Goal: Information Seeking & Learning: Learn about a topic

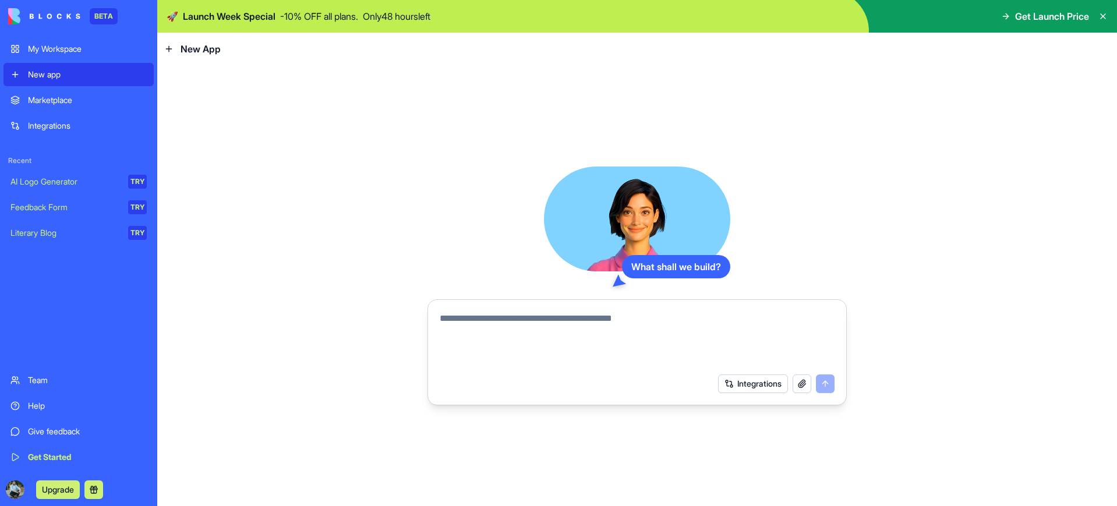
click at [1027, 17] on span "Get Launch Price" at bounding box center [1052, 16] width 74 height 14
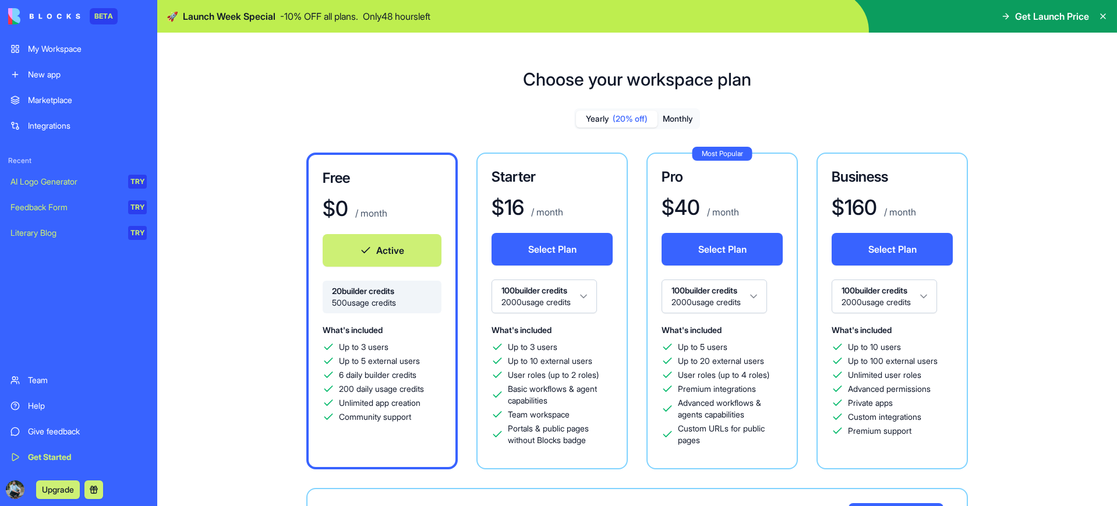
click at [79, 51] on div "My Workspace" at bounding box center [87, 49] width 119 height 12
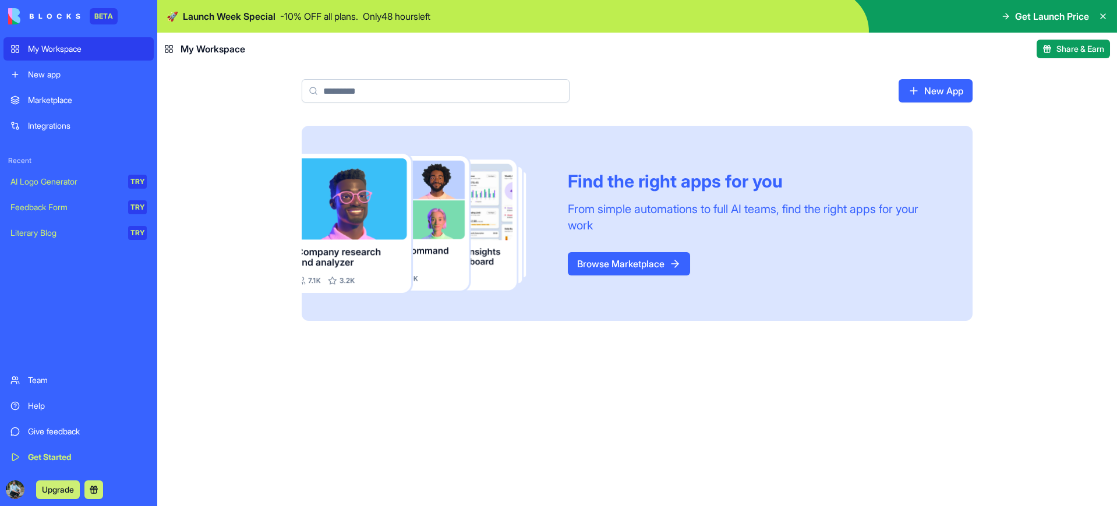
click at [597, 266] on link "Browse Marketplace" at bounding box center [629, 263] width 122 height 23
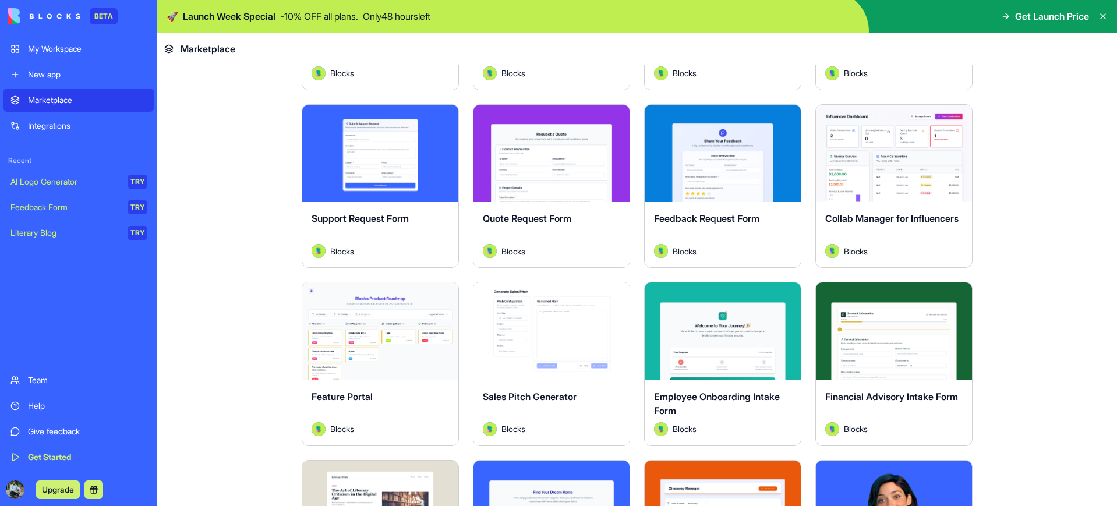
scroll to position [732, 0]
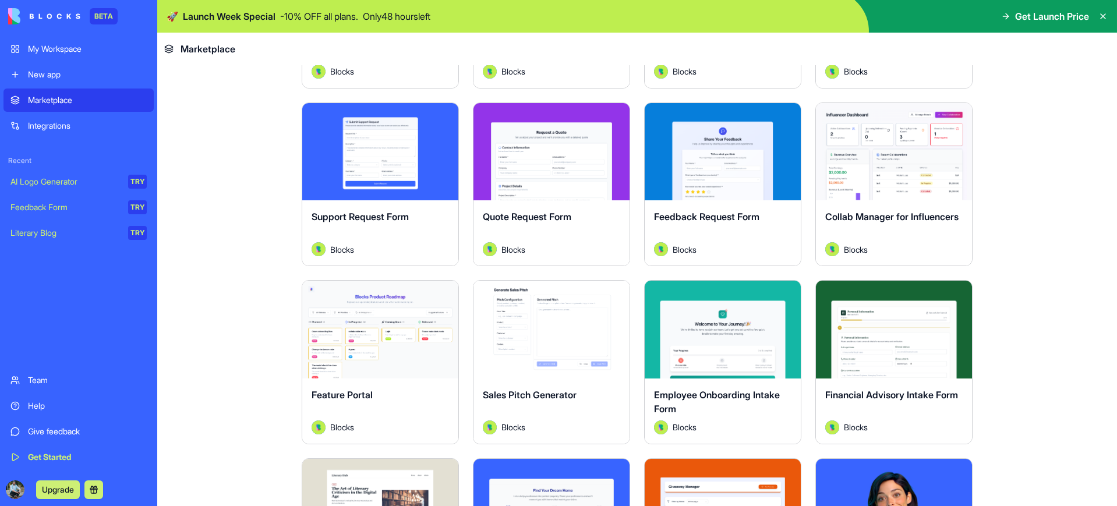
click at [393, 333] on button "Explore" at bounding box center [380, 329] width 87 height 23
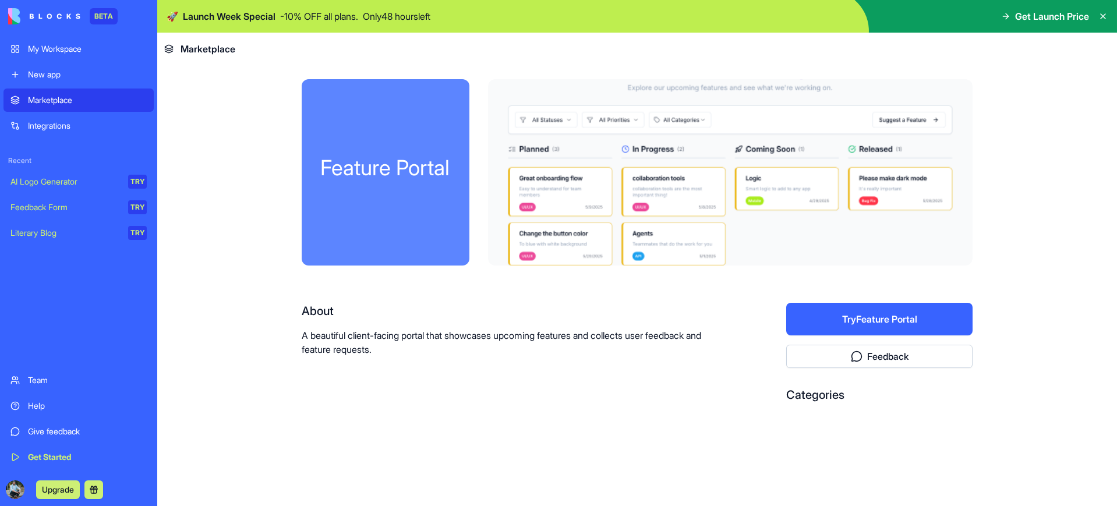
click at [886, 321] on button "Try Feature Portal" at bounding box center [879, 319] width 186 height 33
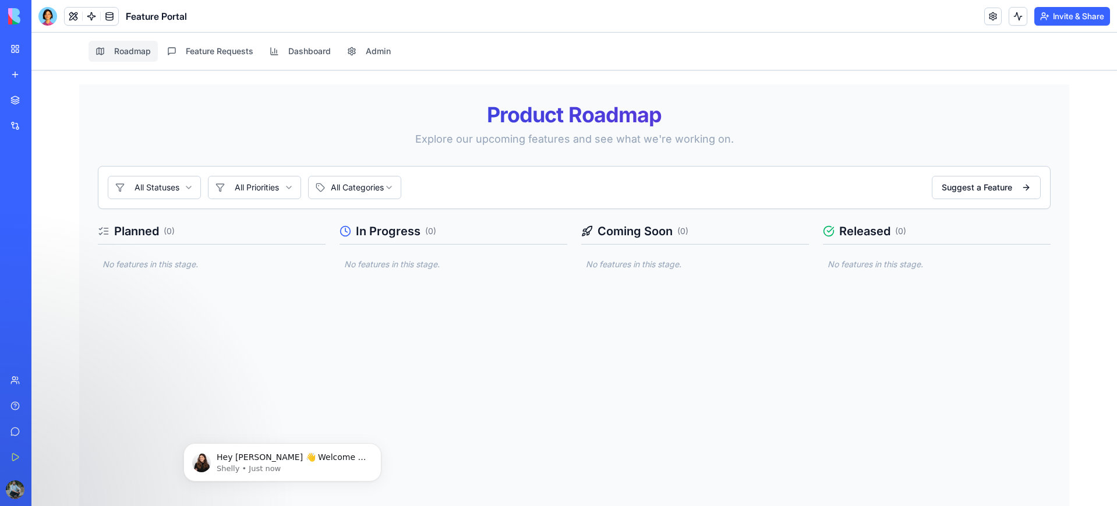
click at [283, 313] on div "Product Roadmap Explore our upcoming features and see what we're working on. Al…" at bounding box center [574, 320] width 990 height 473
click at [153, 264] on p "No features in this stage." at bounding box center [212, 265] width 228 height 12
click at [973, 192] on button "Suggest a Feature" at bounding box center [986, 187] width 109 height 23
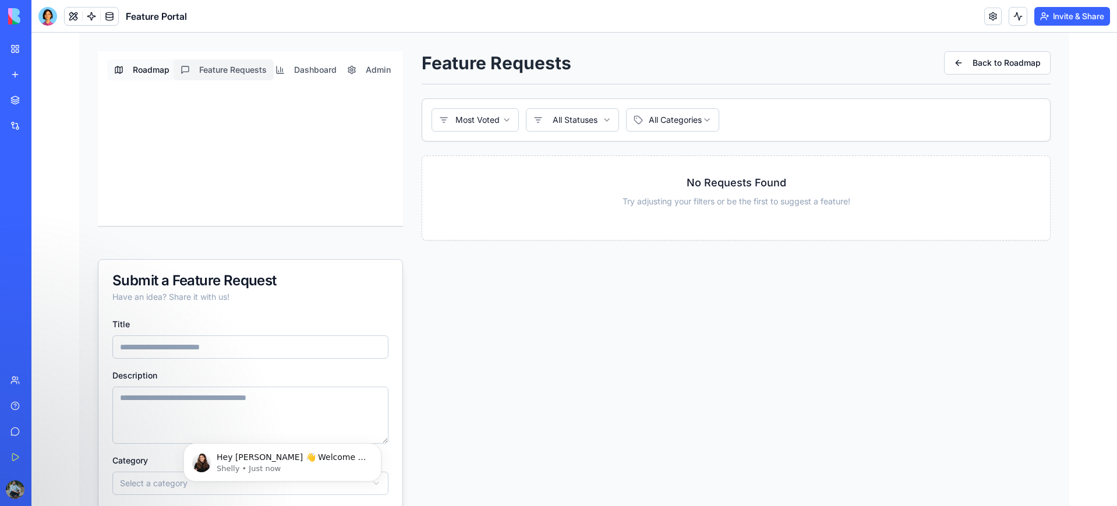
click at [150, 68] on button "Roadmap" at bounding box center [141, 69] width 69 height 21
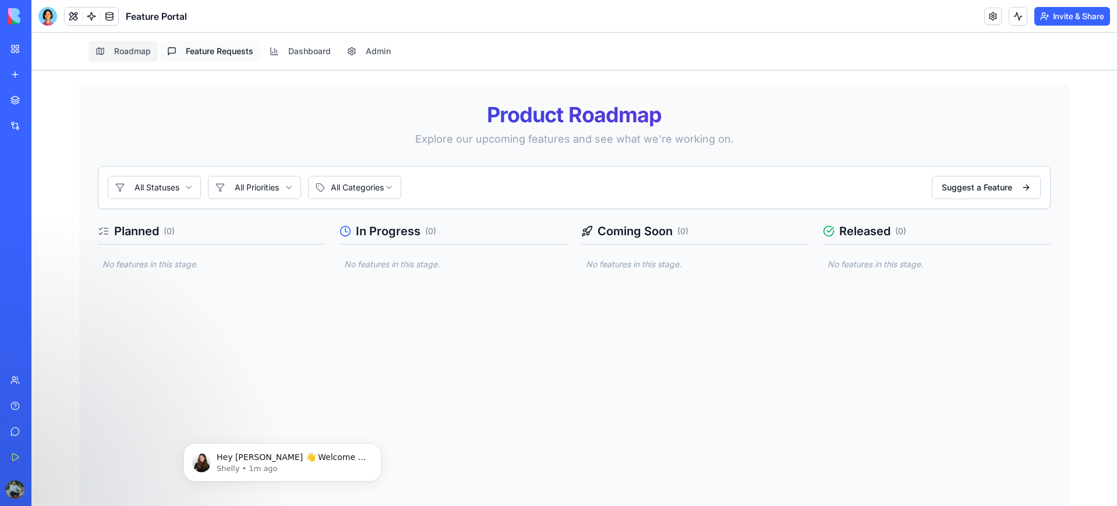
click at [213, 54] on button "Feature Requests" at bounding box center [210, 51] width 100 height 21
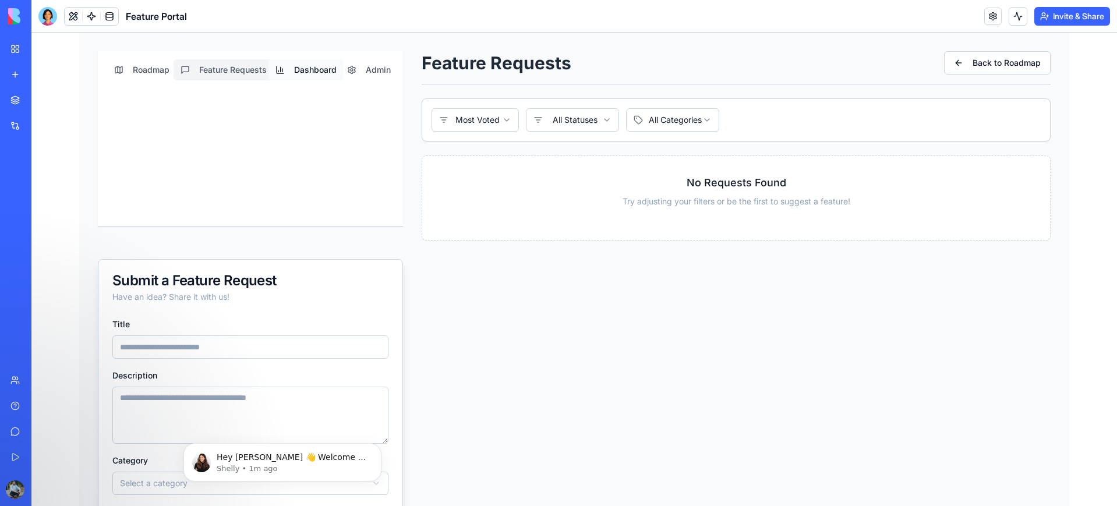
click at [299, 69] on button "Dashboard" at bounding box center [305, 69] width 75 height 21
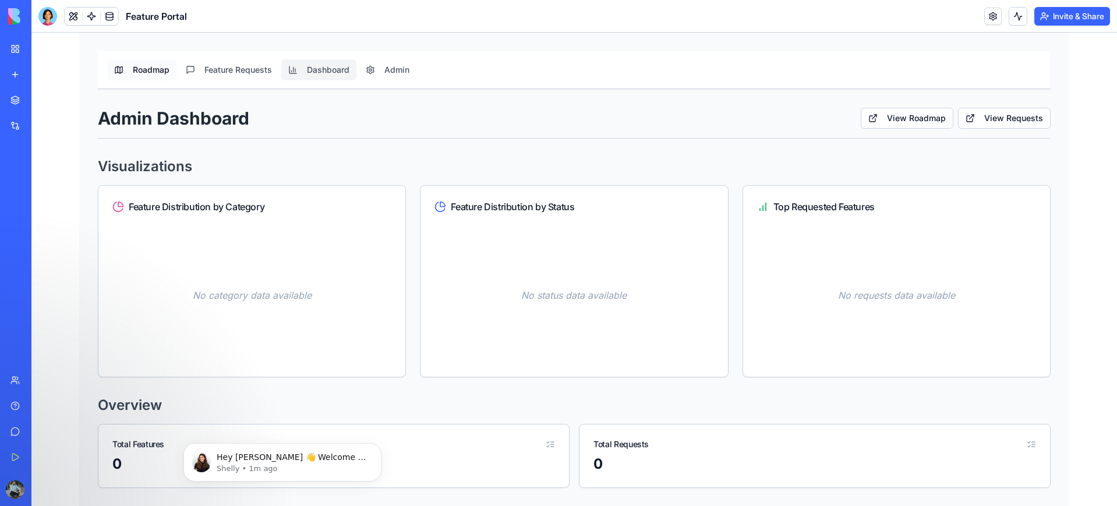
click at [149, 70] on button "Roadmap" at bounding box center [141, 69] width 69 height 21
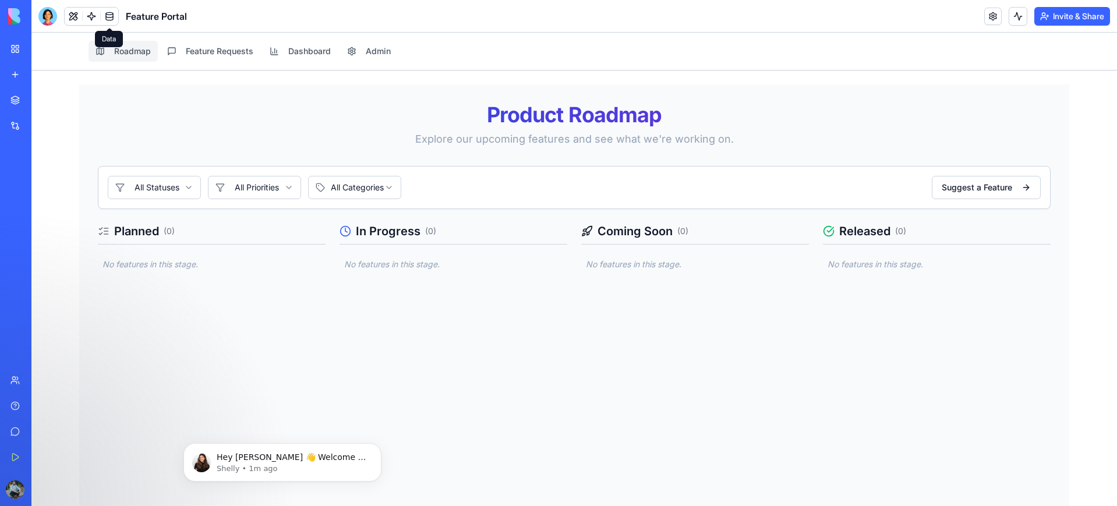
click at [112, 14] on link at bounding box center [109, 16] width 17 height 17
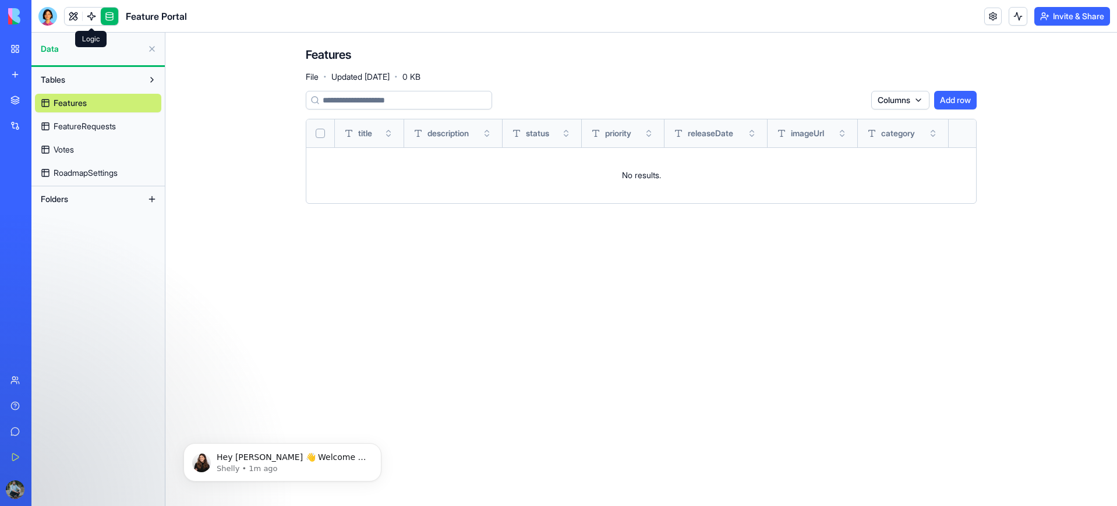
click at [93, 16] on link at bounding box center [91, 16] width 17 height 17
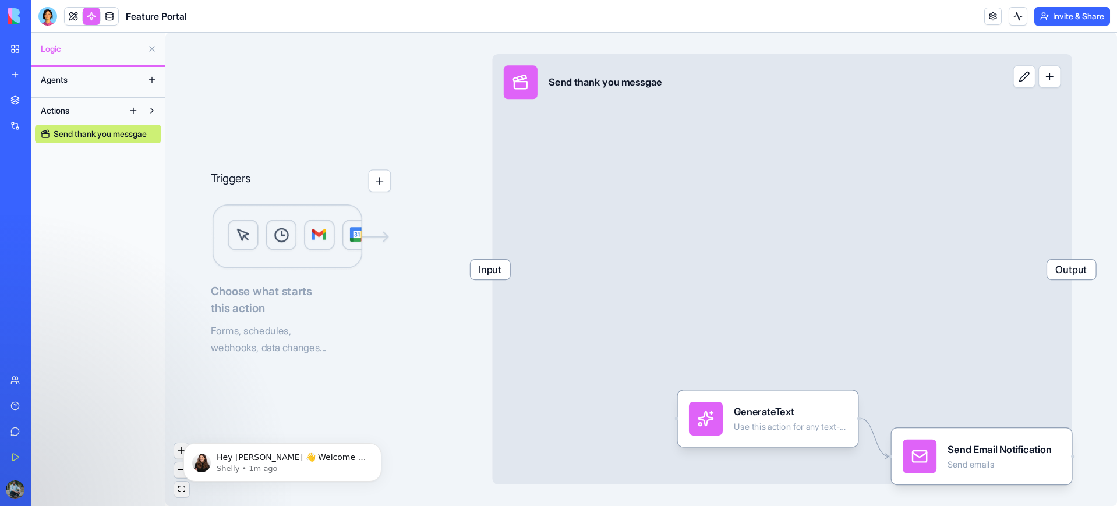
drag, startPoint x: 726, startPoint y: 279, endPoint x: 646, endPoint y: 263, distance: 81.4
click at [629, 202] on div "Input Send thank you messgae Output" at bounding box center [781, 269] width 579 height 430
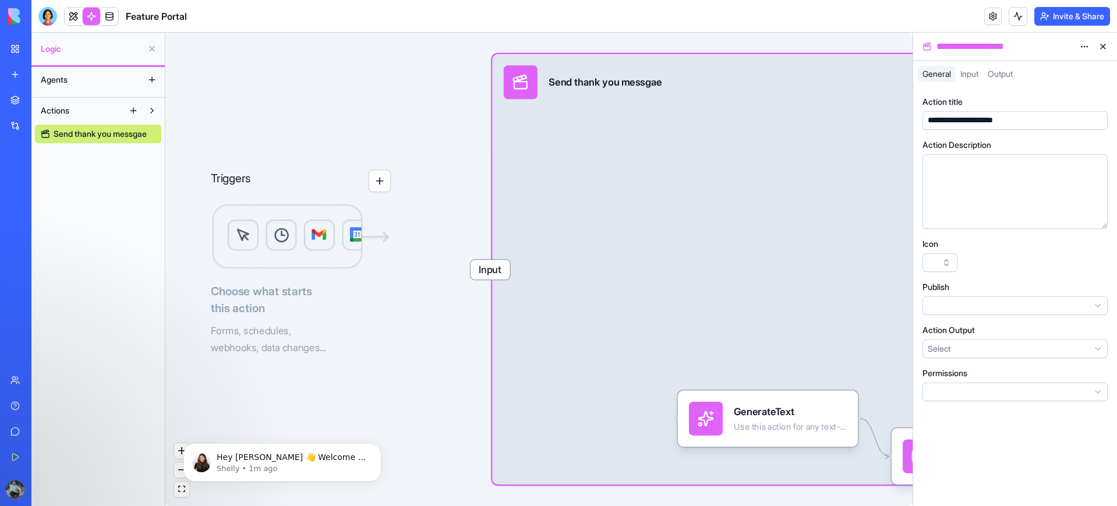
click at [1102, 50] on button at bounding box center [1103, 46] width 19 height 19
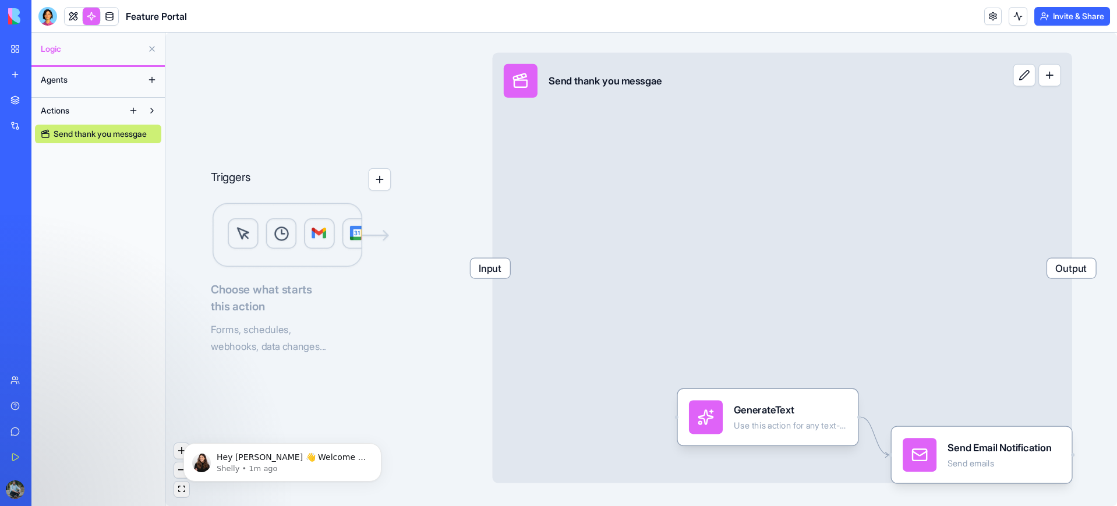
click at [1052, 89] on div "Input Send thank you messgae Output" at bounding box center [781, 267] width 579 height 430
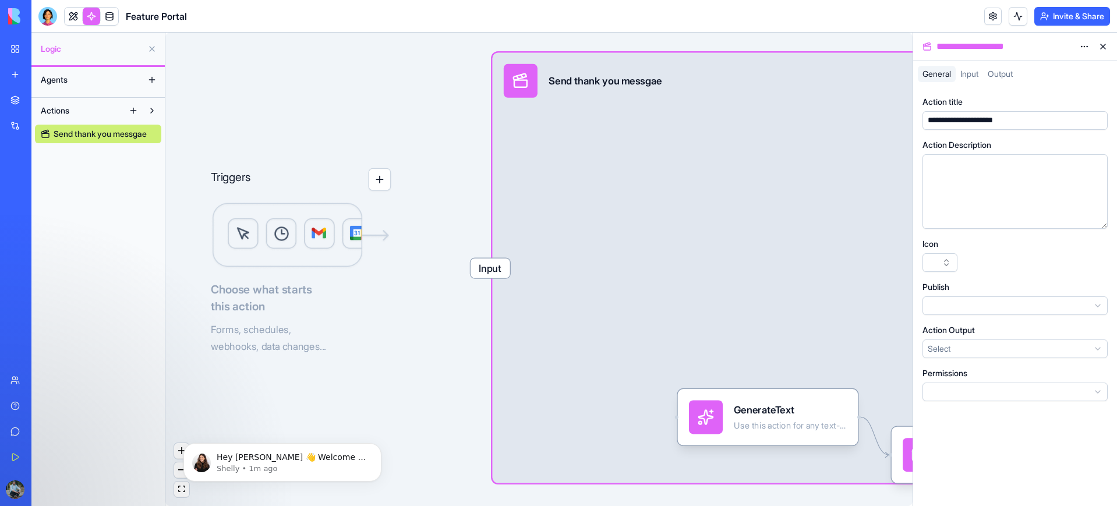
click at [1103, 46] on button at bounding box center [1103, 46] width 19 height 19
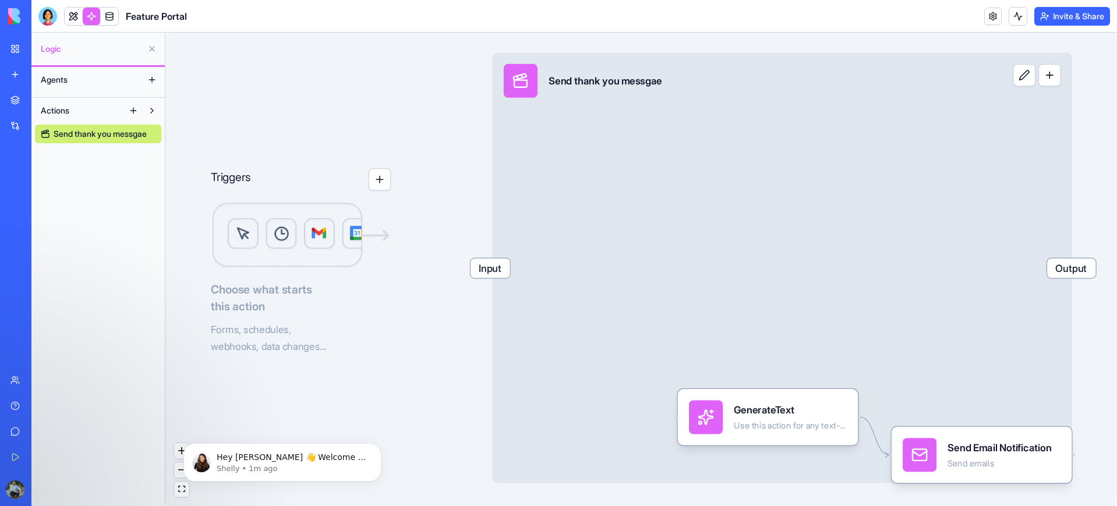
drag, startPoint x: 789, startPoint y: 372, endPoint x: 652, endPoint y: 267, distance: 172.4
click at [646, 231] on div "Input Send thank you messgae Output" at bounding box center [781, 267] width 579 height 430
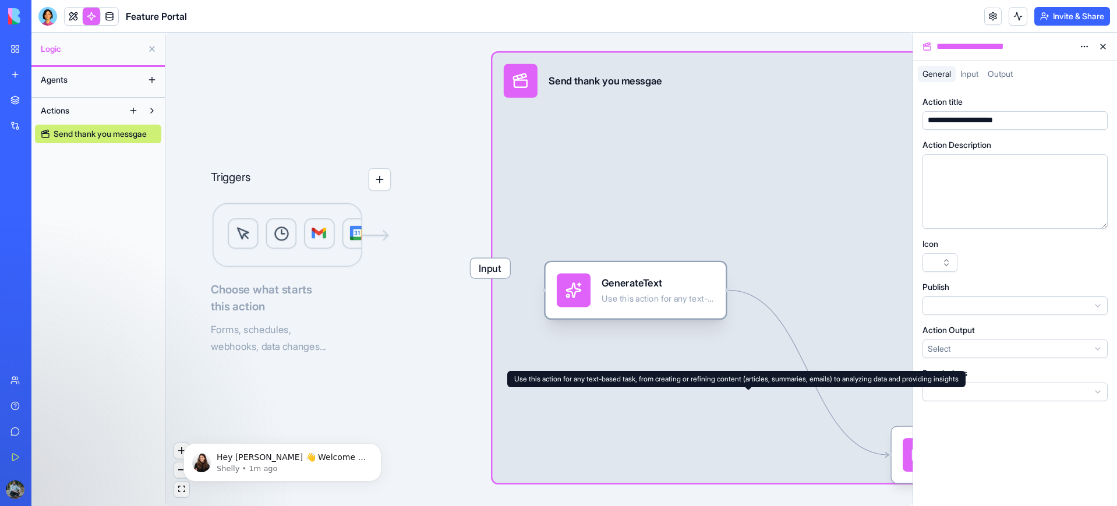
drag, startPoint x: 754, startPoint y: 435, endPoint x: 707, endPoint y: 383, distance: 70.1
click at [621, 310] on div "GenerateText Use this action for any text-based task, from creating or refining…" at bounding box center [636, 290] width 181 height 56
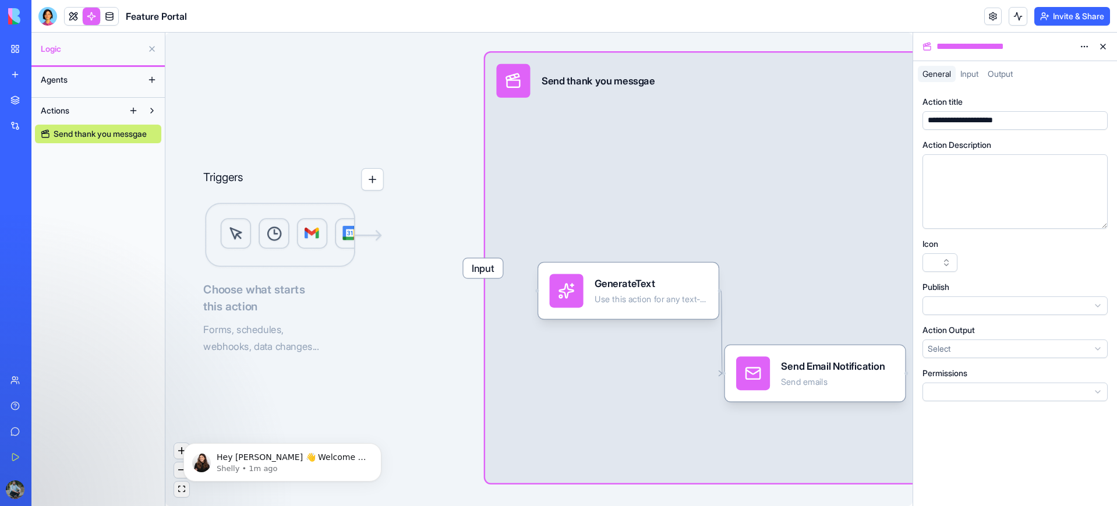
drag, startPoint x: 872, startPoint y: 466, endPoint x: 731, endPoint y: 392, distance: 160.0
click at [731, 392] on div "Send Email Notification Send emails" at bounding box center [815, 373] width 181 height 56
click at [1105, 48] on button at bounding box center [1103, 46] width 19 height 19
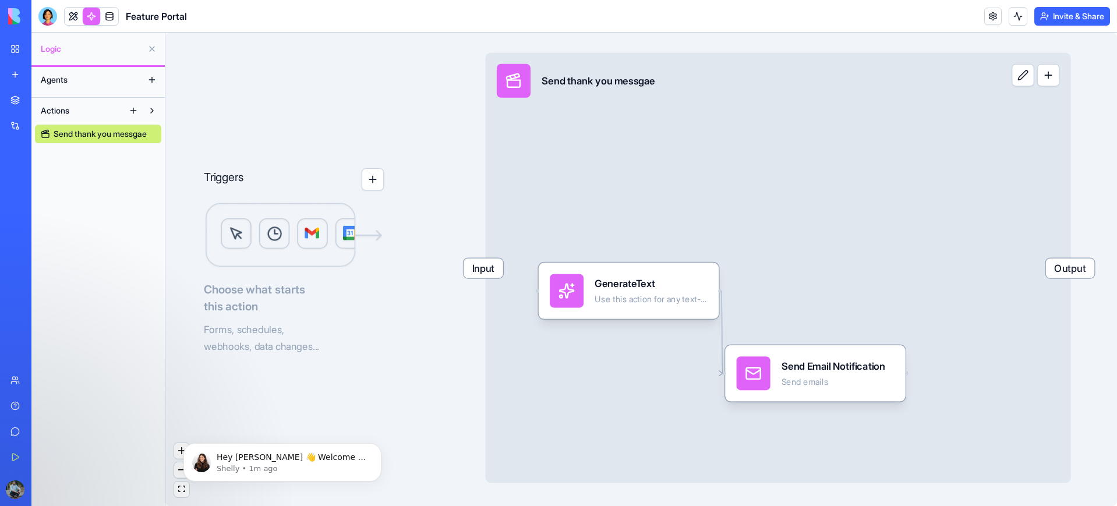
click at [43, 100] on div "Marketplace" at bounding box center [35, 100] width 15 height 12
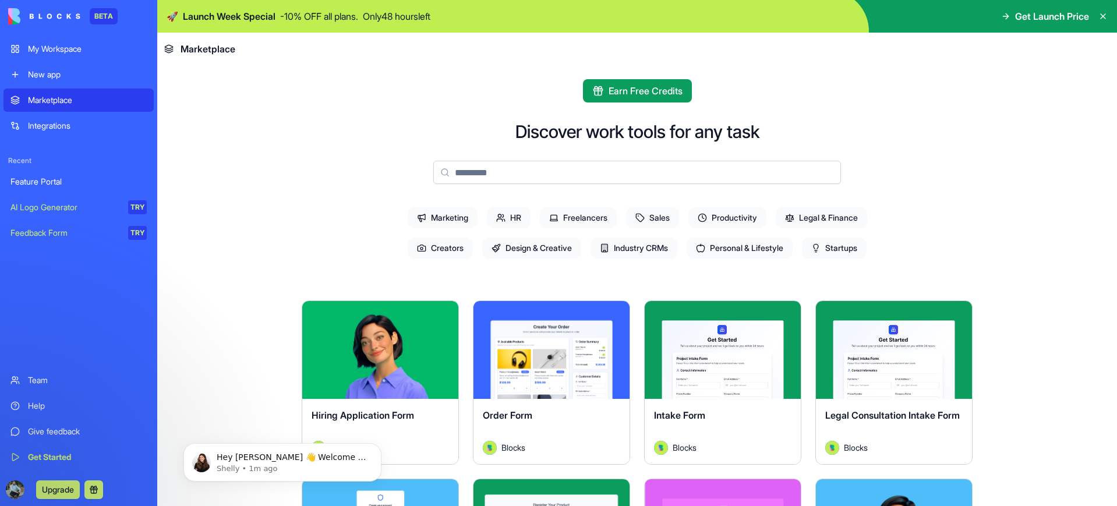
click at [59, 48] on div "My Workspace" at bounding box center [87, 49] width 119 height 12
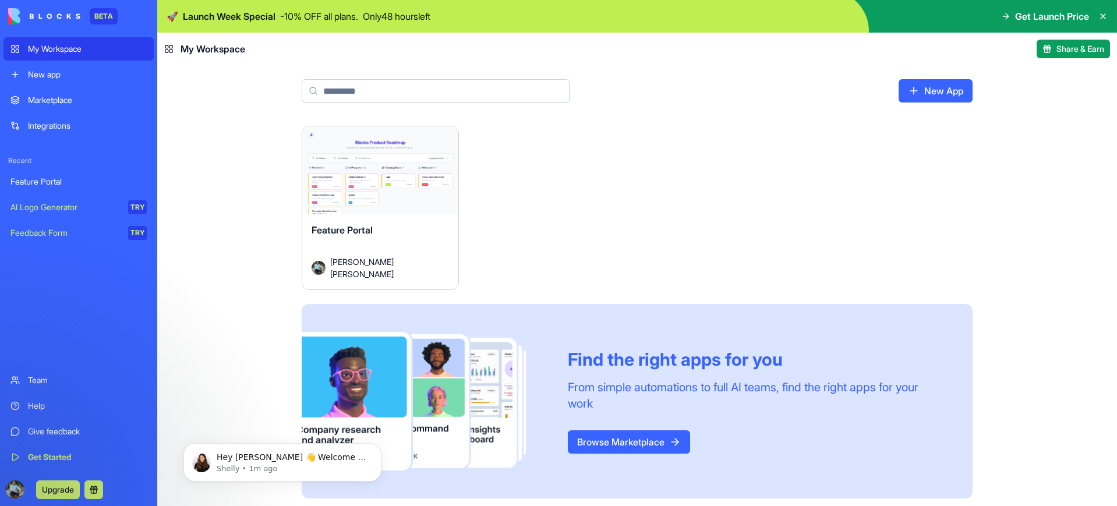
scroll to position [3, 0]
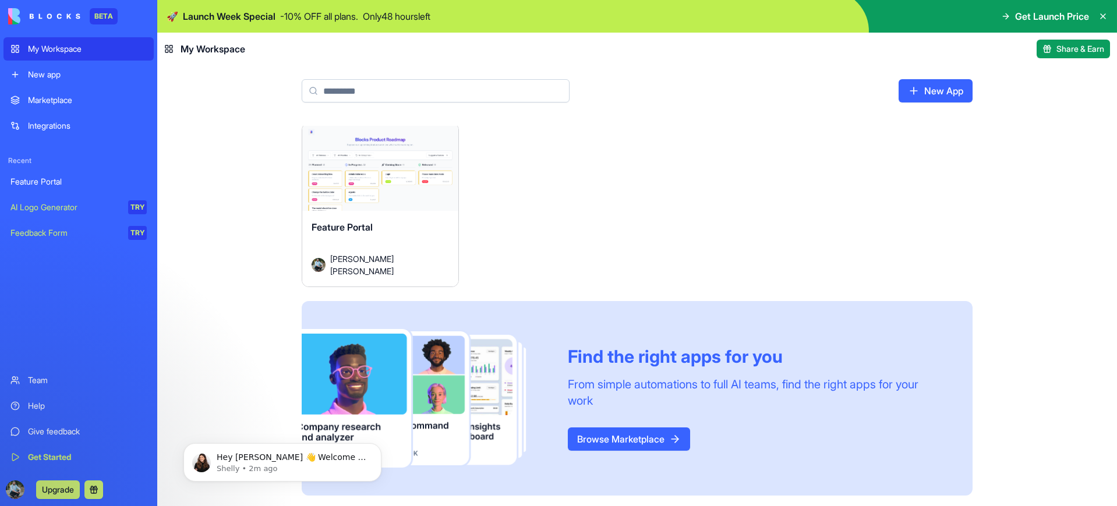
click at [931, 96] on link "New App" at bounding box center [936, 90] width 74 height 23
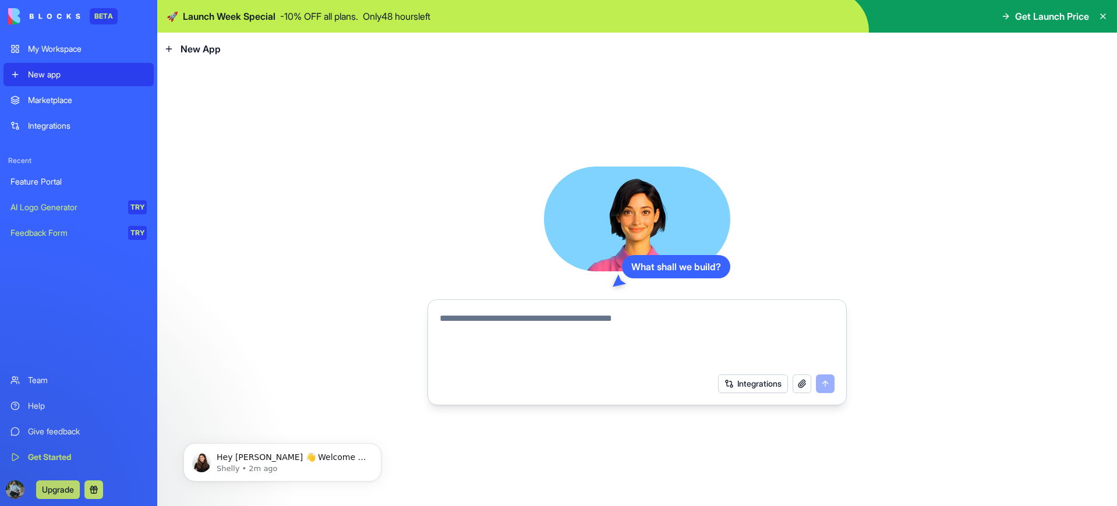
click at [69, 100] on div "Marketplace" at bounding box center [87, 100] width 119 height 12
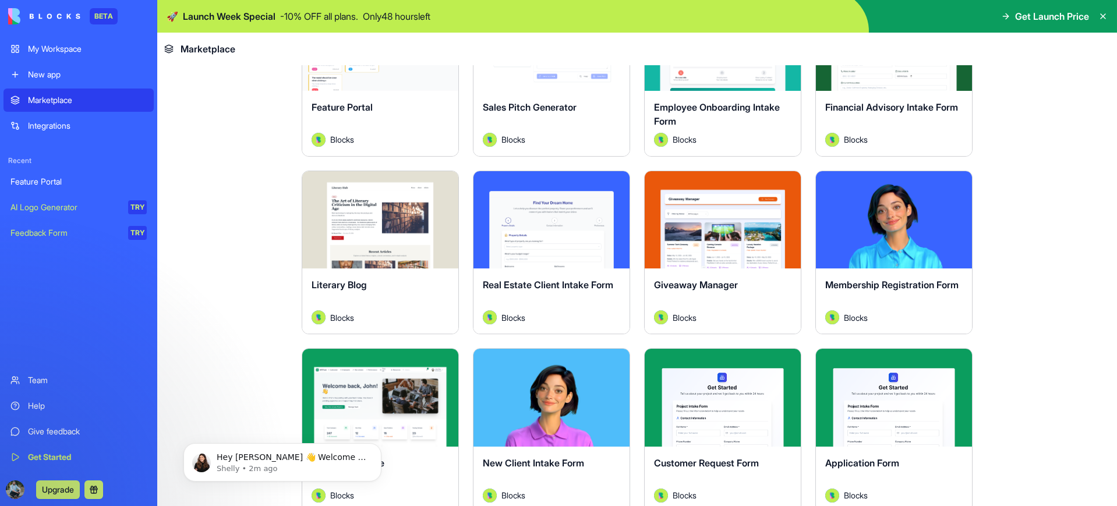
scroll to position [1023, 0]
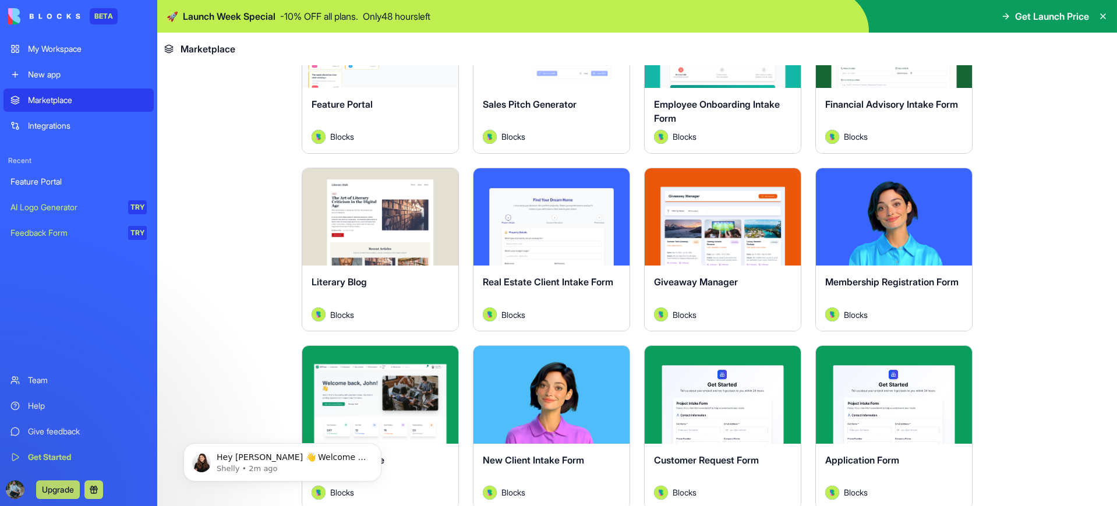
click at [546, 220] on button "Explore" at bounding box center [551, 216] width 87 height 23
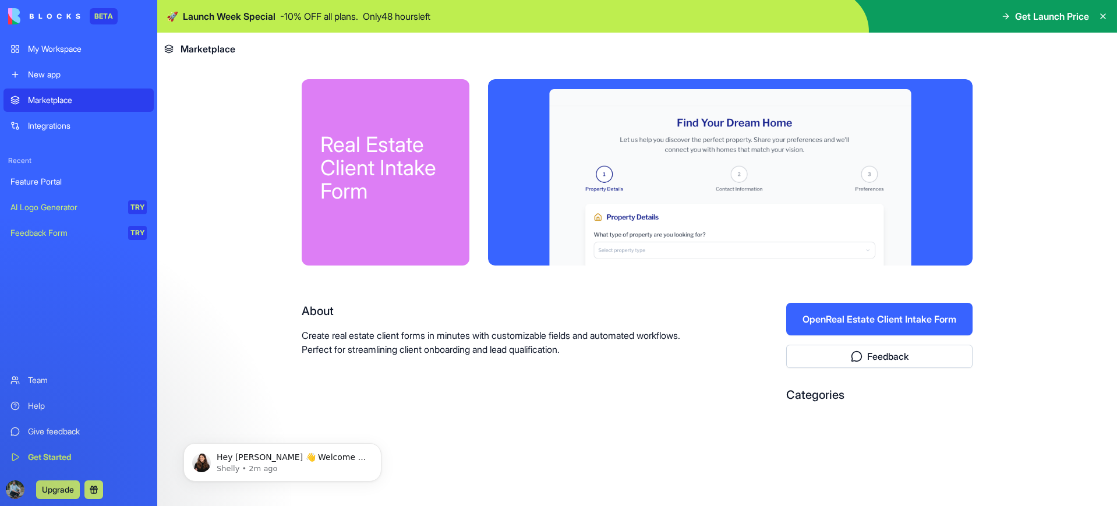
click at [833, 322] on button "Open Real Estate Client Intake Form" at bounding box center [879, 319] width 186 height 33
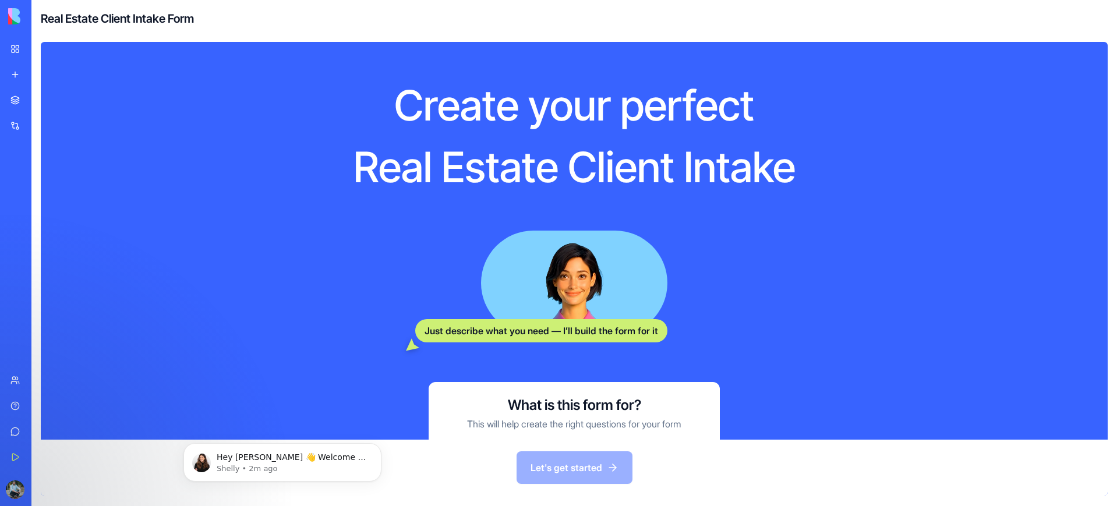
click at [43, 52] on div "My Workspace" at bounding box center [35, 49] width 15 height 12
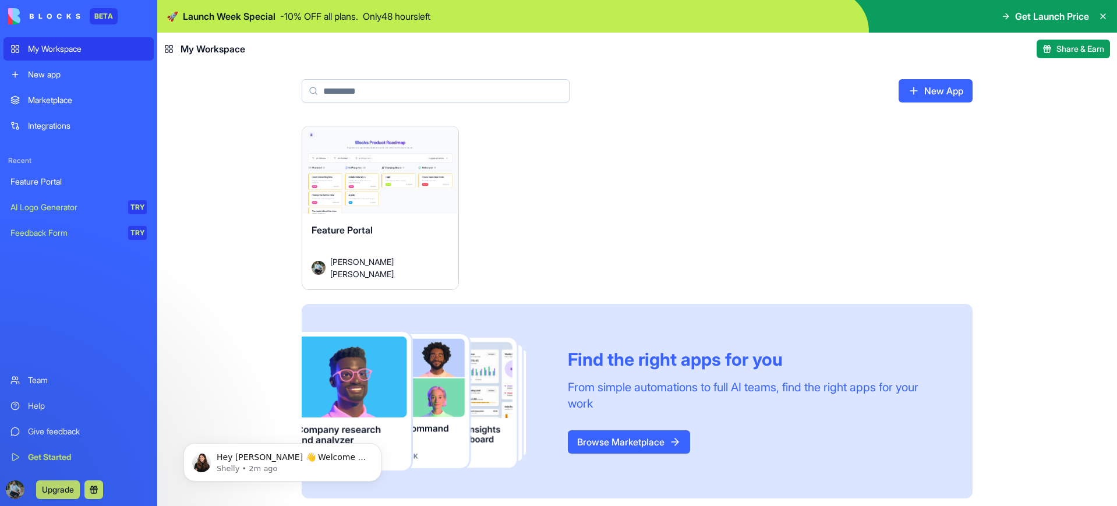
scroll to position [3, 0]
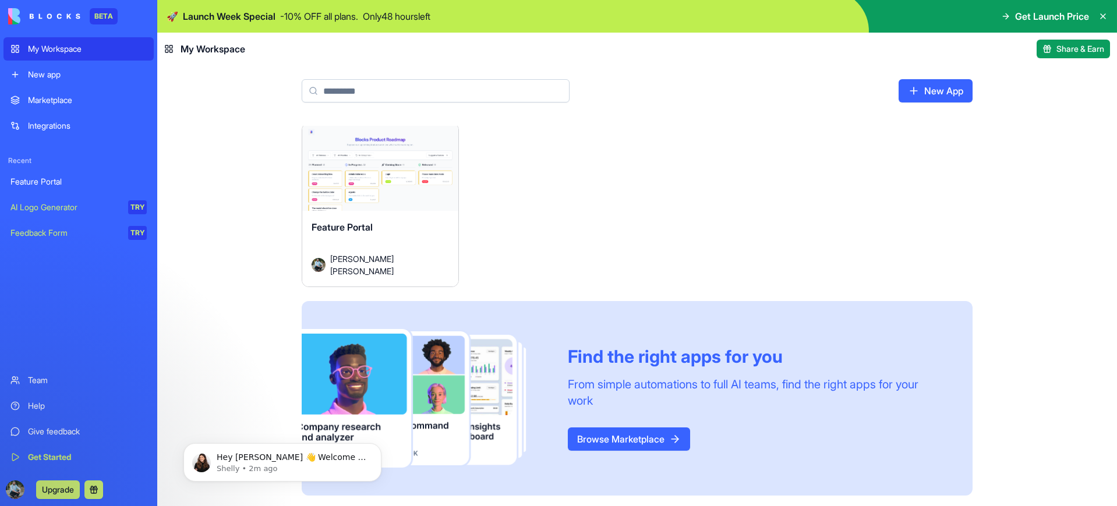
click at [641, 441] on link "Browse Marketplace" at bounding box center [629, 438] width 122 height 23
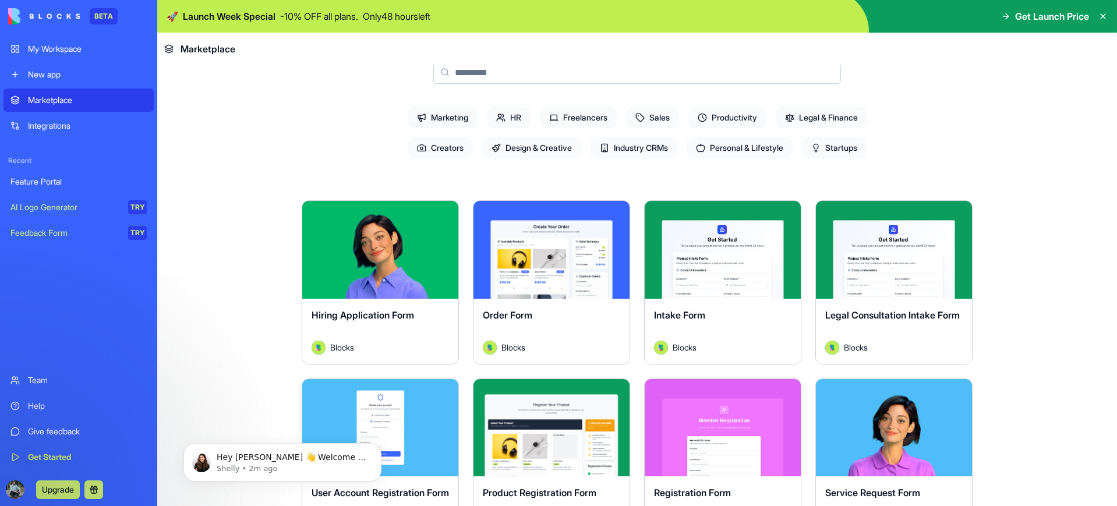
scroll to position [70, 0]
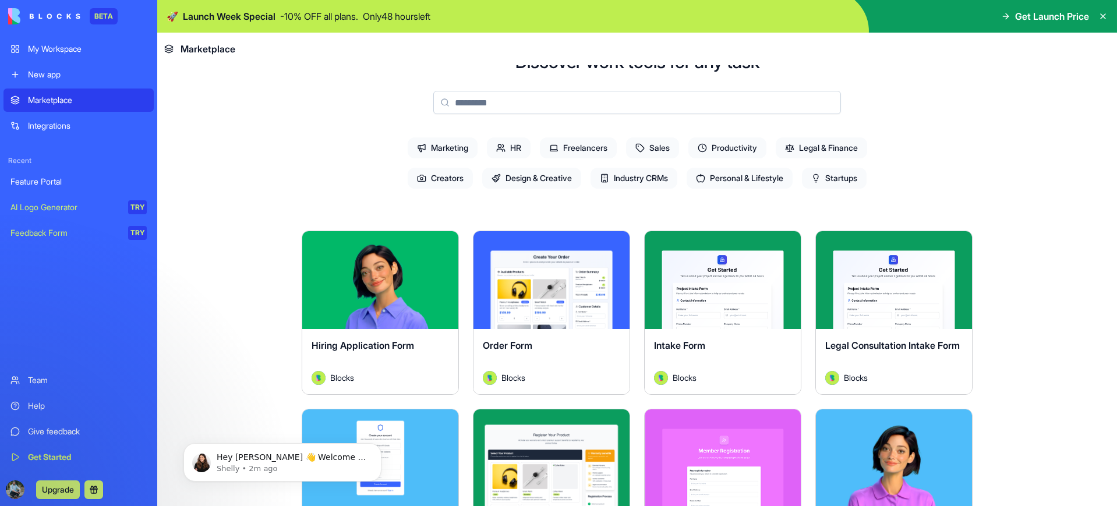
click at [656, 182] on span "Industry CRMs" at bounding box center [634, 178] width 87 height 21
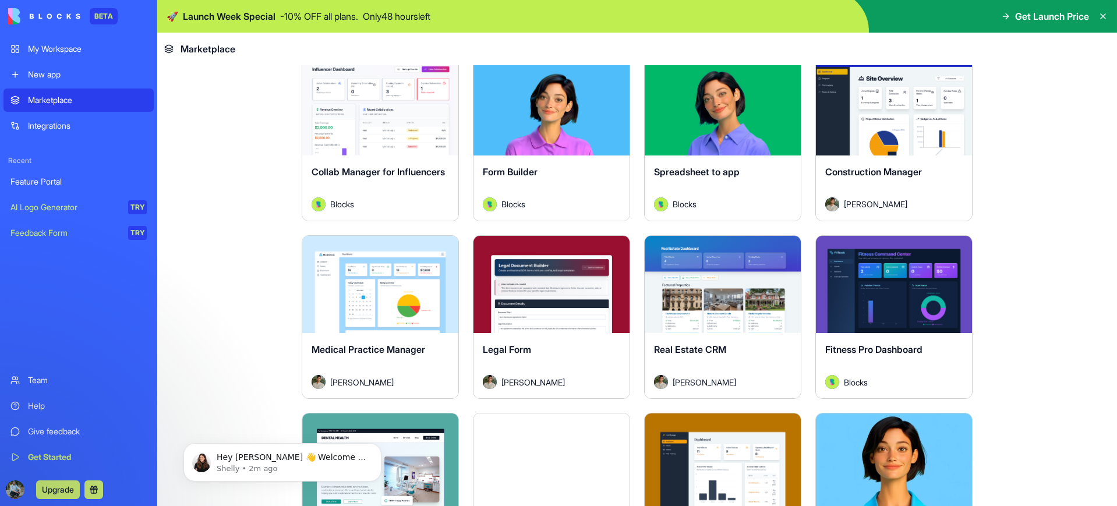
scroll to position [246, 0]
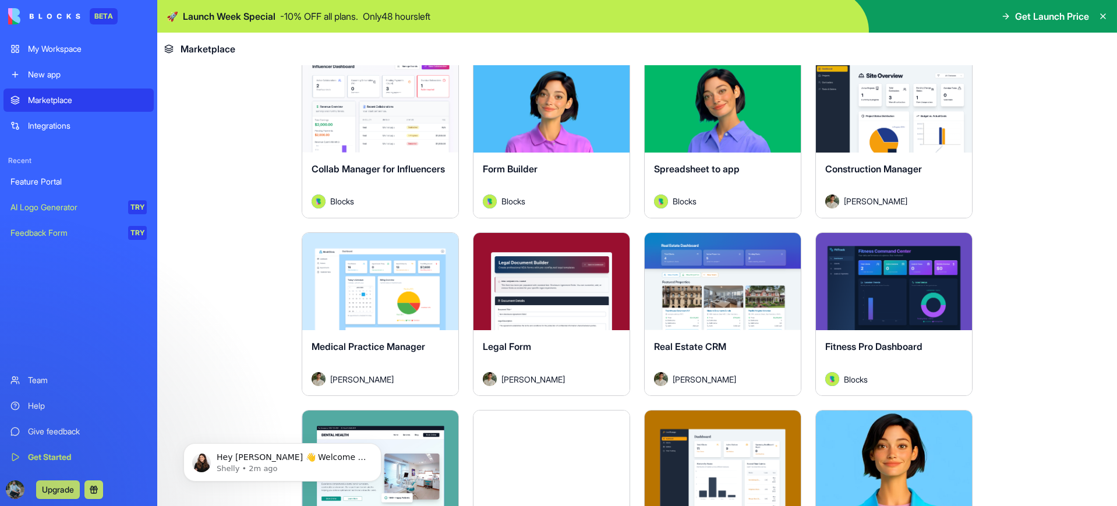
click at [720, 285] on button "Explore" at bounding box center [722, 281] width 87 height 23
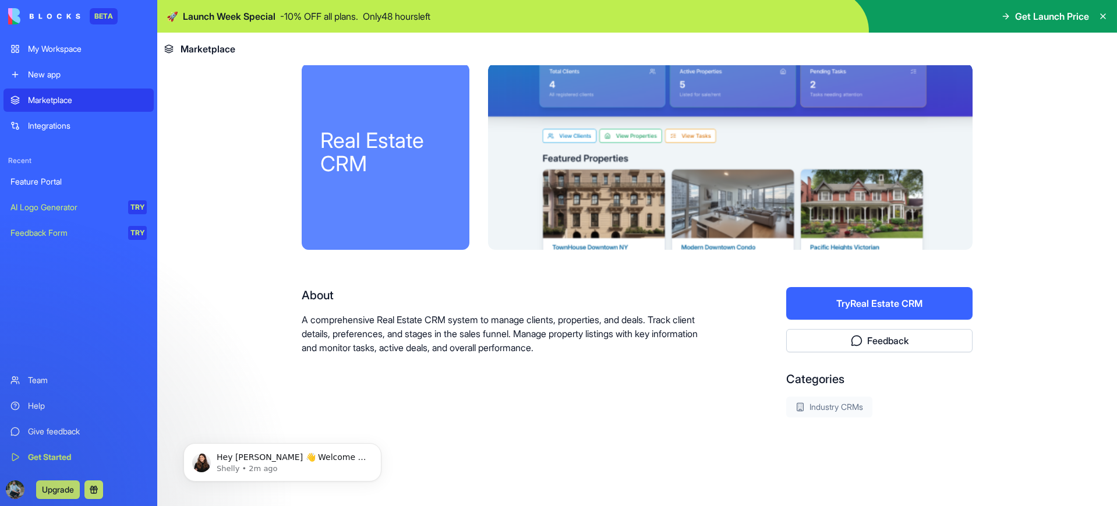
scroll to position [16, 0]
click at [879, 307] on button "Try Real Estate CRM" at bounding box center [879, 303] width 186 height 33
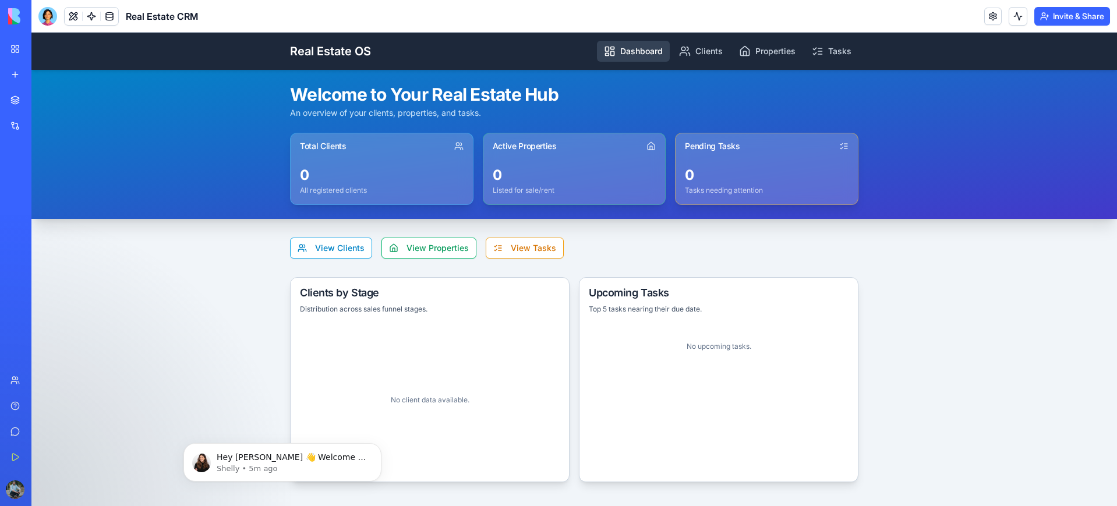
click at [644, 54] on link "Dashboard" at bounding box center [633, 51] width 73 height 21
click at [710, 54] on link "Clients" at bounding box center [701, 51] width 58 height 21
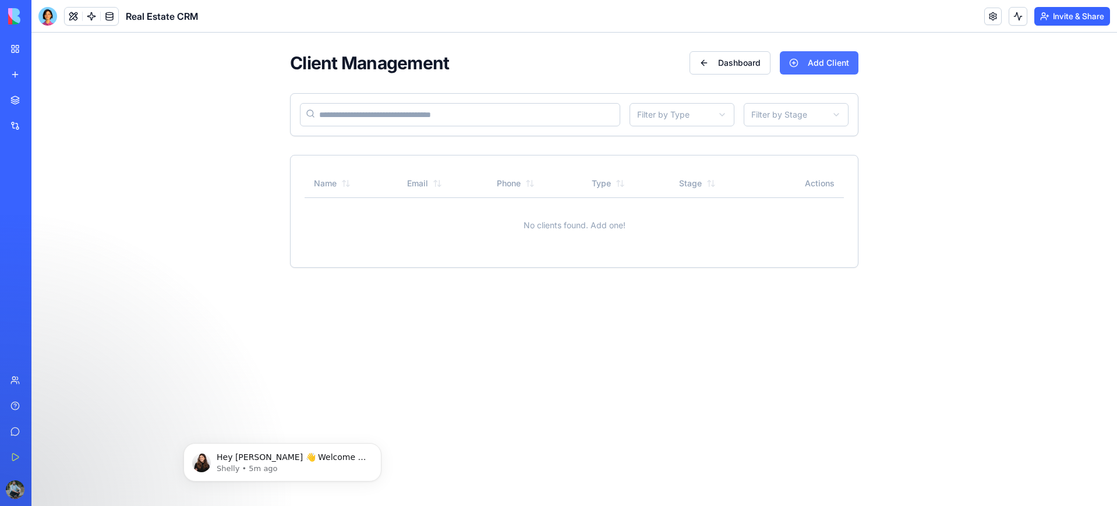
click at [831, 62] on button "Add Client" at bounding box center [819, 62] width 79 height 23
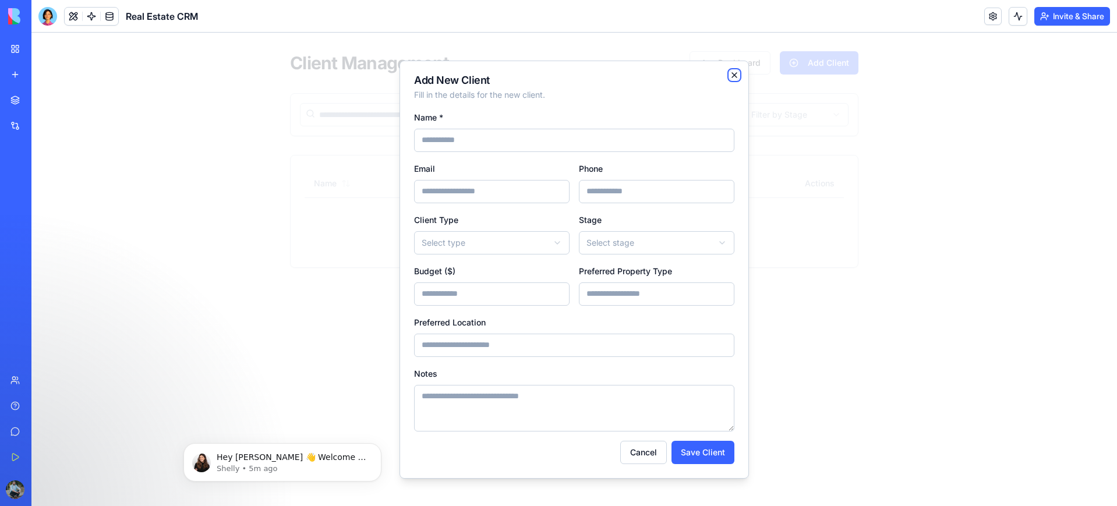
click at [738, 76] on icon "button" at bounding box center [734, 74] width 9 height 9
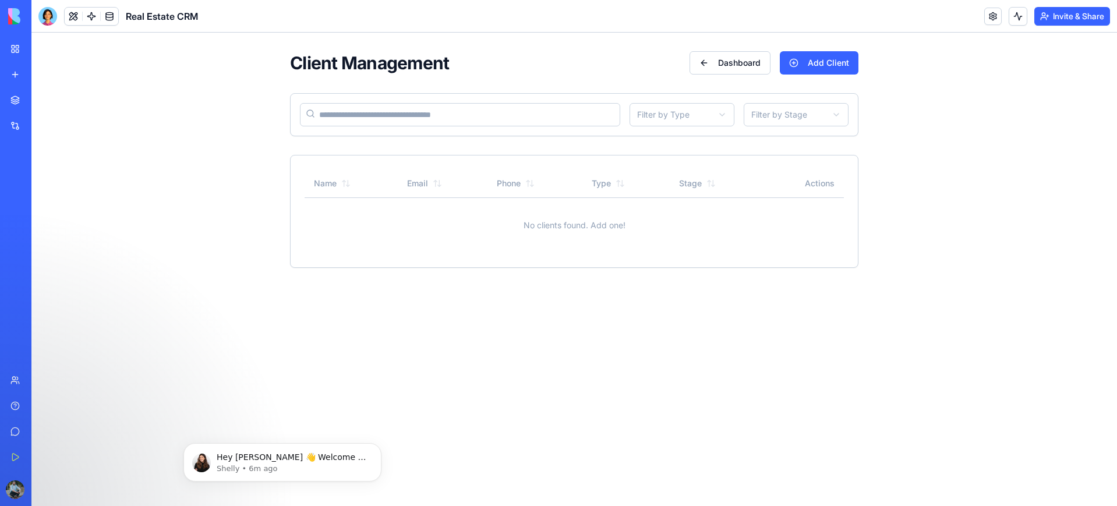
click at [13, 50] on link "My Workspace" at bounding box center [26, 48] width 47 height 23
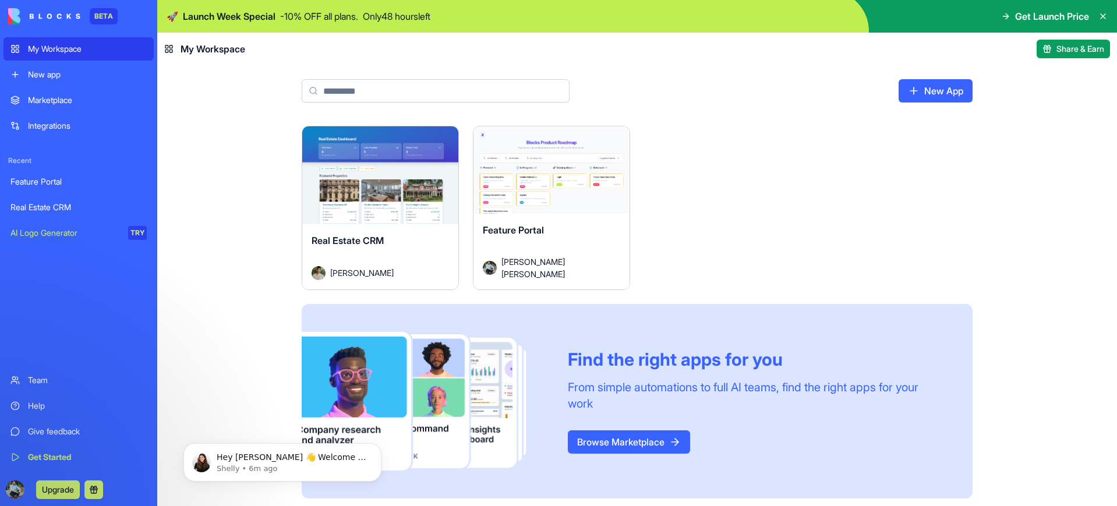
click at [1073, 52] on span "Share & Earn" at bounding box center [1080, 49] width 48 height 12
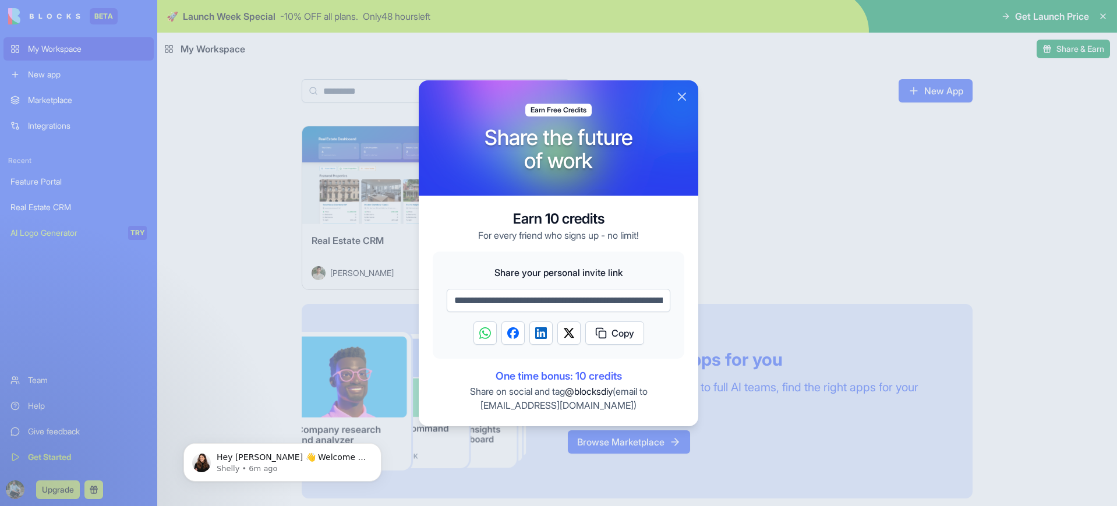
click at [682, 95] on button "Close" at bounding box center [682, 97] width 14 height 14
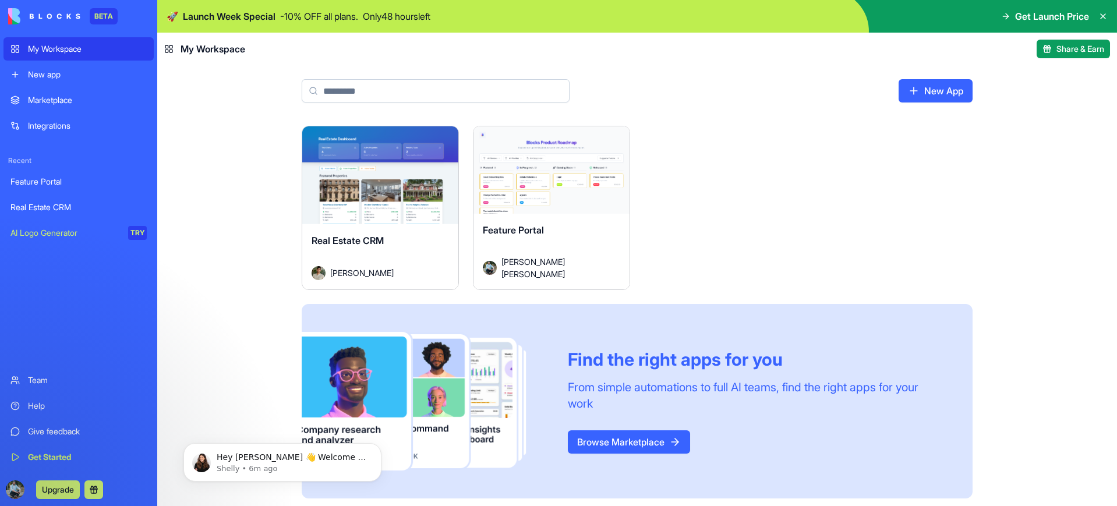
click at [630, 444] on link "Browse Marketplace" at bounding box center [629, 441] width 122 height 23
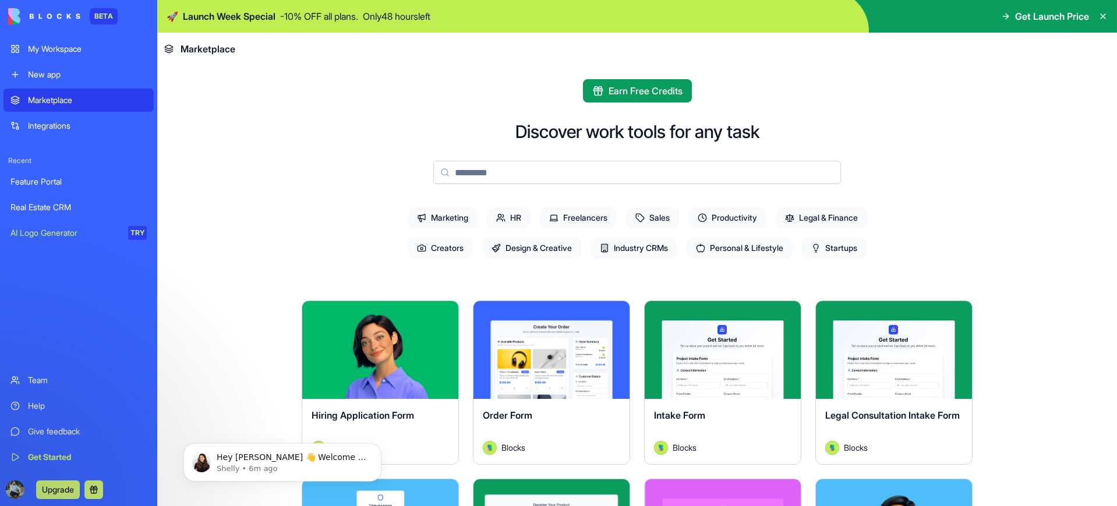
click at [640, 250] on span "Industry CRMs" at bounding box center [634, 248] width 87 height 21
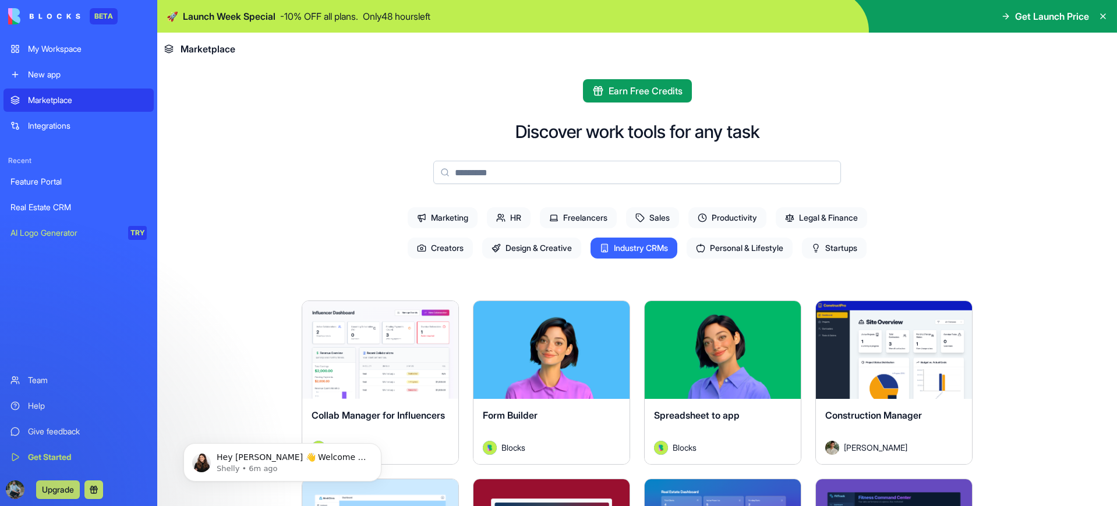
click at [539, 252] on span "Design & Creative" at bounding box center [531, 248] width 99 height 21
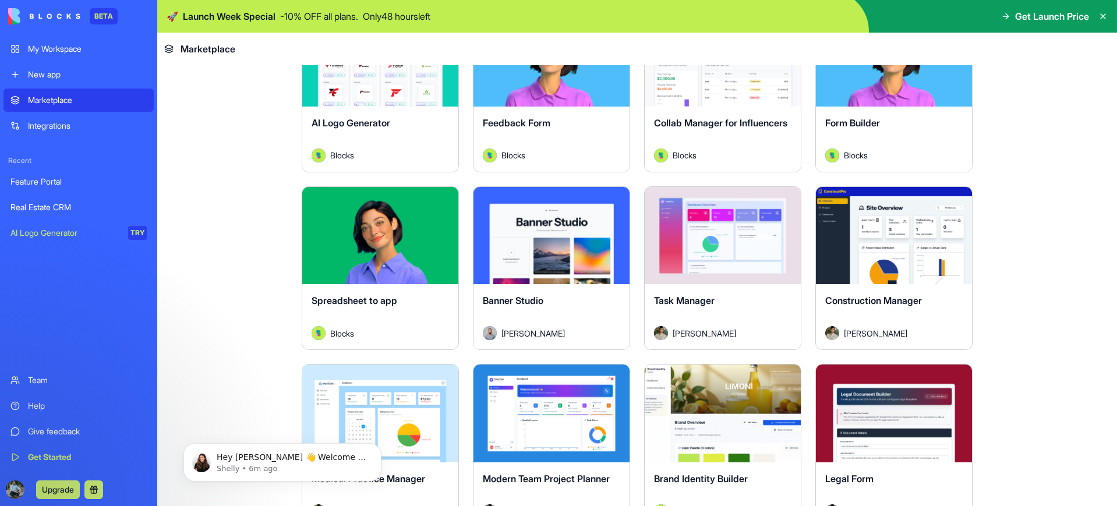
scroll to position [295, 0]
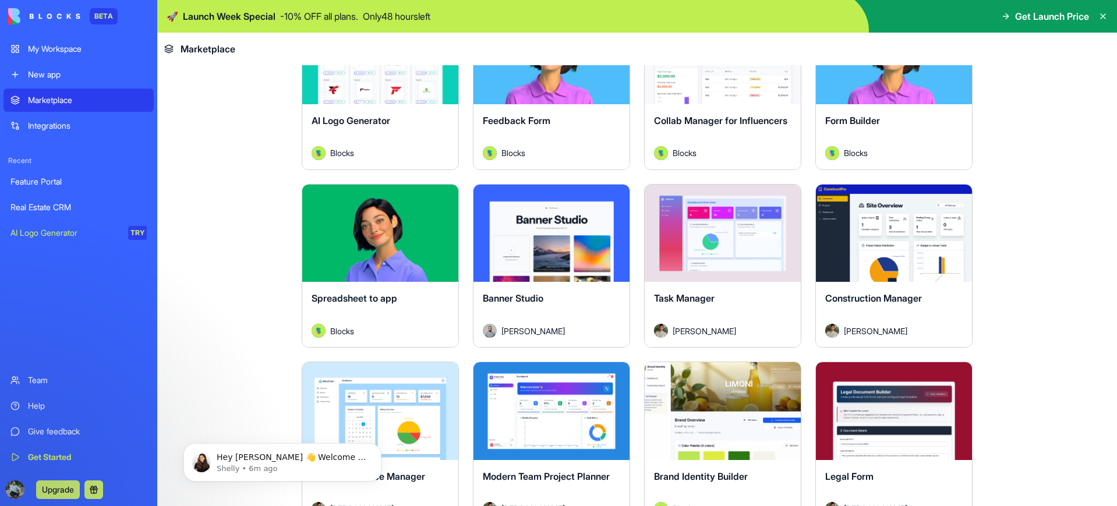
click at [726, 235] on button "Explore" at bounding box center [722, 232] width 87 height 23
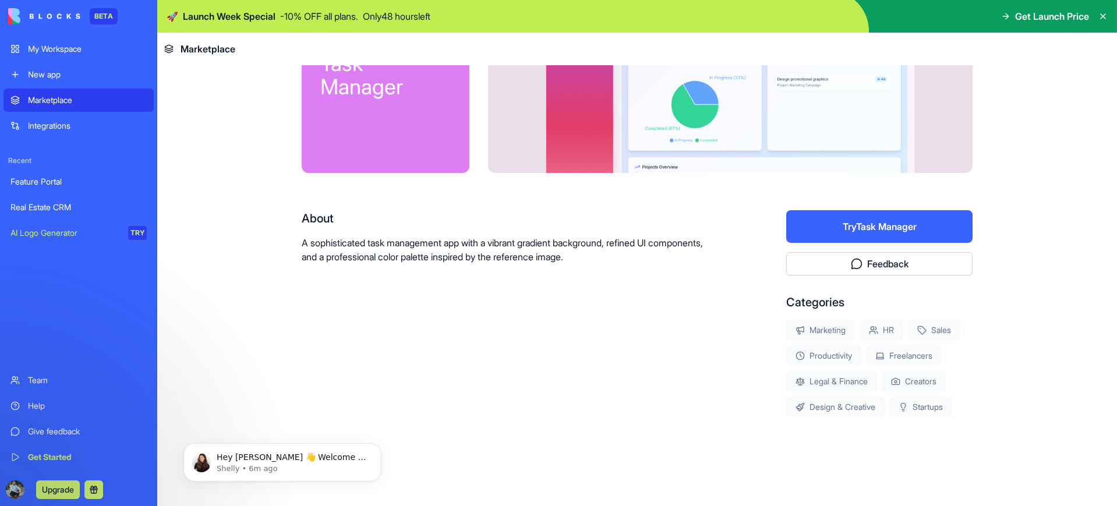
scroll to position [93, 0]
click at [896, 231] on button "Try Task Manager" at bounding box center [879, 226] width 186 height 33
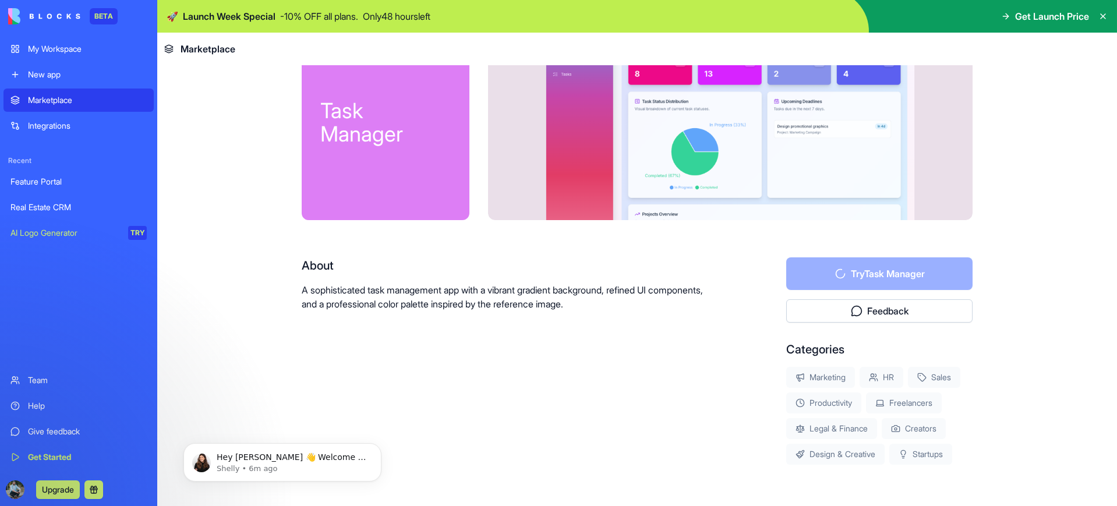
scroll to position [0, 0]
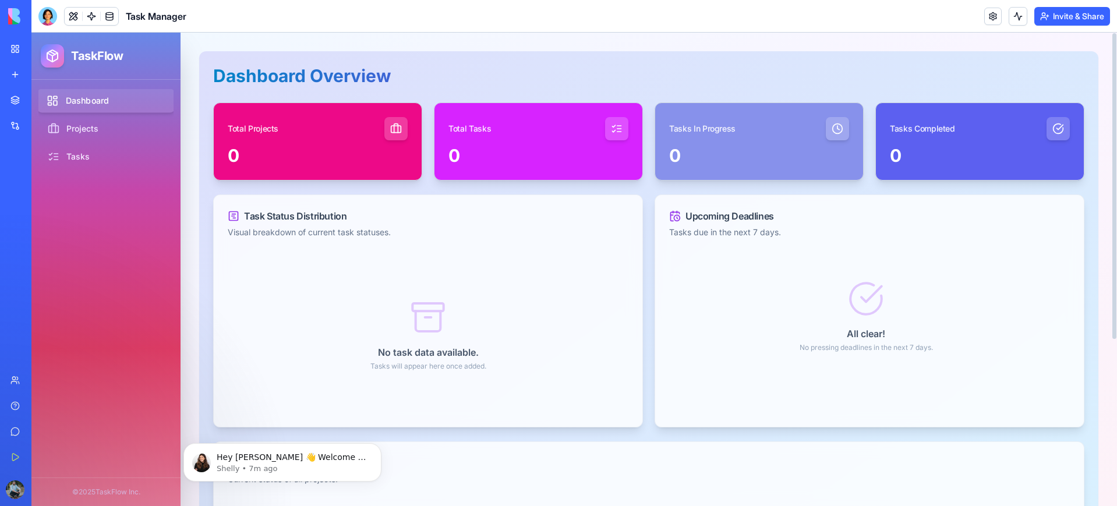
click at [86, 98] on link "Dashboard" at bounding box center [106, 101] width 138 height 24
click at [82, 129] on link "Projects" at bounding box center [106, 129] width 138 height 24
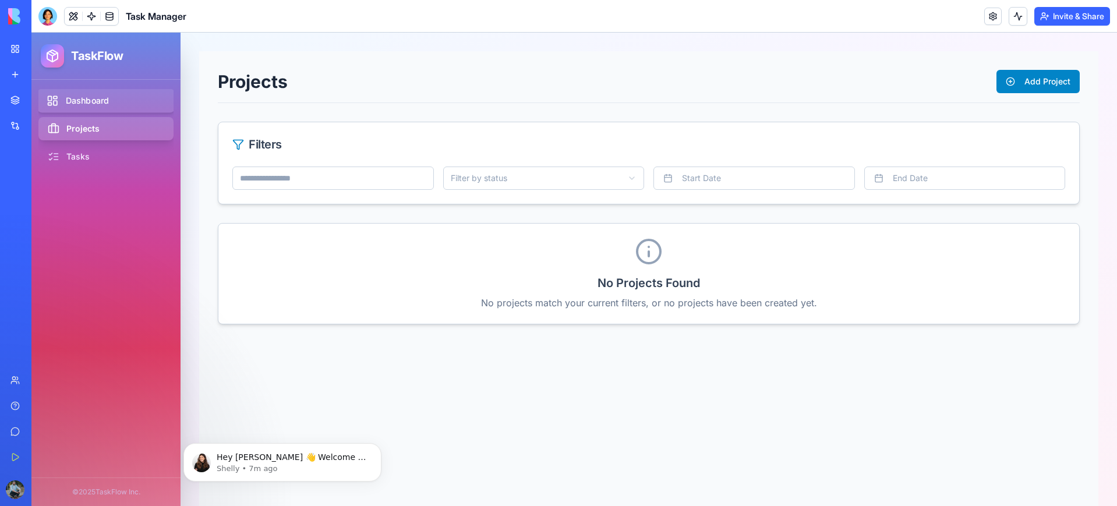
click at [100, 100] on link "Dashboard" at bounding box center [106, 101] width 138 height 24
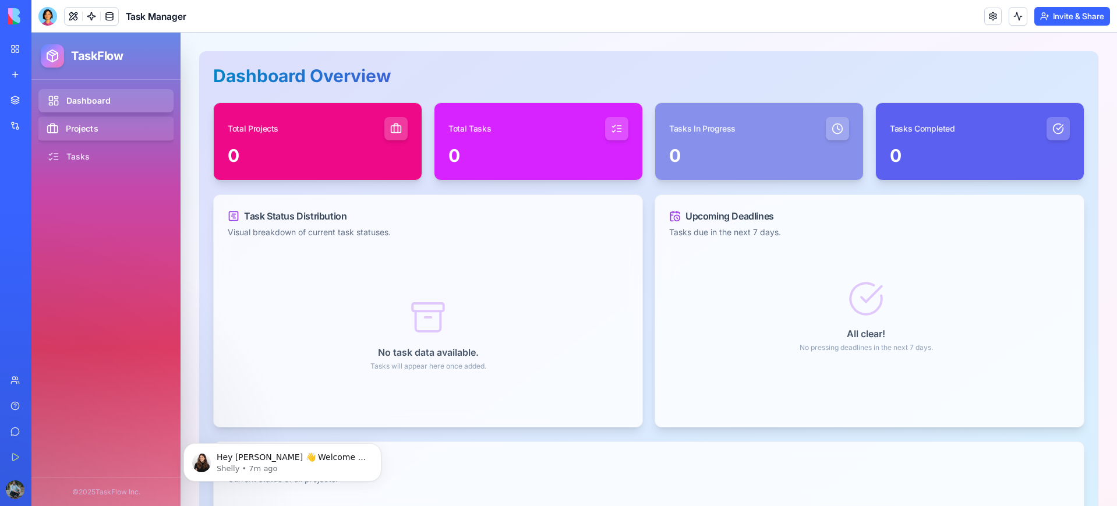
click at [77, 126] on link "Projects" at bounding box center [106, 129] width 138 height 24
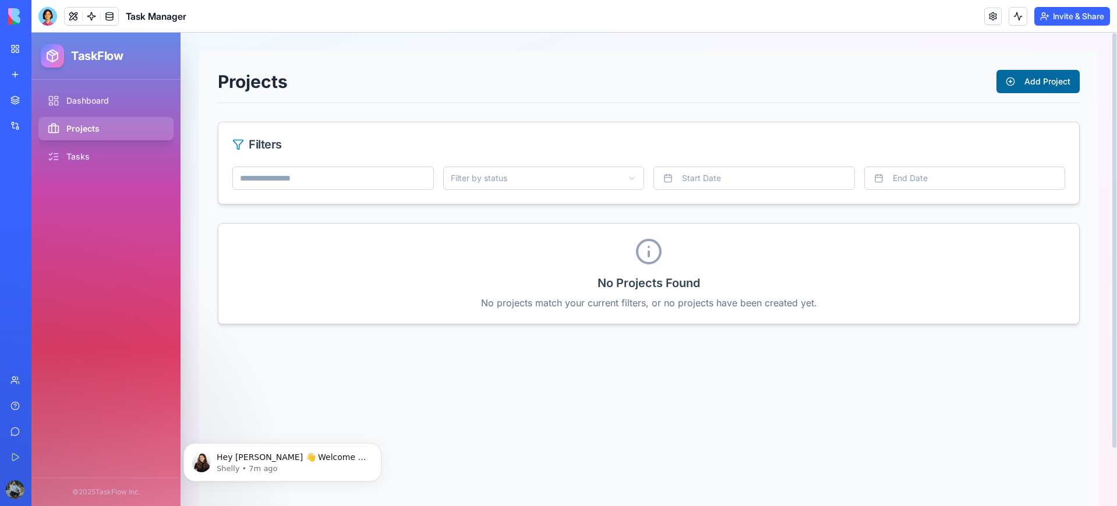
click at [1035, 82] on button "Add Project" at bounding box center [1037, 81] width 83 height 23
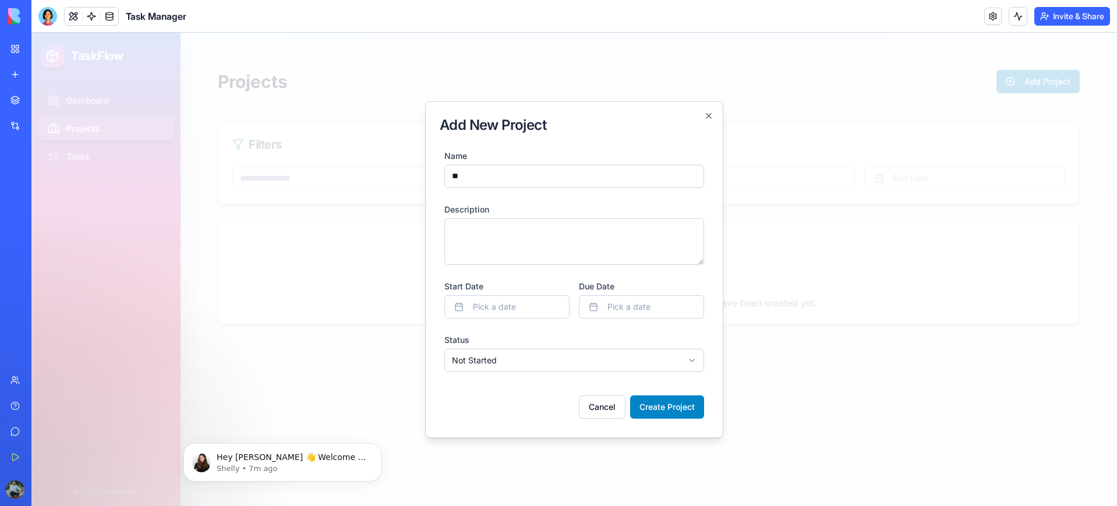
type input "**********"
click at [515, 239] on textarea "Description" at bounding box center [574, 241] width 260 height 47
type textarea "**********"
click at [498, 365] on body "**********" at bounding box center [574, 269] width 1086 height 473
click at [662, 409] on button "Create Project" at bounding box center [667, 406] width 74 height 23
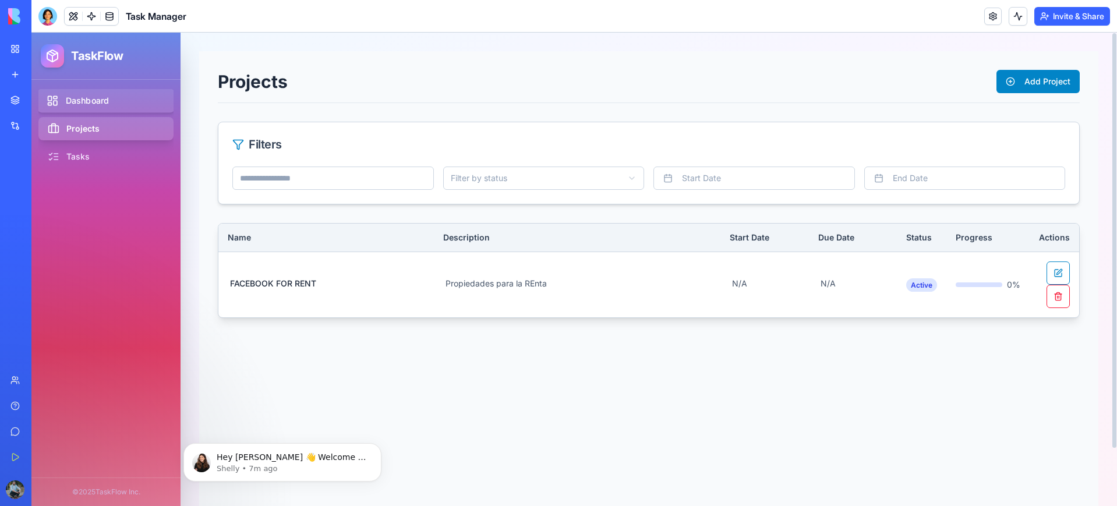
click at [87, 104] on link "Dashboard" at bounding box center [106, 101] width 138 height 24
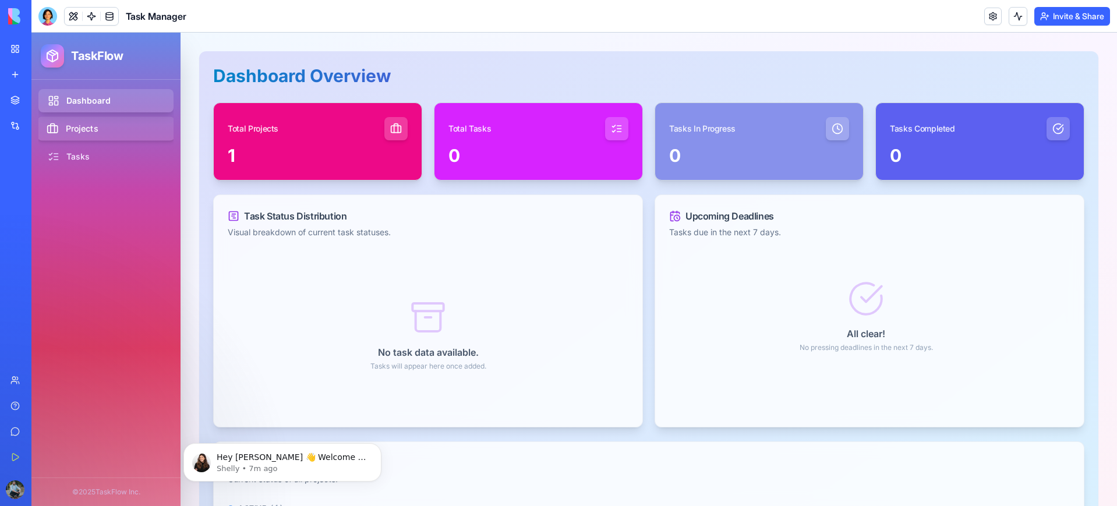
click at [85, 131] on link "Projects" at bounding box center [106, 129] width 138 height 24
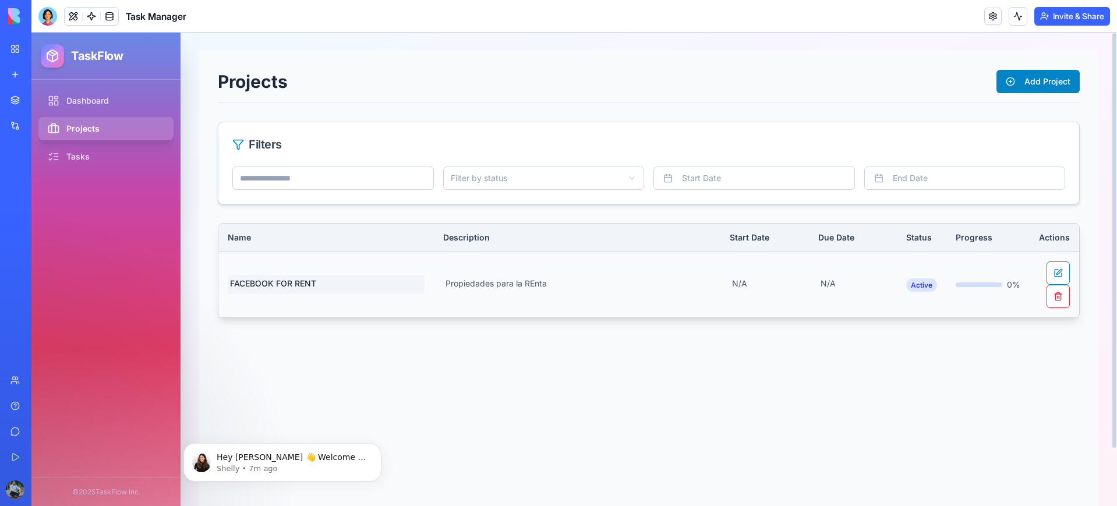
click at [296, 284] on span "FACEBOOK FOR RENT" at bounding box center [326, 284] width 197 height 19
click at [483, 401] on div "**********" at bounding box center [648, 287] width 899 height 473
click at [503, 285] on span "Propiedades para la REnta" at bounding box center [577, 284] width 268 height 19
click at [482, 352] on div "**********" at bounding box center [648, 287] width 899 height 473
click at [59, 151] on link "Tasks" at bounding box center [106, 157] width 138 height 24
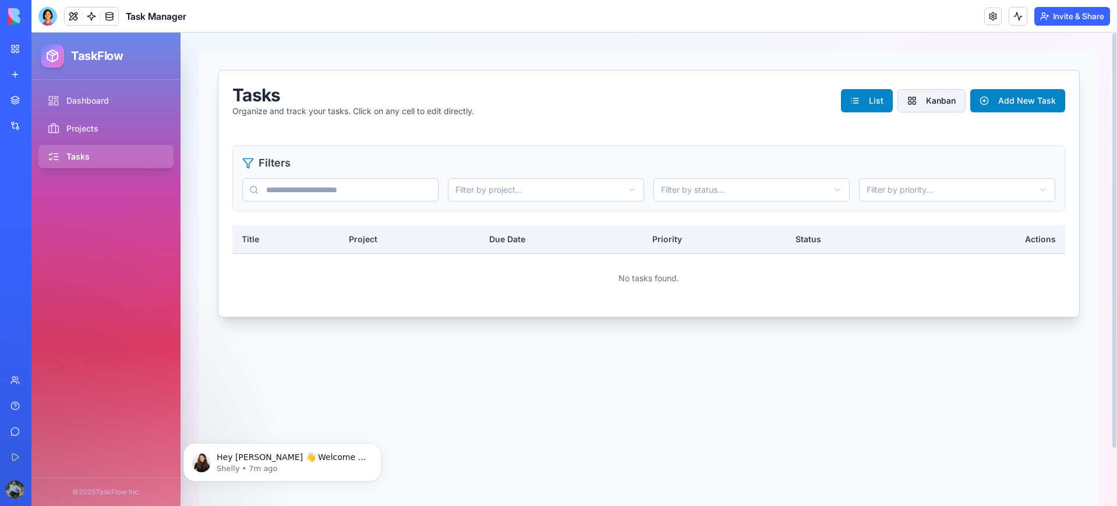
click at [932, 103] on button "Kanban" at bounding box center [931, 100] width 68 height 23
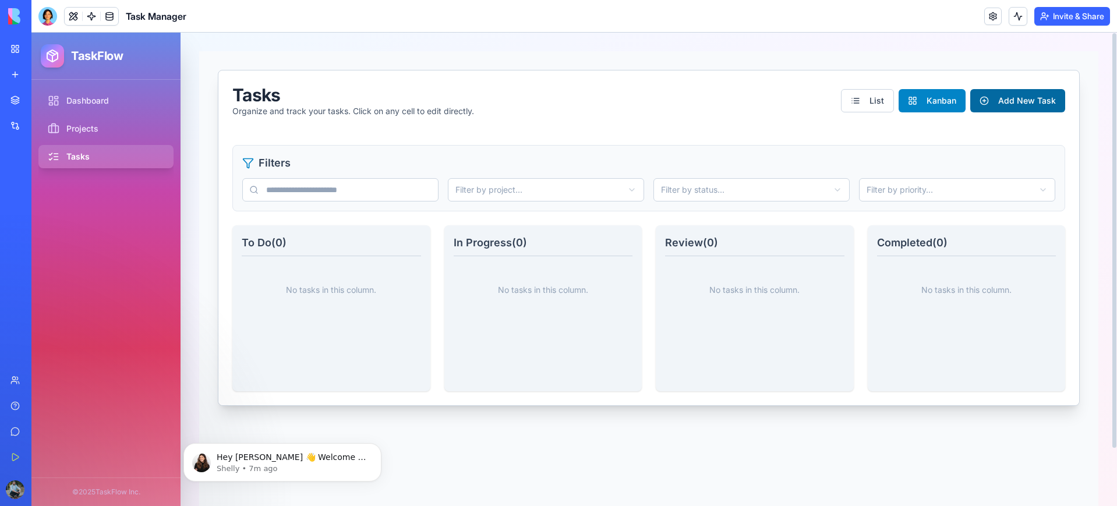
click at [1014, 103] on button "Add New Task" at bounding box center [1017, 100] width 95 height 23
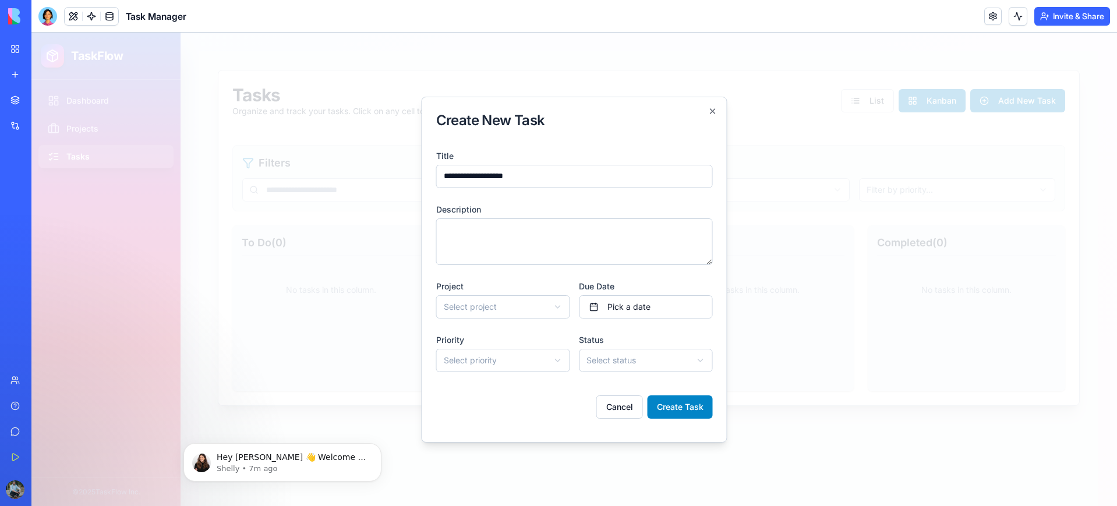
type input "**********"
click at [506, 306] on body "**********" at bounding box center [574, 269] width 1086 height 473
click at [473, 365] on body "**********" at bounding box center [574, 269] width 1086 height 473
click at [618, 366] on body "**********" at bounding box center [574, 269] width 1086 height 473
drag, startPoint x: 613, startPoint y: 386, endPoint x: 620, endPoint y: 392, distance: 9.1
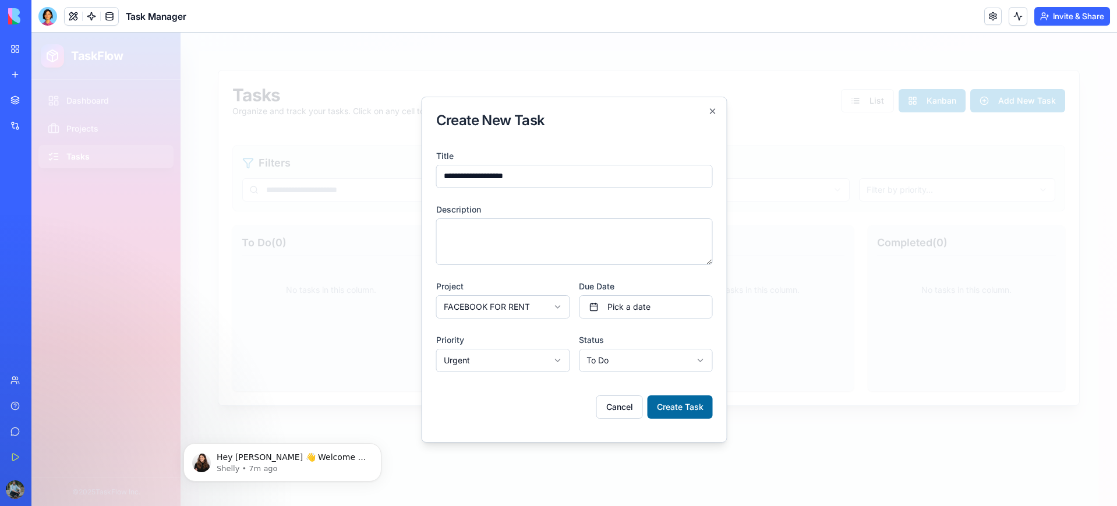
click at [671, 413] on button "Create Task" at bounding box center [680, 406] width 65 height 23
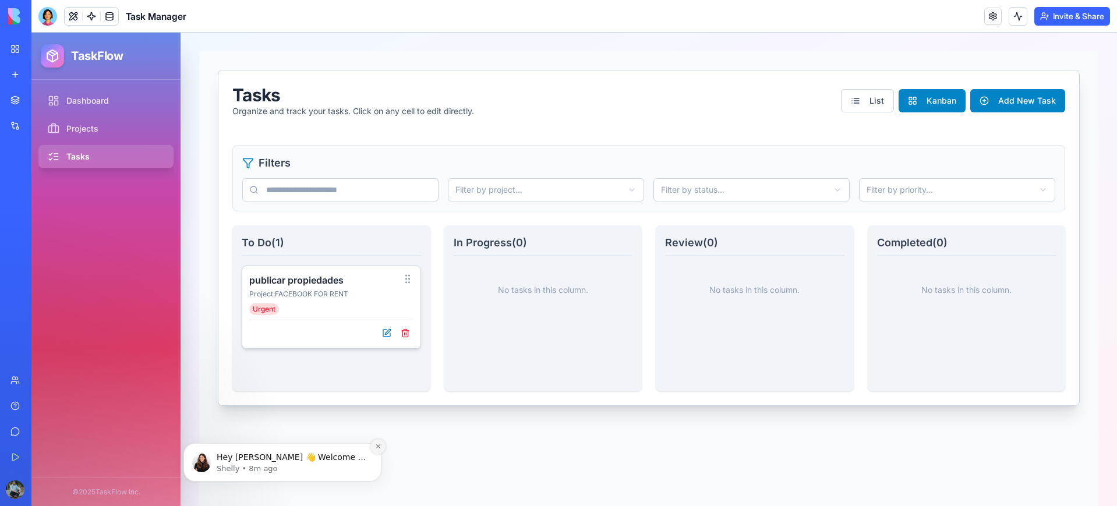
click at [378, 448] on icon "Dismiss notification" at bounding box center [378, 446] width 6 height 6
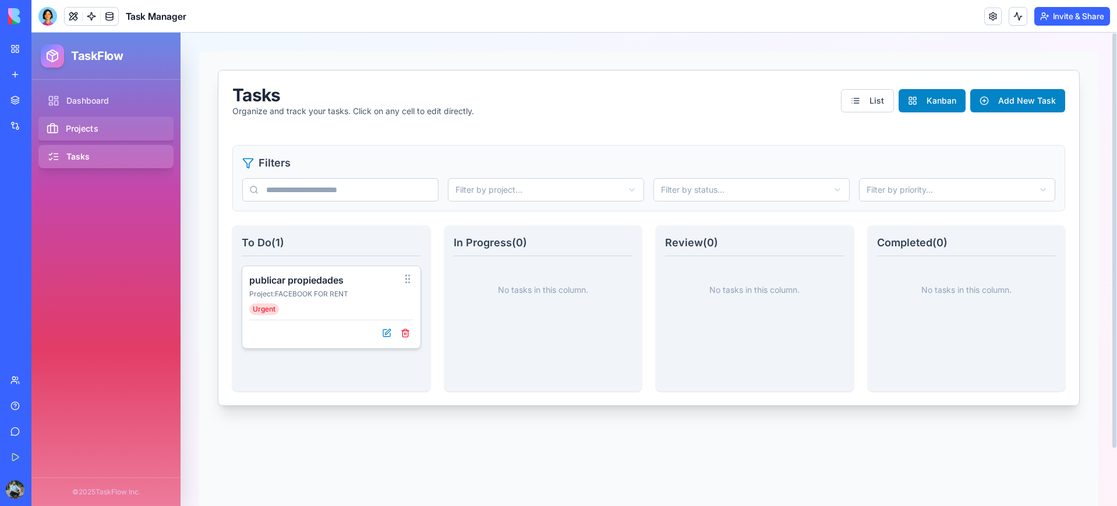
click at [84, 126] on link "Projects" at bounding box center [106, 129] width 138 height 24
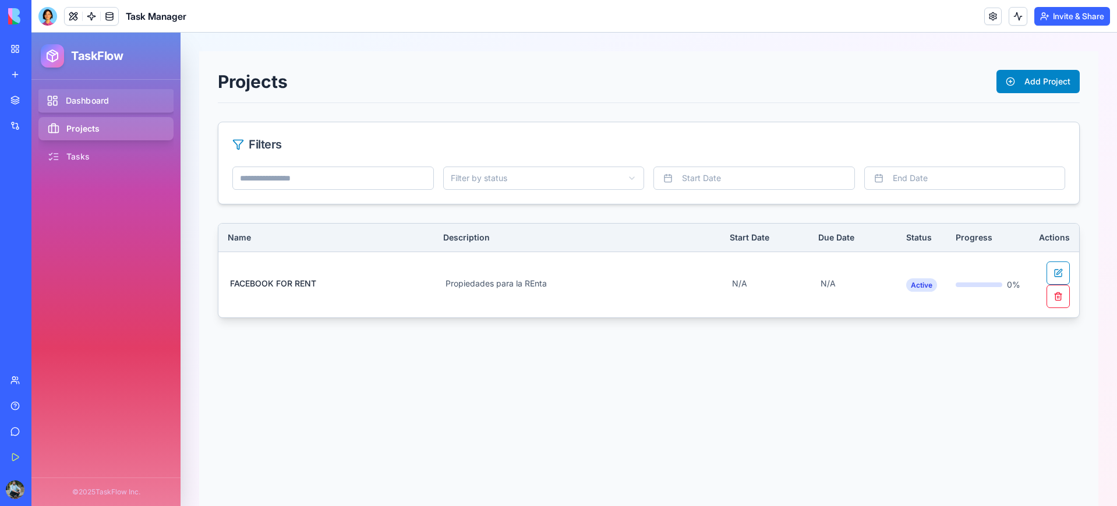
click at [97, 105] on link "Dashboard" at bounding box center [106, 101] width 138 height 24
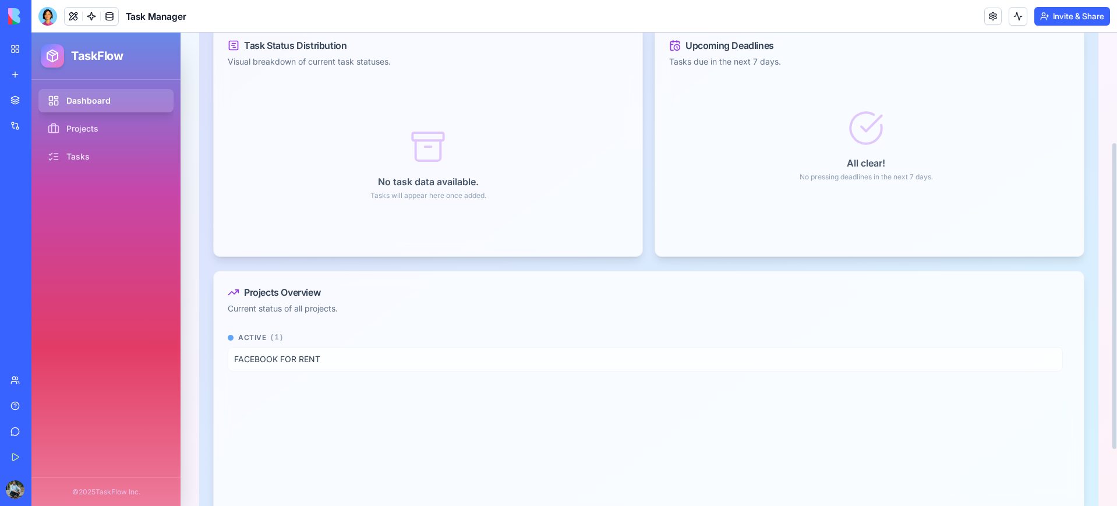
scroll to position [172, 0]
click at [269, 362] on li "FACEBOOK FOR RENT" at bounding box center [645, 358] width 835 height 24
click at [327, 416] on div "Active ( 1 ) FACEBOOK FOR RENT" at bounding box center [645, 424] width 835 height 185
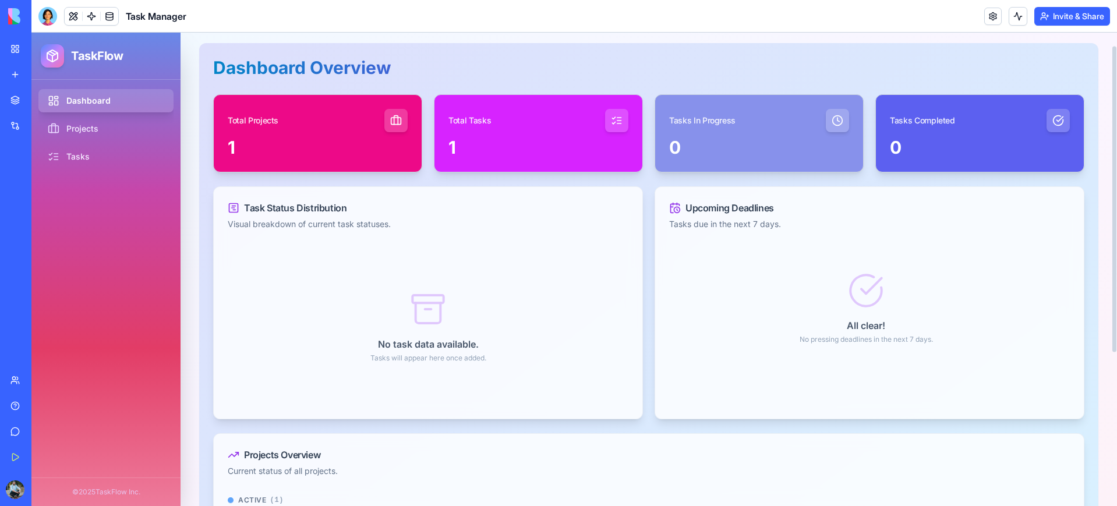
scroll to position [0, 0]
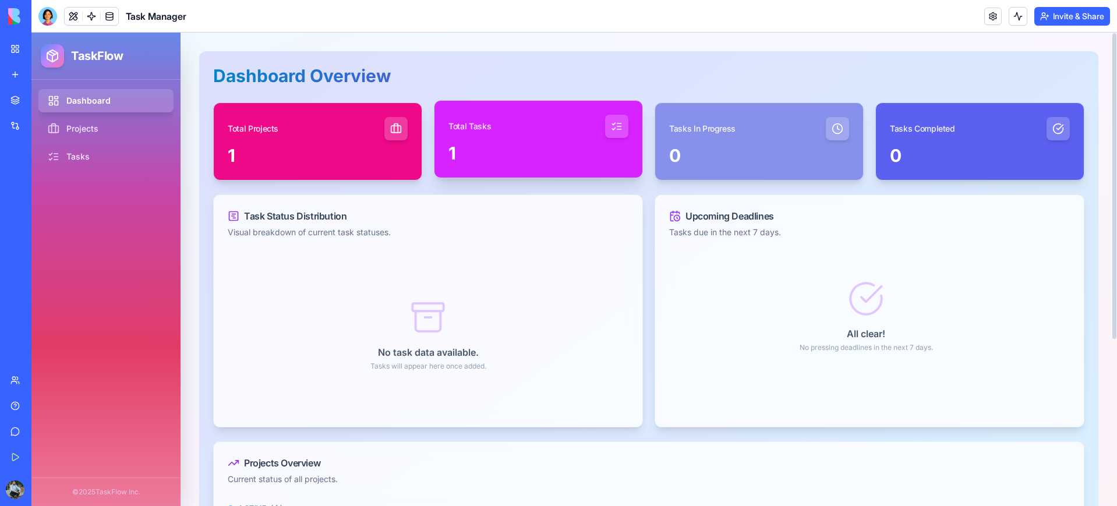
click at [482, 148] on div "1" at bounding box center [538, 153] width 180 height 21
click at [618, 119] on div at bounding box center [616, 126] width 23 height 23
click at [441, 147] on div "1" at bounding box center [538, 160] width 208 height 35
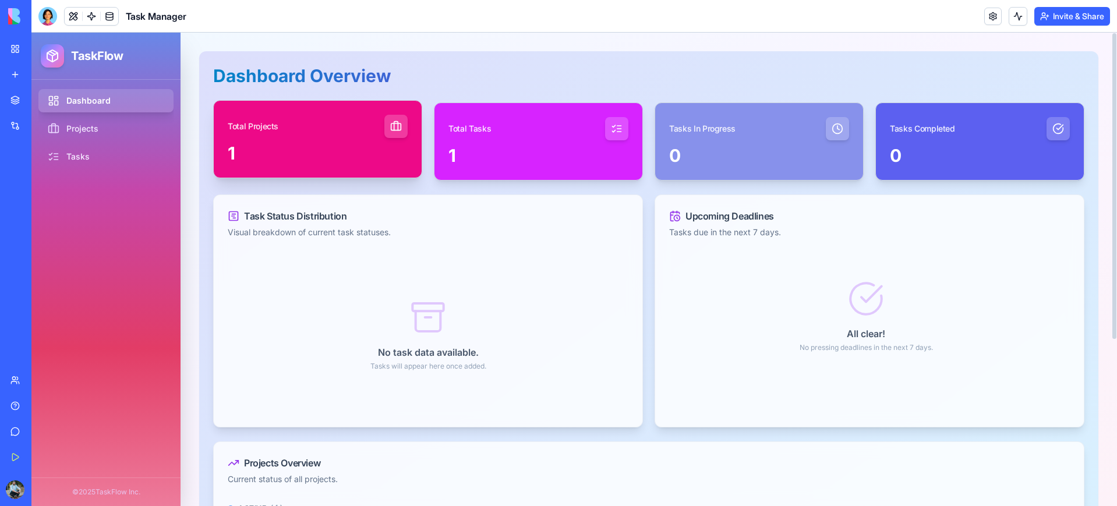
click at [396, 126] on icon at bounding box center [396, 127] width 12 height 12
click at [289, 250] on div "Task Status Distribution Visual breakdown of current task statuses." at bounding box center [428, 223] width 429 height 57
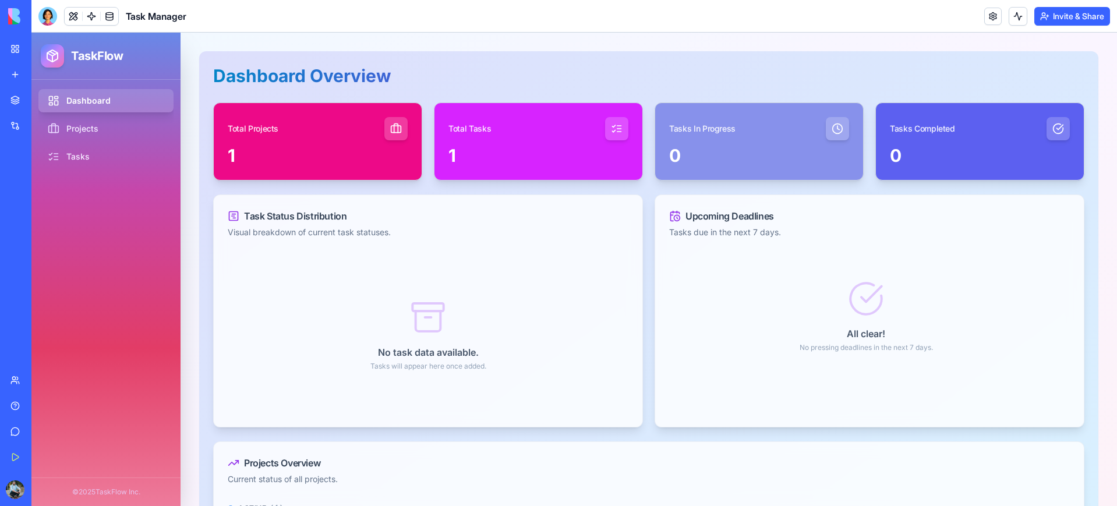
click at [13, 51] on link "My Workspace" at bounding box center [26, 48] width 47 height 23
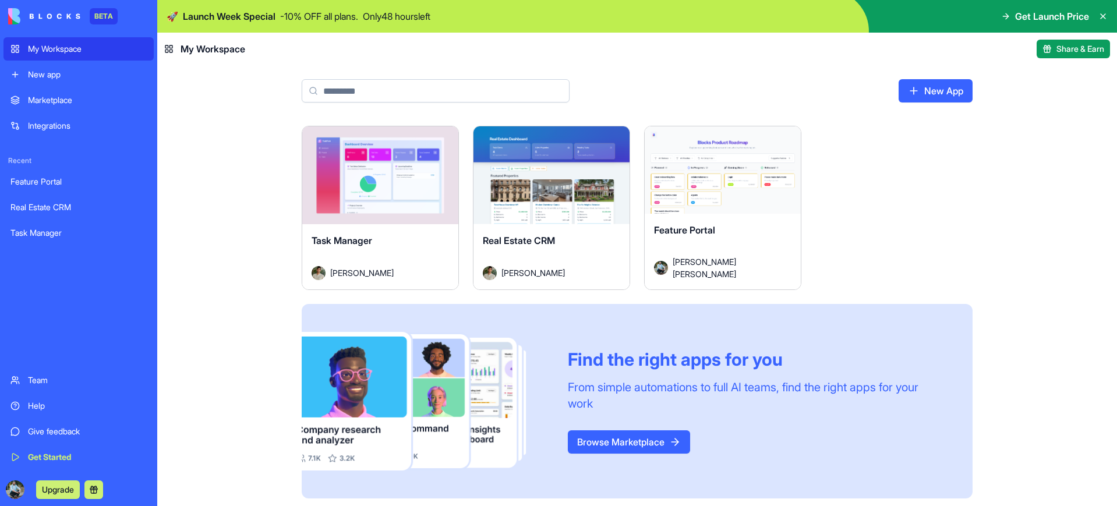
click at [628, 443] on link "Browse Marketplace" at bounding box center [629, 441] width 122 height 23
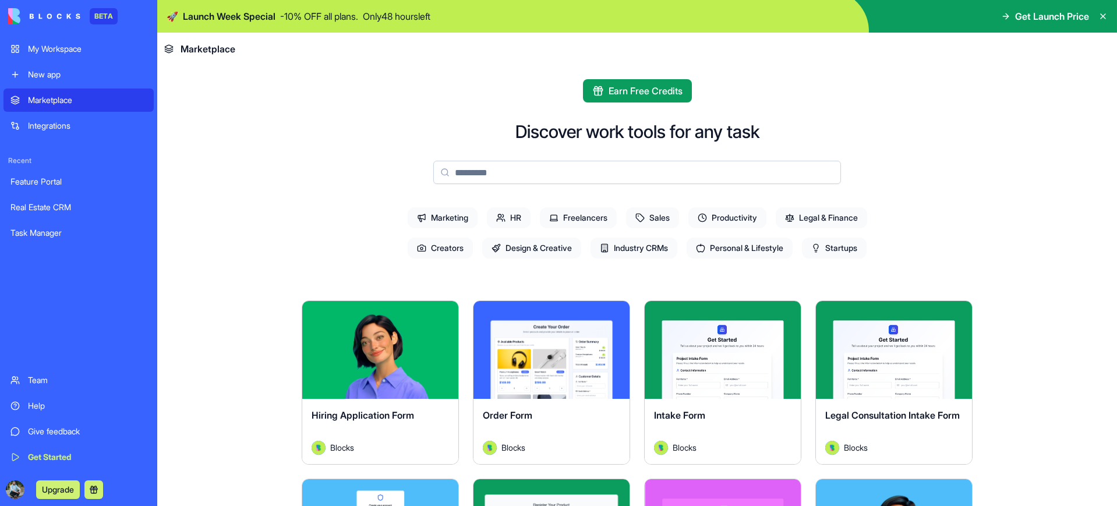
click at [540, 249] on span "Design & Creative" at bounding box center [531, 248] width 99 height 21
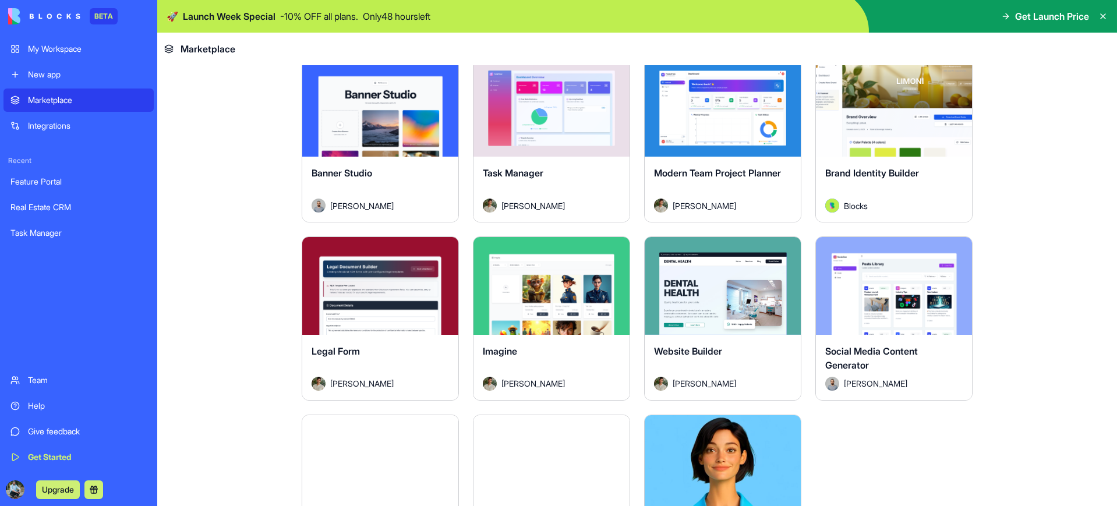
scroll to position [418, 0]
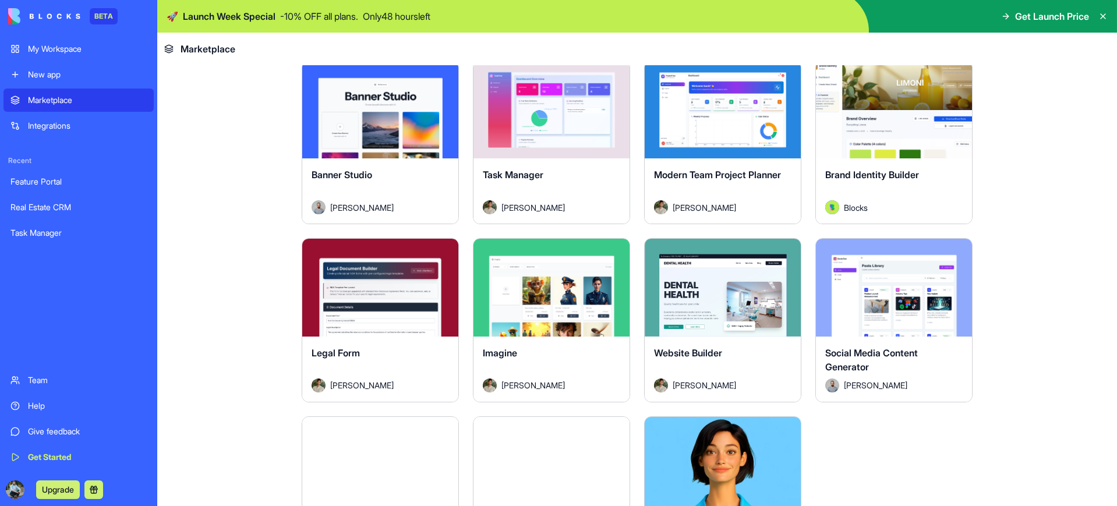
click at [892, 288] on button "Explore" at bounding box center [893, 287] width 87 height 23
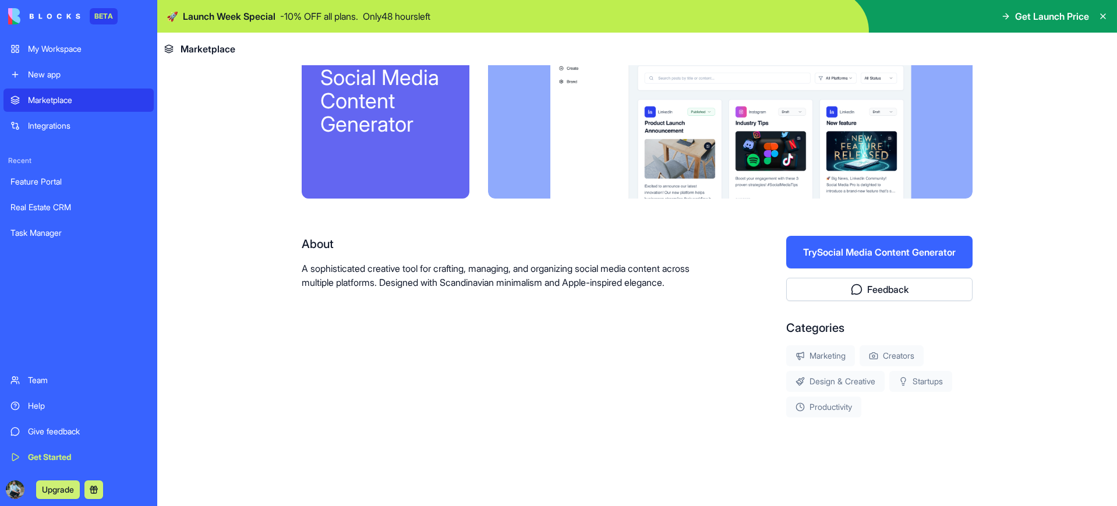
scroll to position [67, 0]
click at [840, 253] on button "Try Social Media Content Generator" at bounding box center [879, 252] width 186 height 33
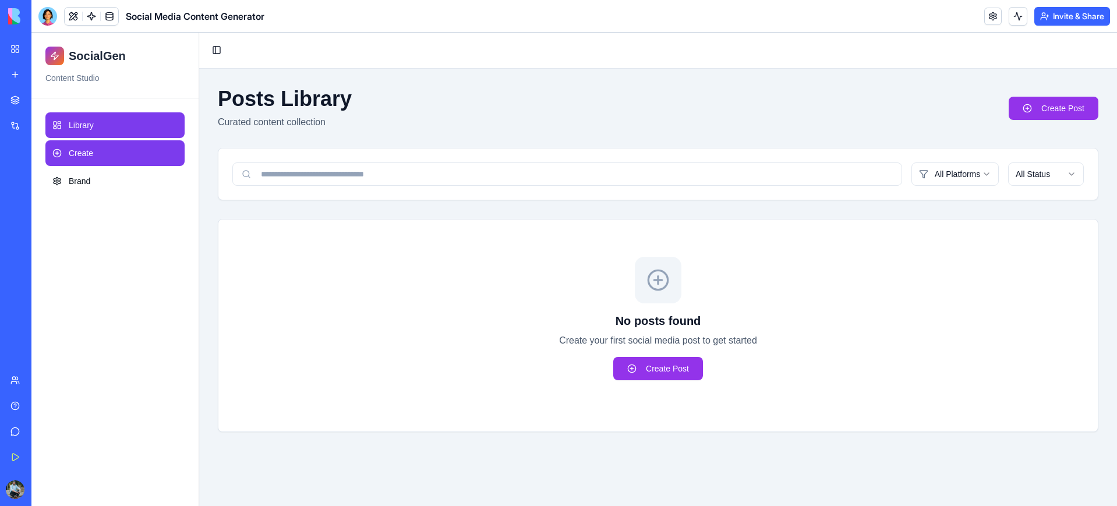
click at [111, 158] on link "Create" at bounding box center [114, 153] width 139 height 26
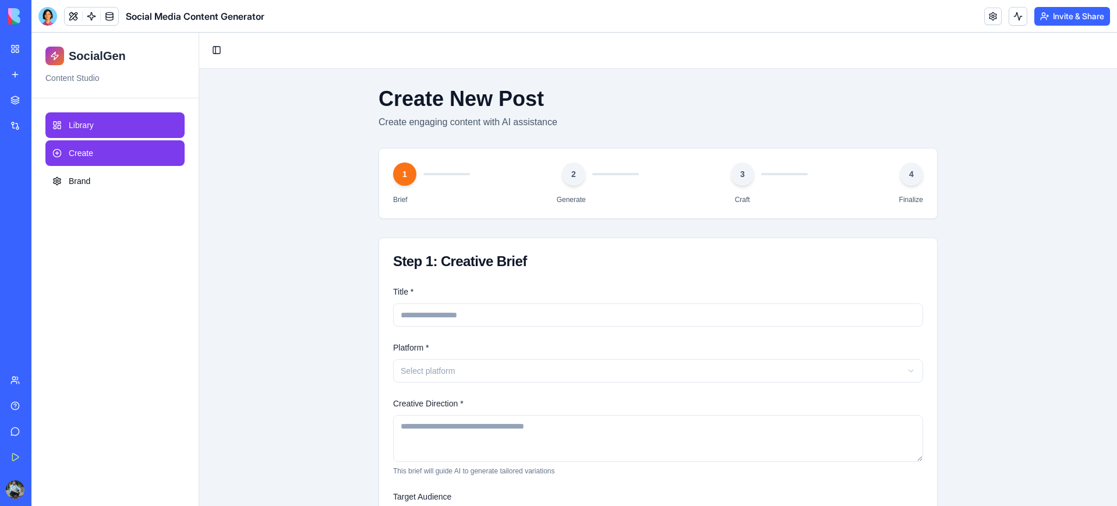
click at [87, 126] on span "Library" at bounding box center [81, 125] width 25 height 12
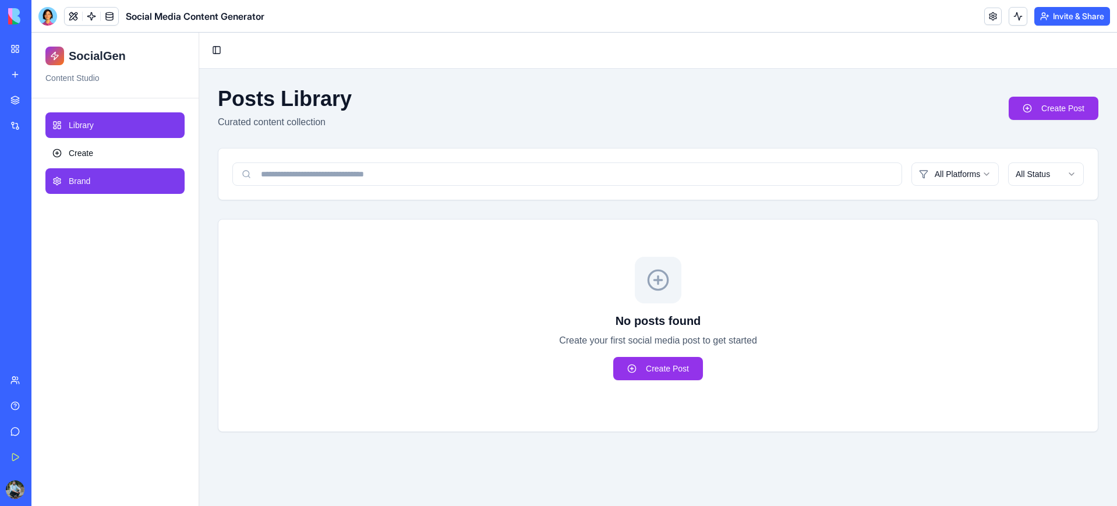
click at [78, 181] on span "Brand" at bounding box center [80, 181] width 22 height 12
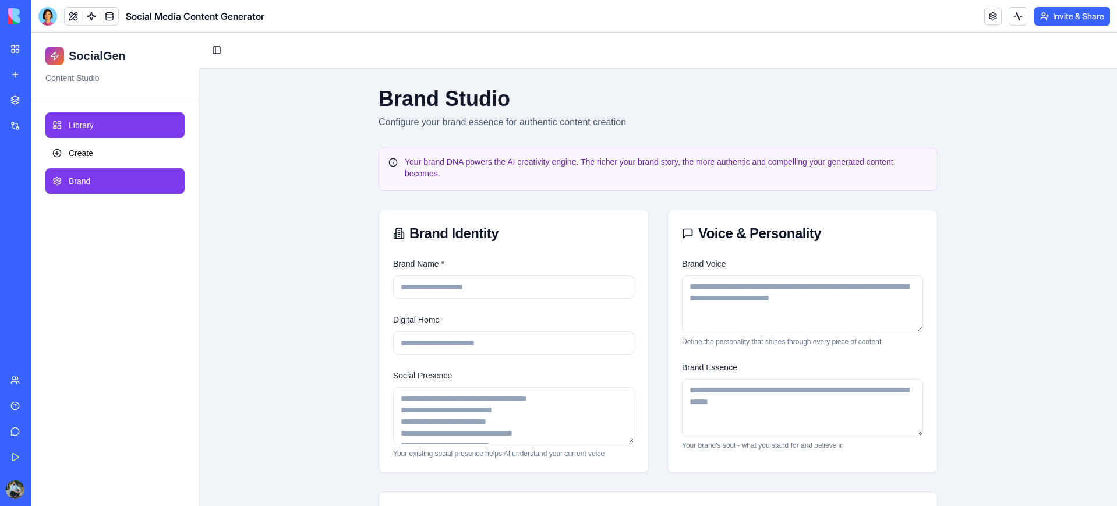
click at [72, 123] on span "Library" at bounding box center [81, 125] width 25 height 12
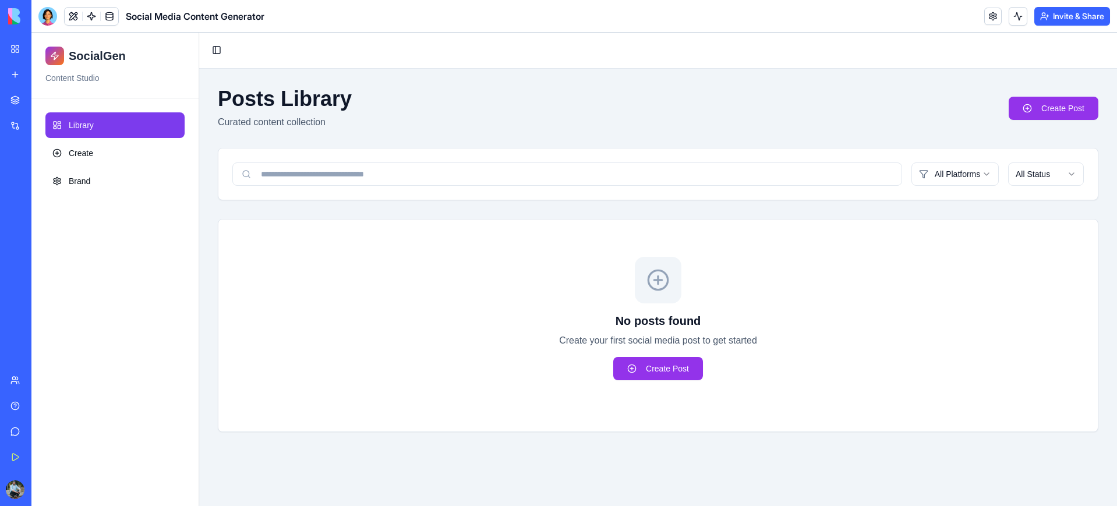
click at [15, 51] on link "My Workspace" at bounding box center [26, 48] width 47 height 23
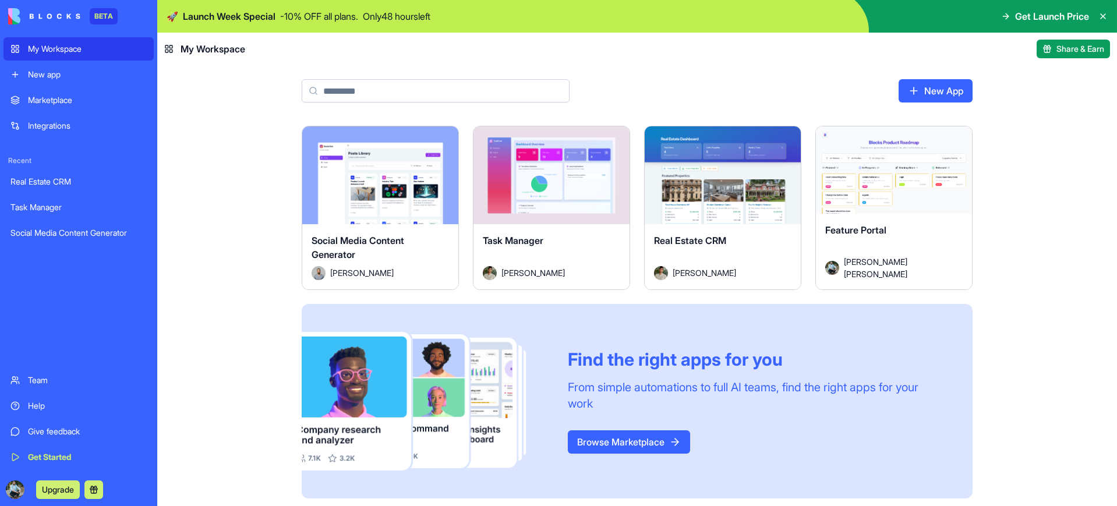
click at [621, 437] on link "Browse Marketplace" at bounding box center [629, 441] width 122 height 23
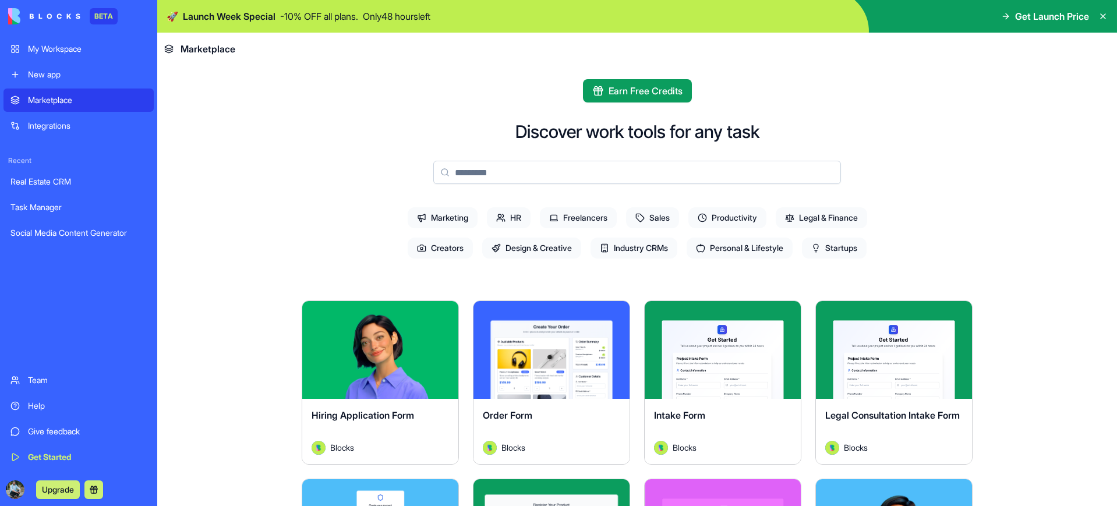
click at [751, 251] on span "Personal & Lifestyle" at bounding box center [740, 248] width 106 height 21
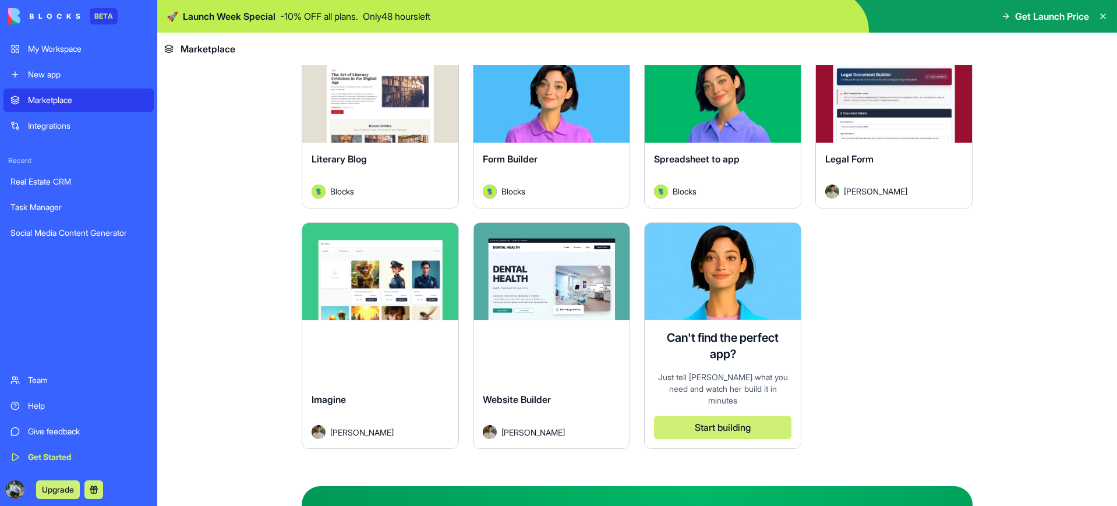
scroll to position [246, 0]
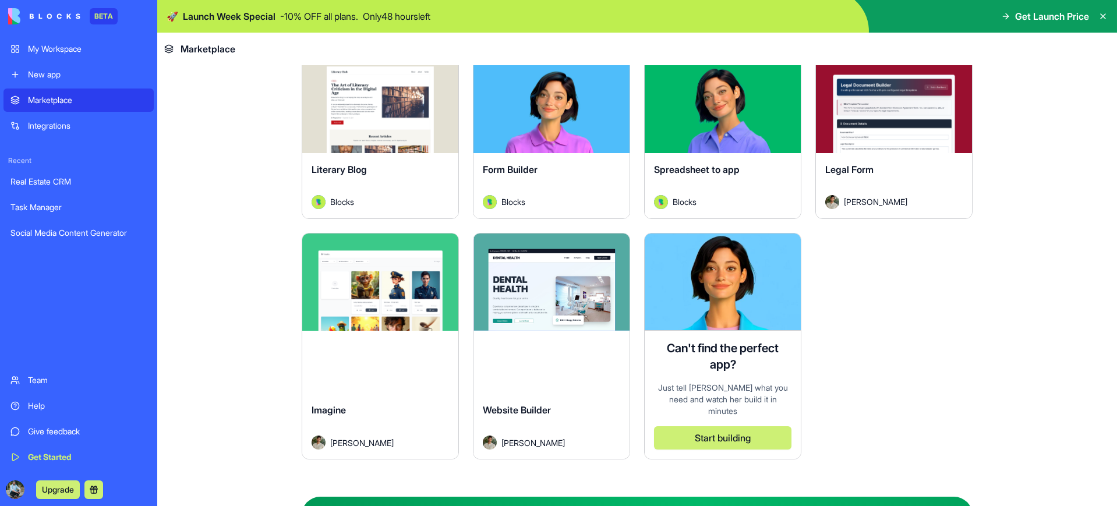
click at [390, 303] on div "Explore" at bounding box center [380, 283] width 156 height 98
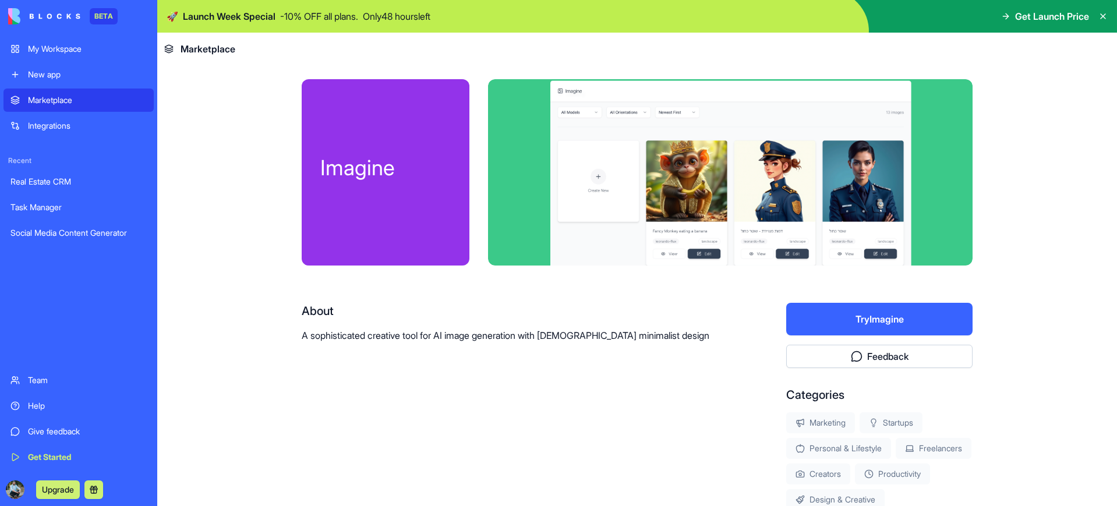
drag, startPoint x: 59, startPoint y: 47, endPoint x: 66, endPoint y: 50, distance: 7.6
click at [59, 47] on div "My Workspace" at bounding box center [87, 49] width 119 height 12
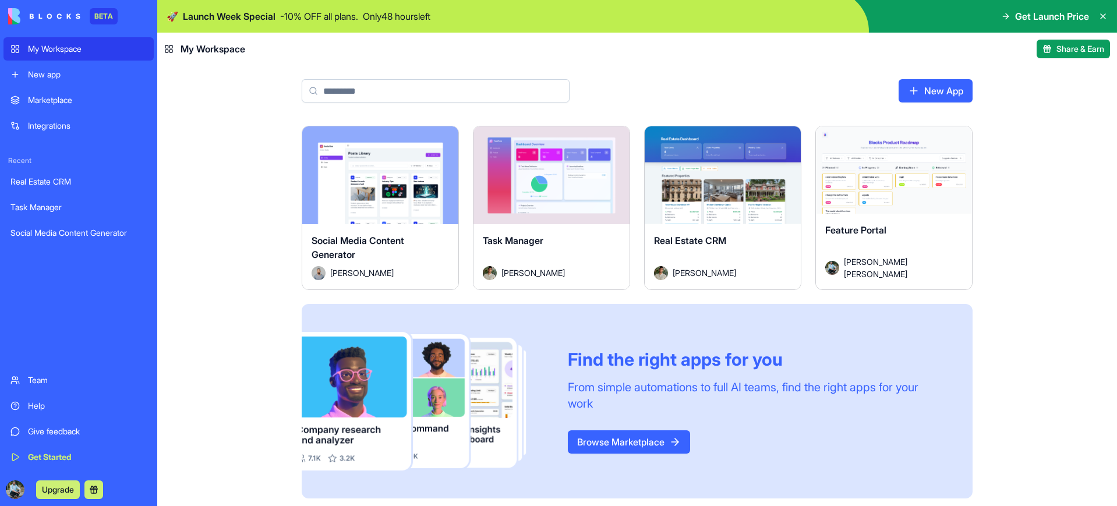
click at [651, 443] on link "Browse Marketplace" at bounding box center [629, 441] width 122 height 23
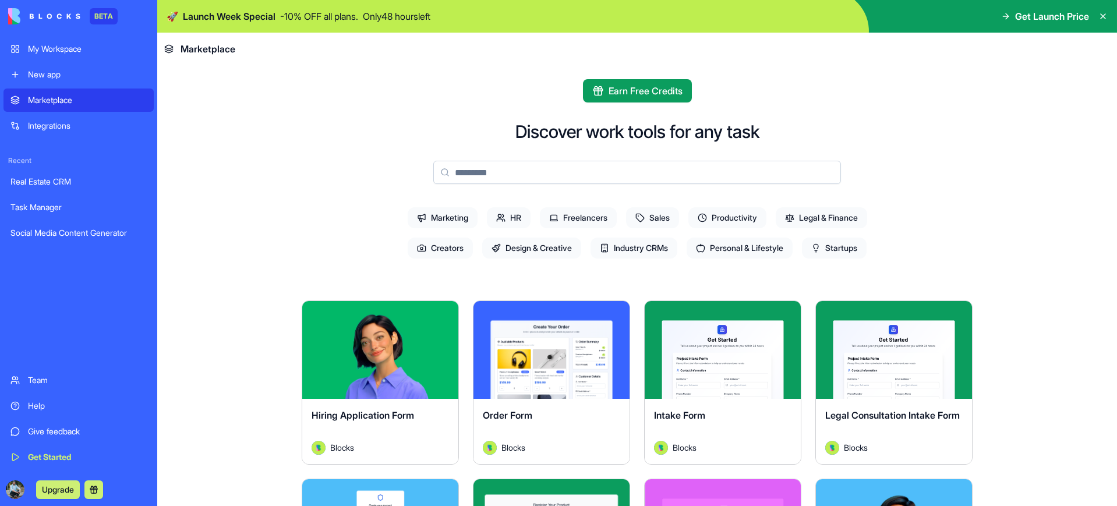
click at [828, 222] on span "Legal & Finance" at bounding box center [821, 217] width 91 height 21
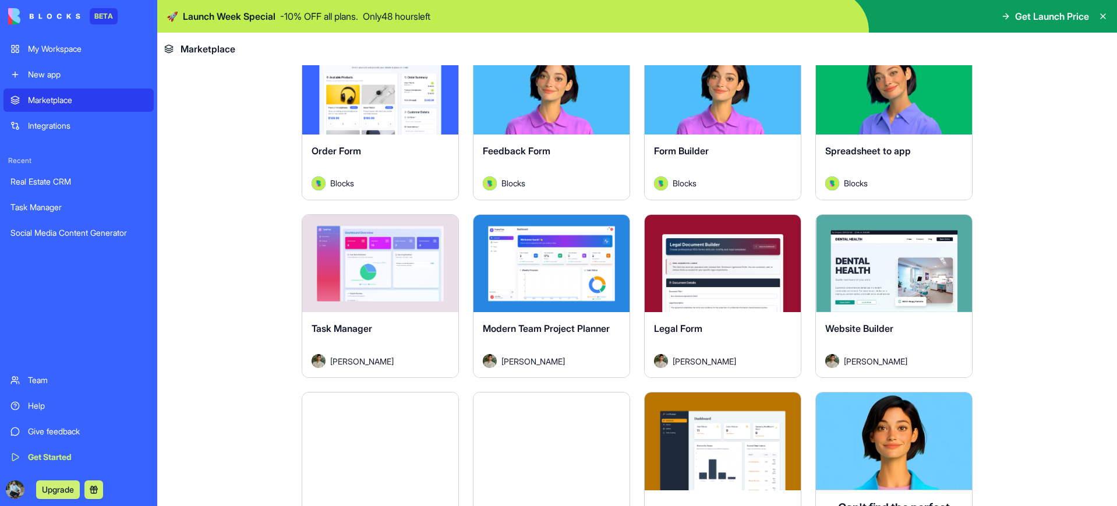
scroll to position [266, 0]
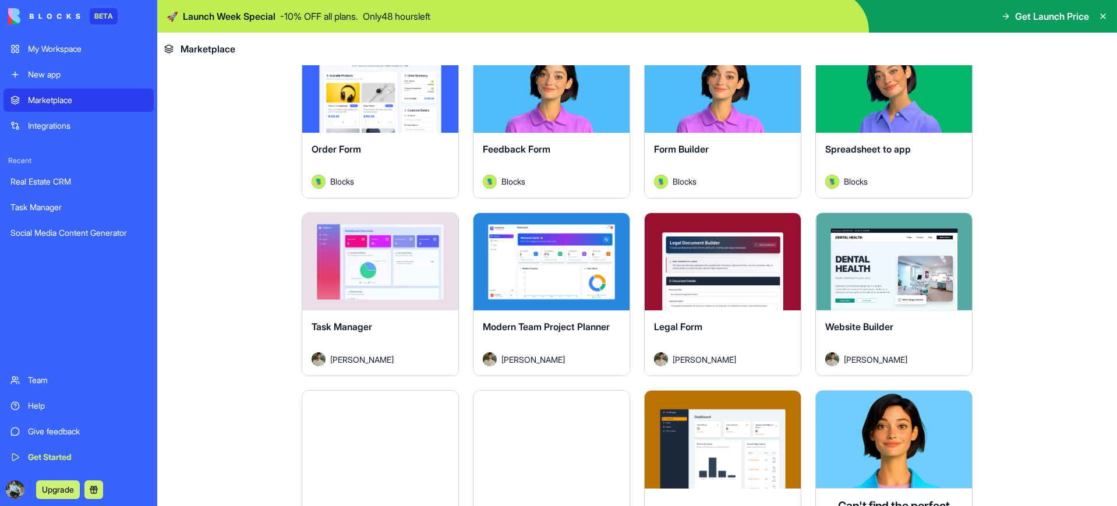
click at [552, 280] on div "Explore" at bounding box center [551, 262] width 156 height 98
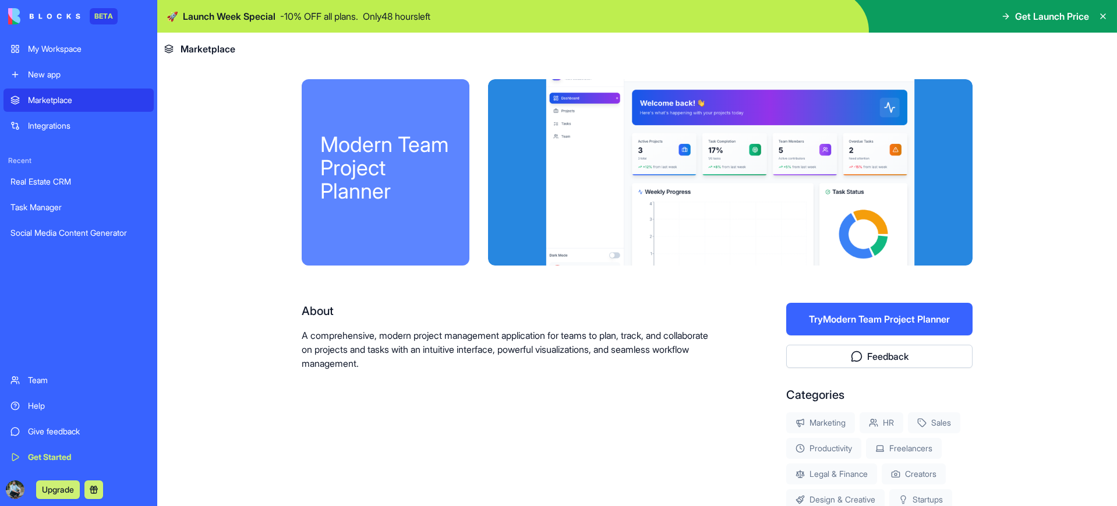
click at [842, 323] on button "Try Modern Team Project Planner" at bounding box center [879, 319] width 186 height 33
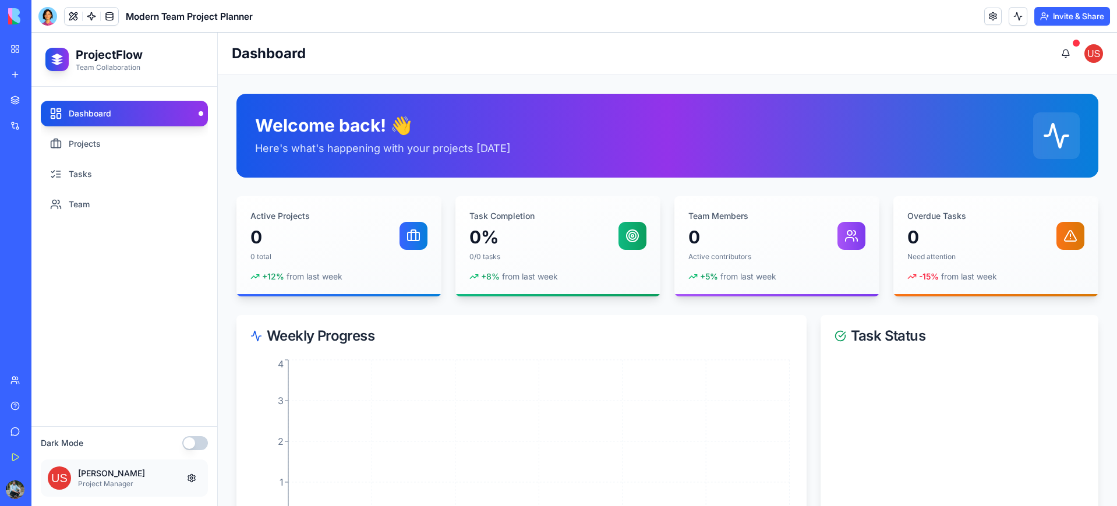
click at [19, 53] on link "My Workspace" at bounding box center [26, 48] width 47 height 23
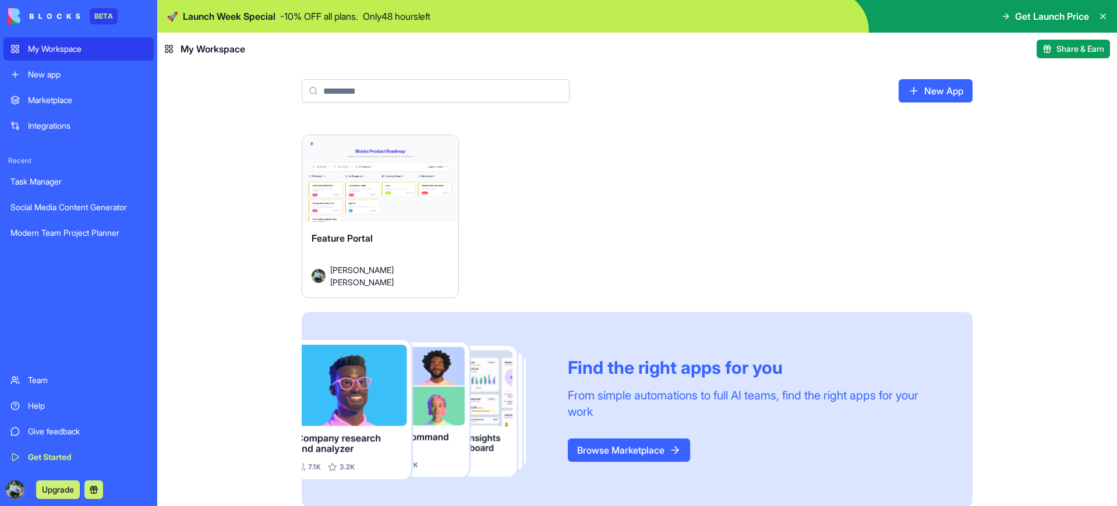
scroll to position [181, 0]
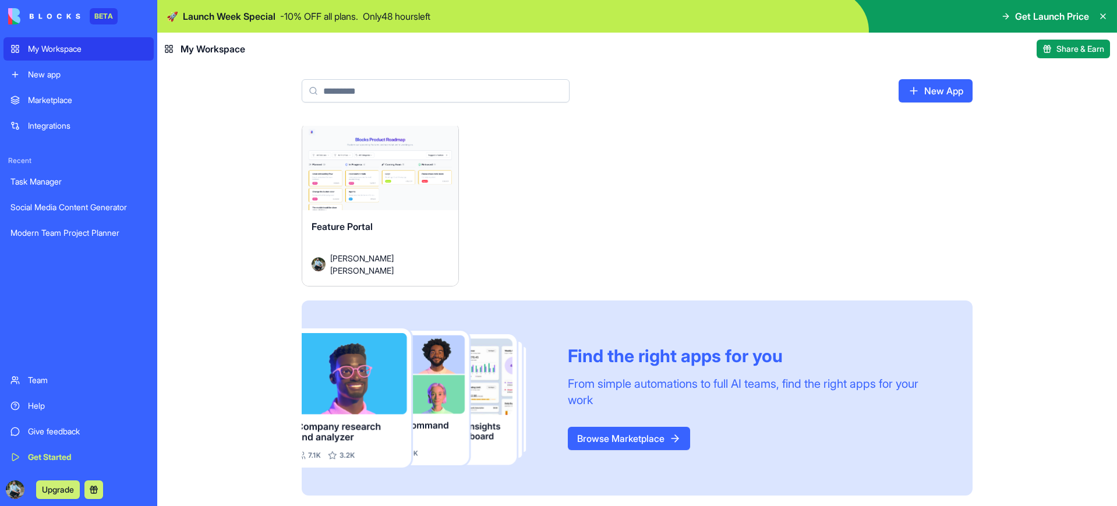
click at [617, 436] on link "Browse Marketplace" at bounding box center [629, 438] width 122 height 23
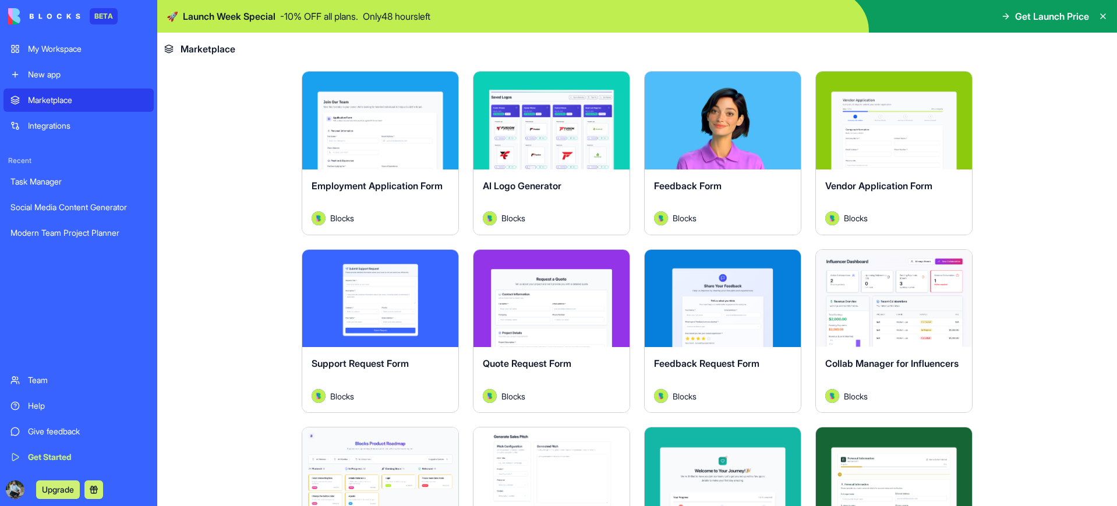
scroll to position [616, 0]
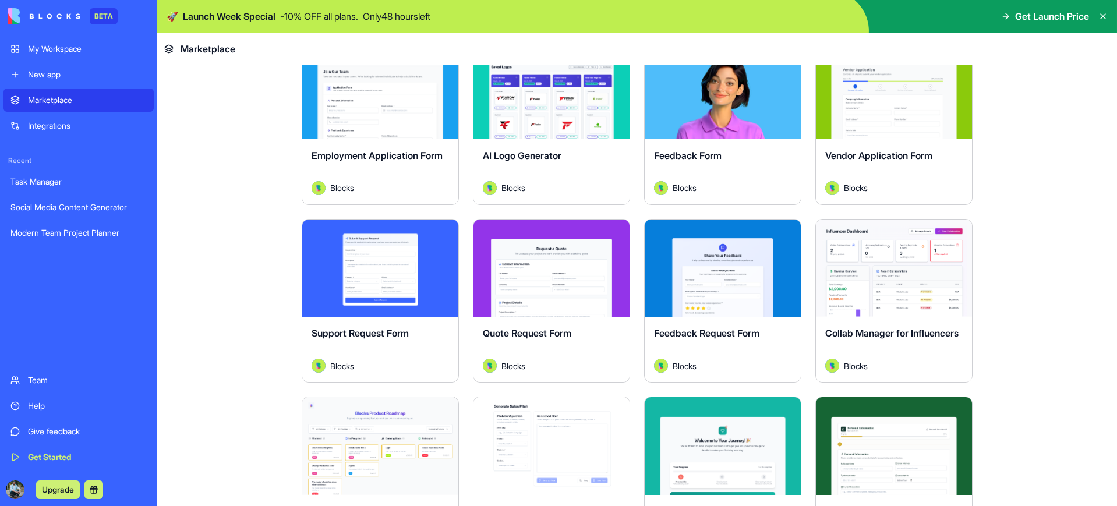
click at [909, 268] on button "Explore" at bounding box center [893, 267] width 87 height 23
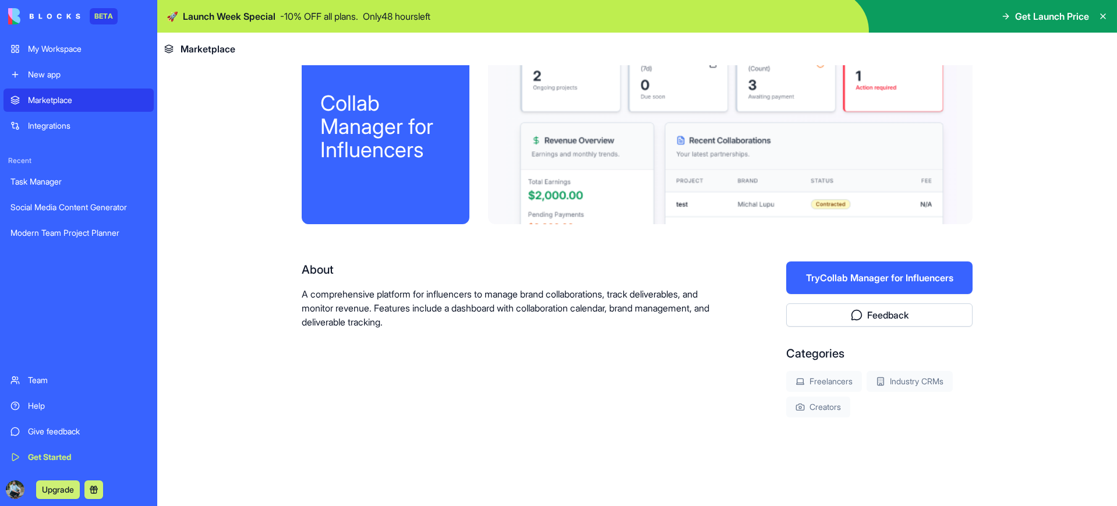
scroll to position [41, 0]
click at [860, 278] on button "Try Collab Manager for Influencers" at bounding box center [879, 277] width 186 height 33
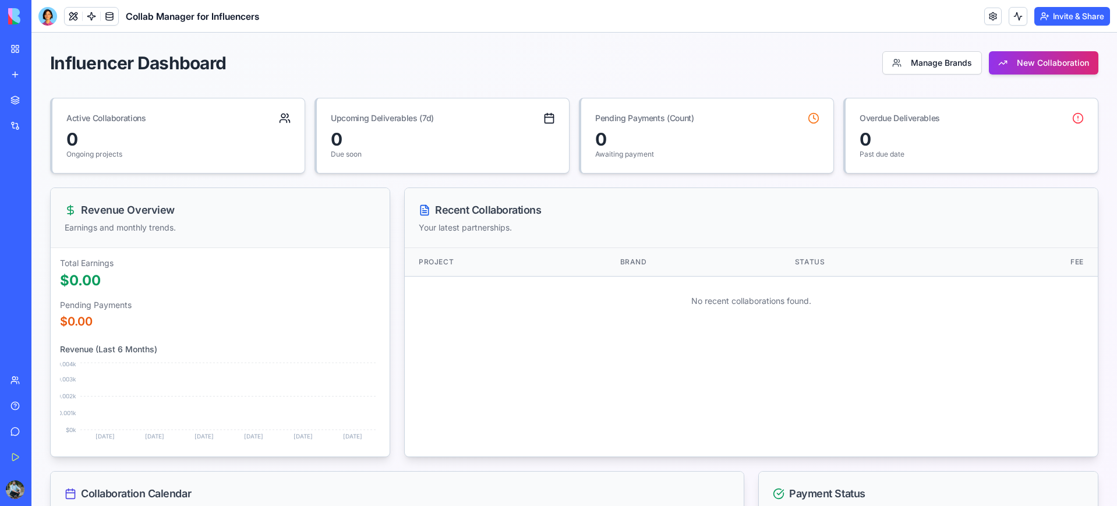
click at [18, 52] on link "My Workspace" at bounding box center [26, 48] width 47 height 23
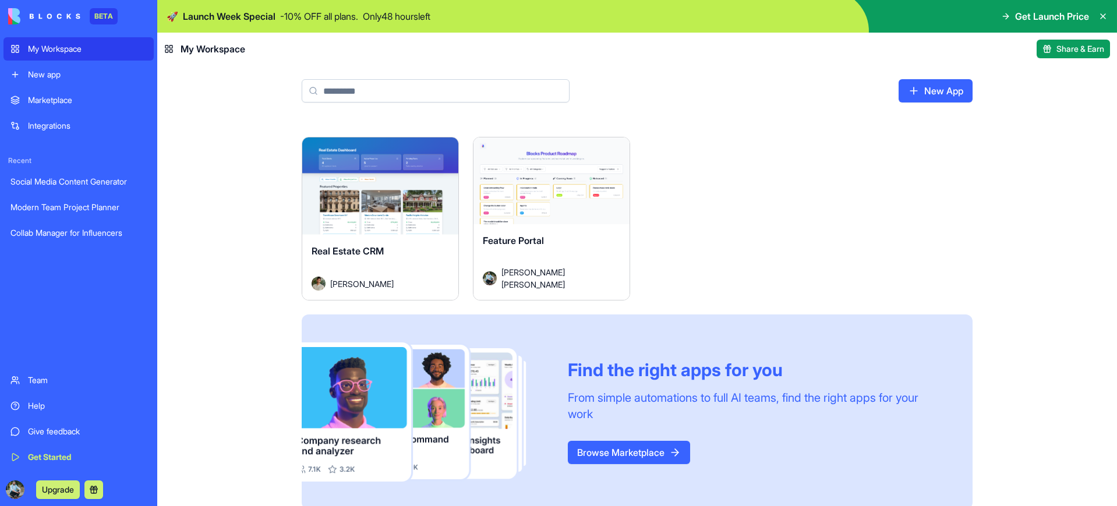
scroll to position [181, 0]
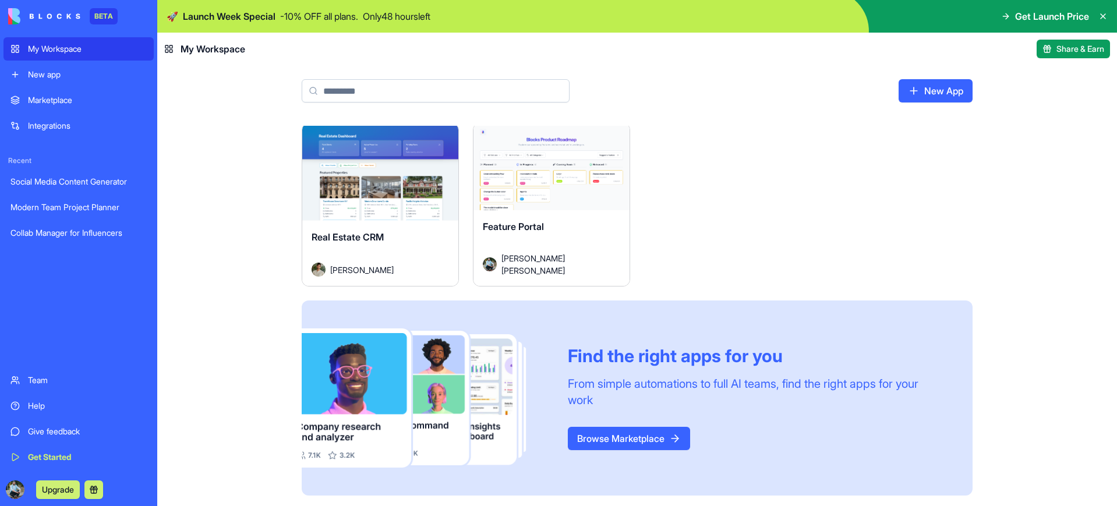
click at [658, 435] on link "Browse Marketplace" at bounding box center [629, 438] width 122 height 23
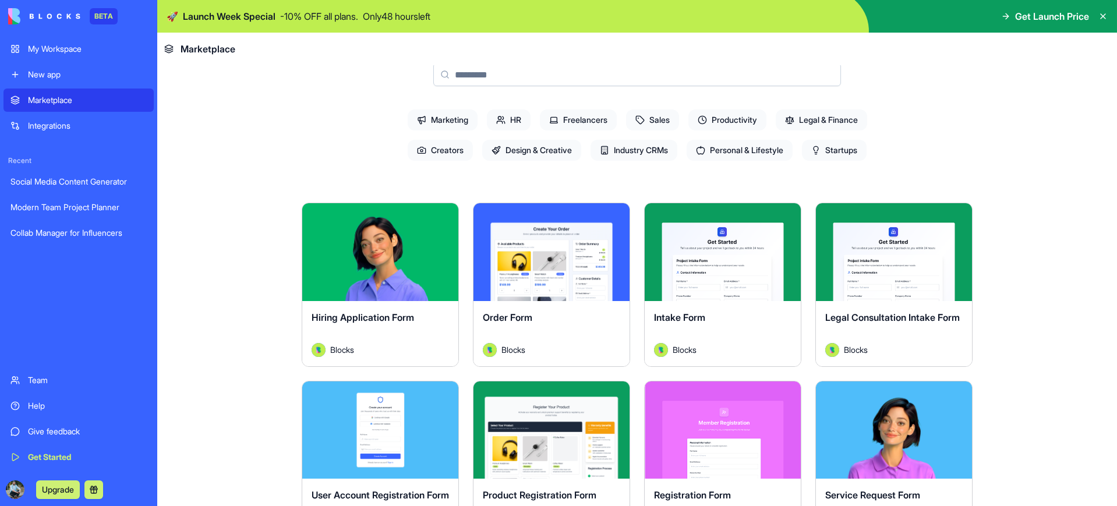
scroll to position [76, 0]
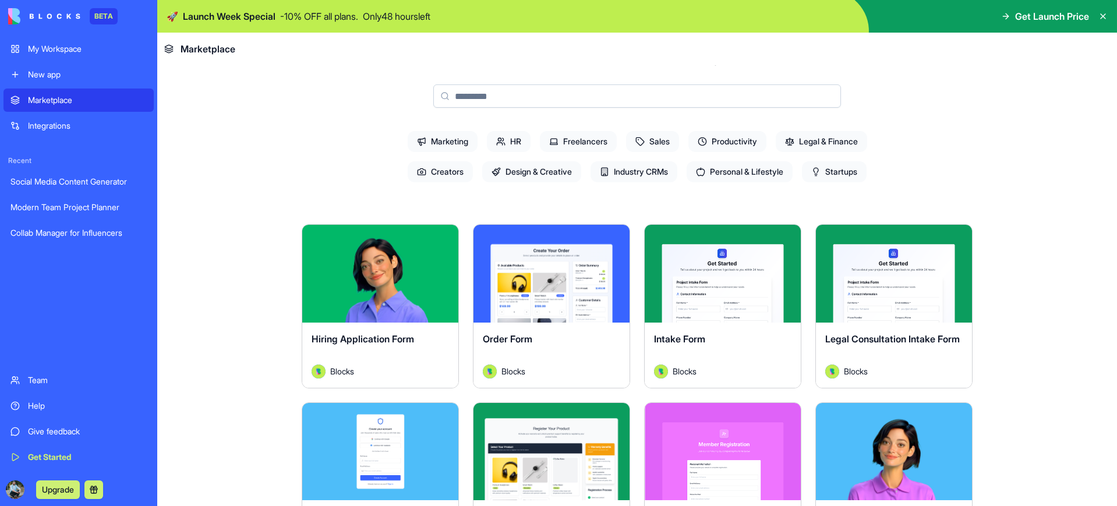
click at [835, 175] on span "Startups" at bounding box center [834, 171] width 65 height 21
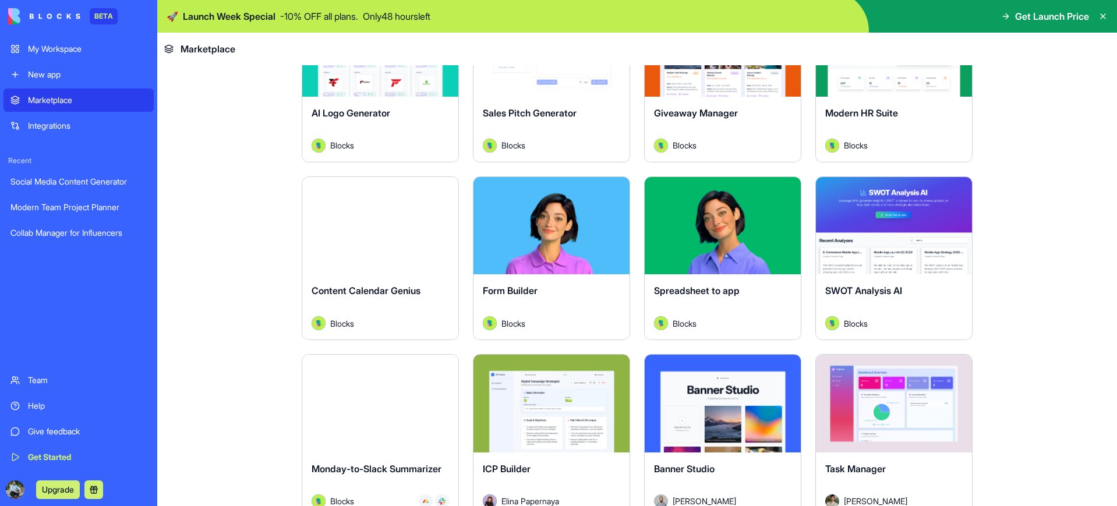
scroll to position [303, 0]
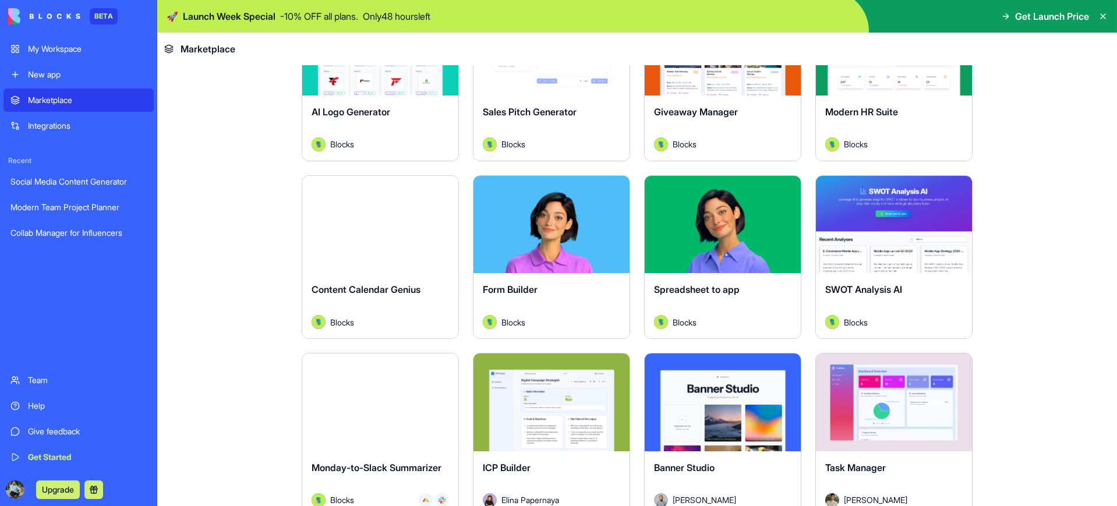
click at [386, 227] on button "Explore" at bounding box center [380, 224] width 87 height 23
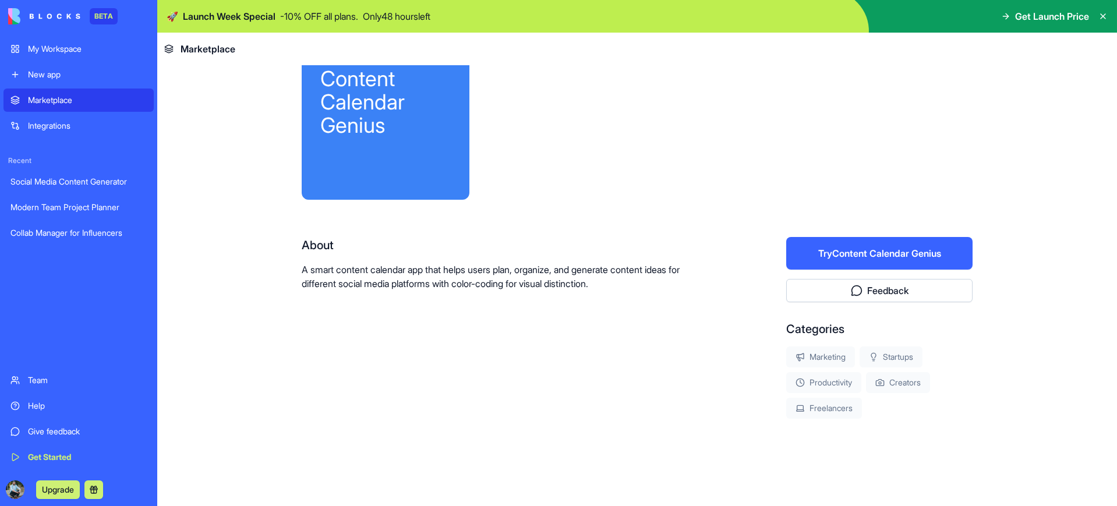
click at [896, 253] on button "Try Content Calendar Genius" at bounding box center [879, 253] width 186 height 33
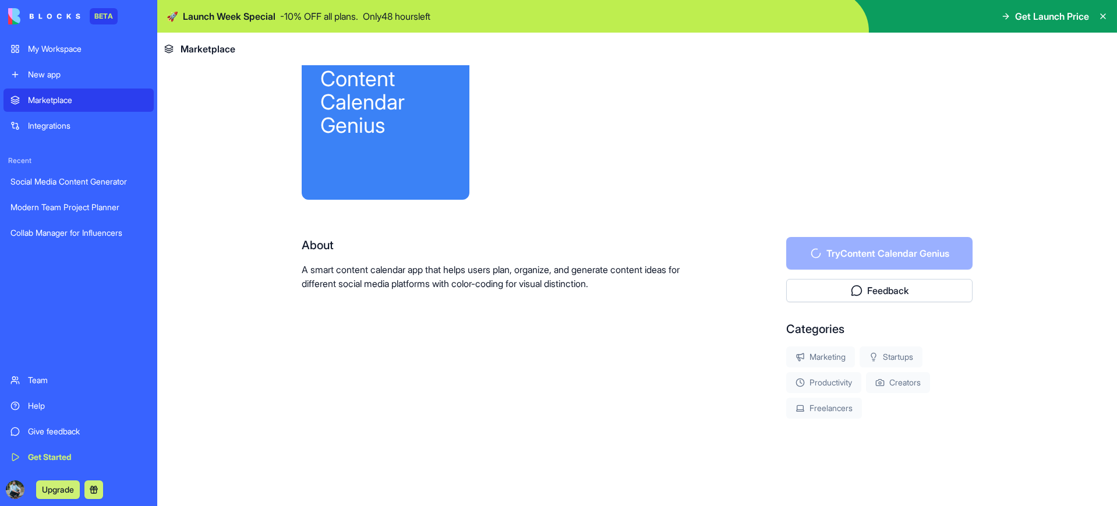
scroll to position [67, 0]
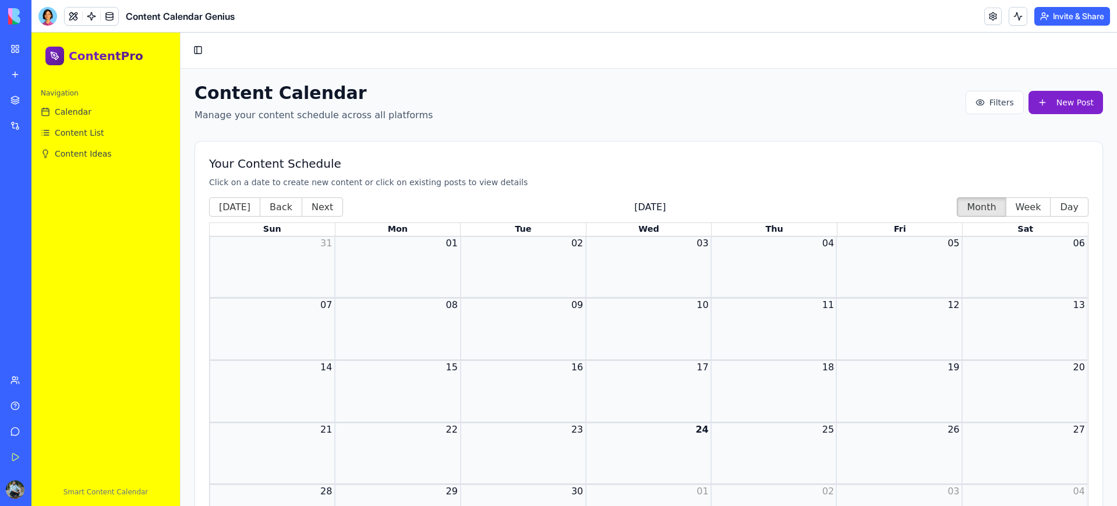
click at [12, 48] on link "My Workspace" at bounding box center [26, 48] width 47 height 23
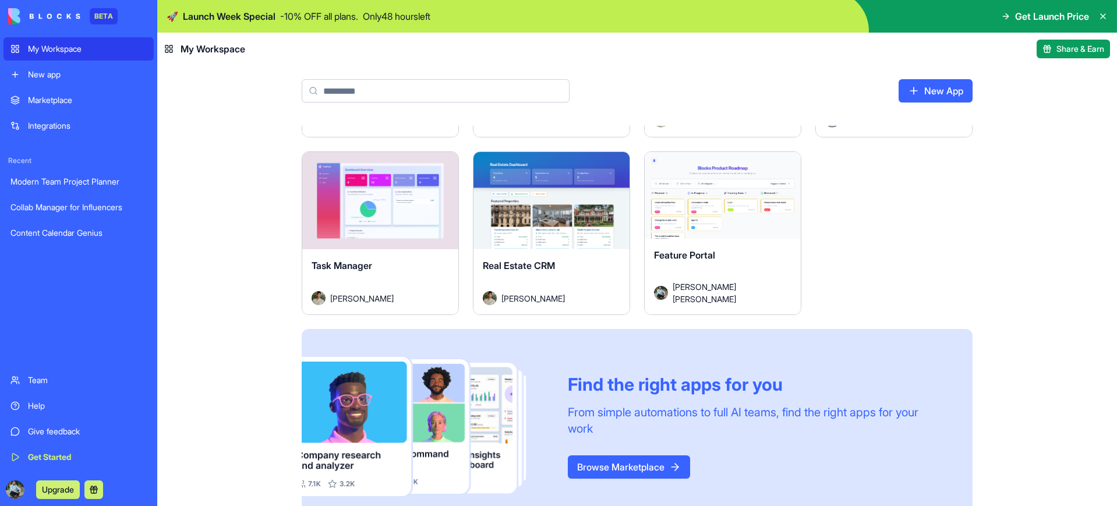
scroll to position [150, 0]
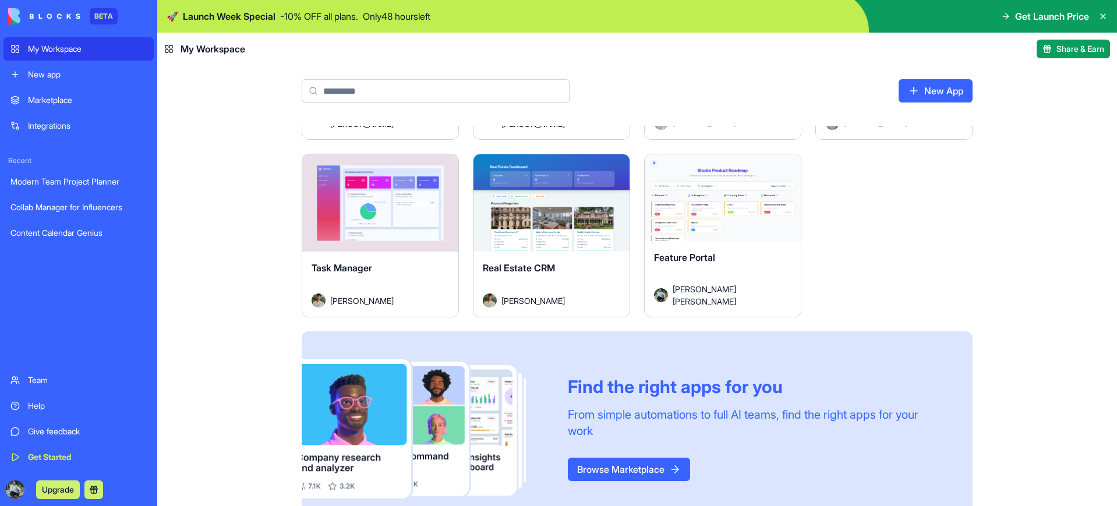
click at [647, 470] on link "Browse Marketplace" at bounding box center [629, 469] width 122 height 23
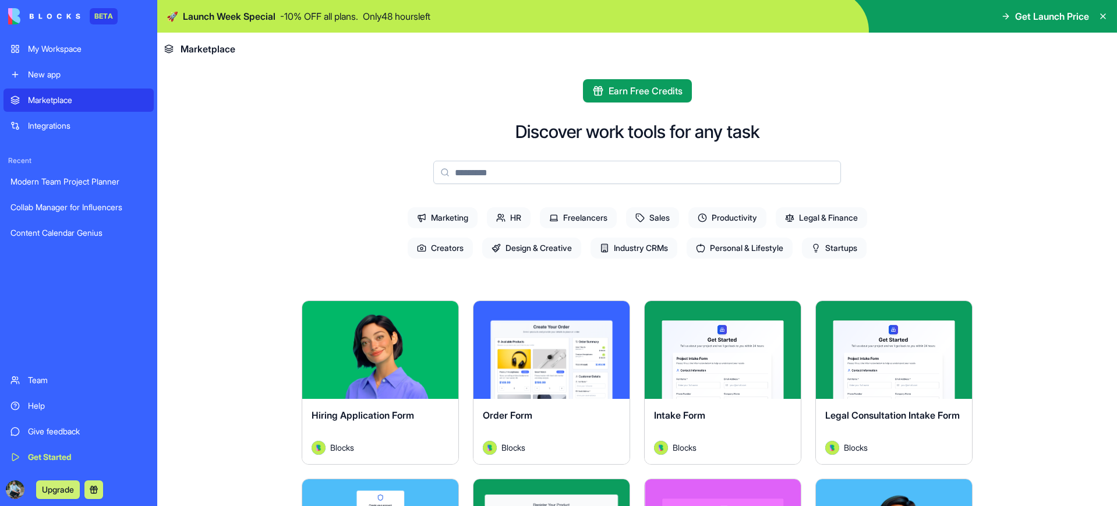
click at [848, 248] on span "Startups" at bounding box center [834, 248] width 65 height 21
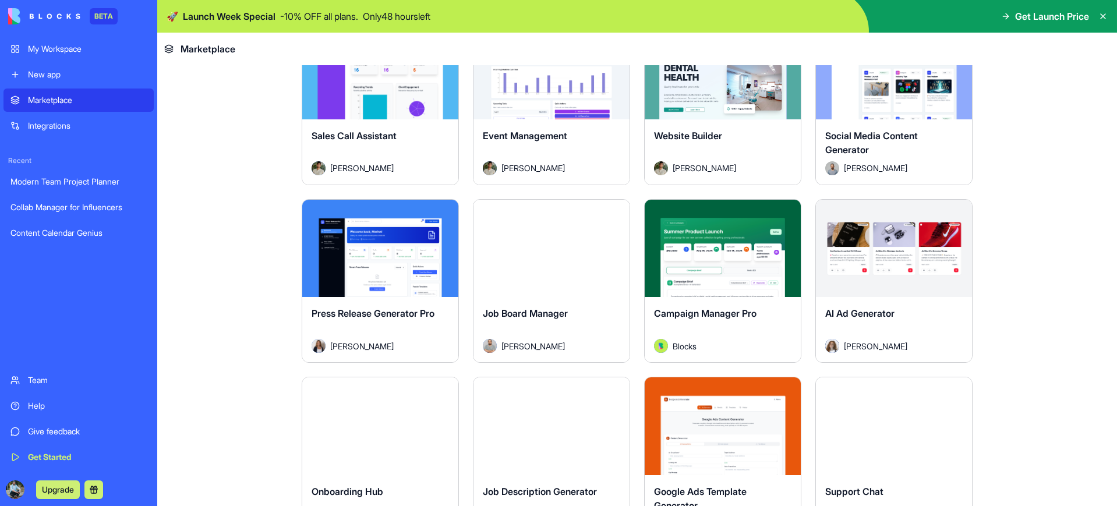
scroll to position [994, 0]
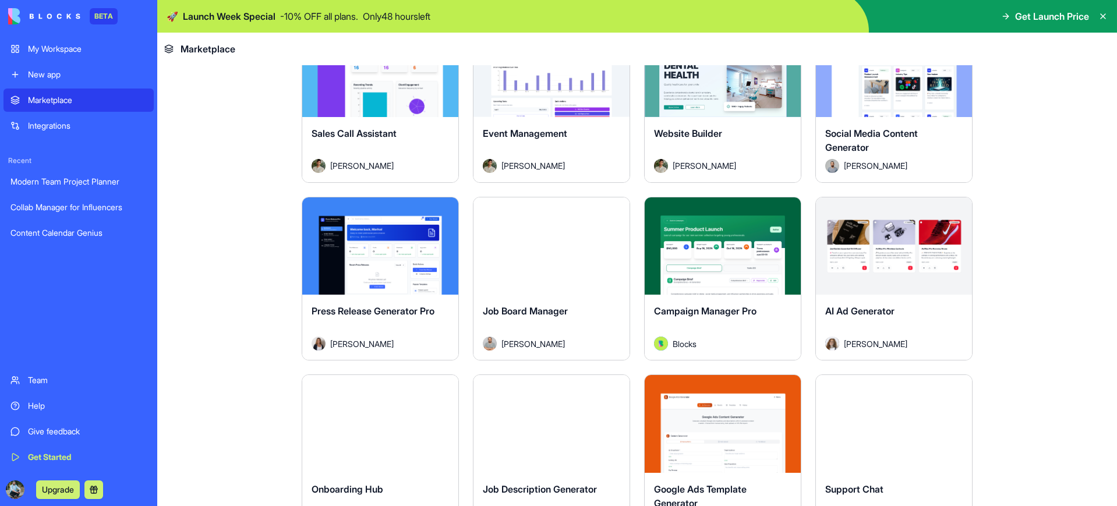
click at [897, 246] on button "Explore" at bounding box center [893, 245] width 87 height 23
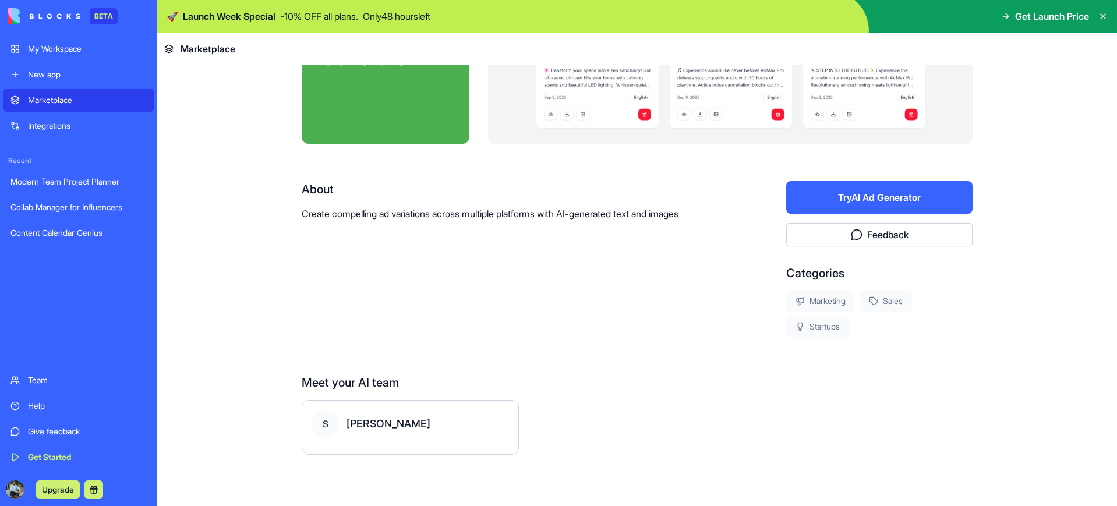
scroll to position [122, 0]
click at [882, 202] on button "Try AI Ad Generator" at bounding box center [879, 197] width 186 height 33
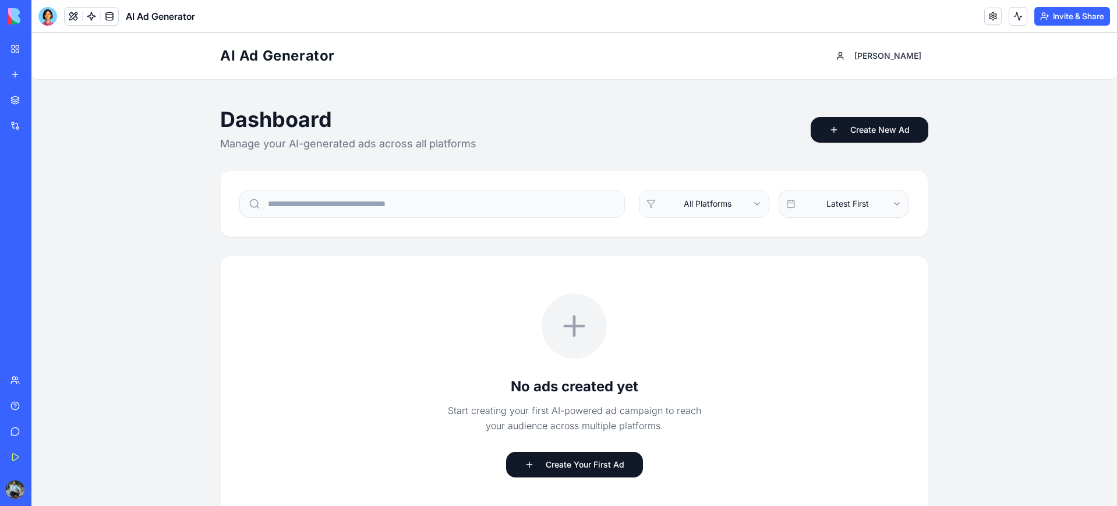
click at [17, 46] on link "My Workspace" at bounding box center [26, 48] width 47 height 23
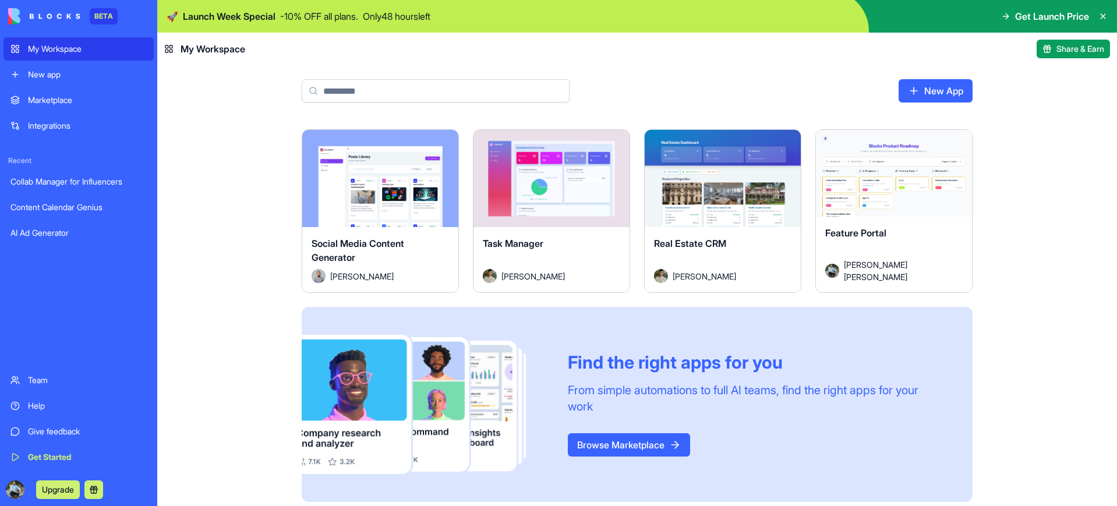
scroll to position [181, 0]
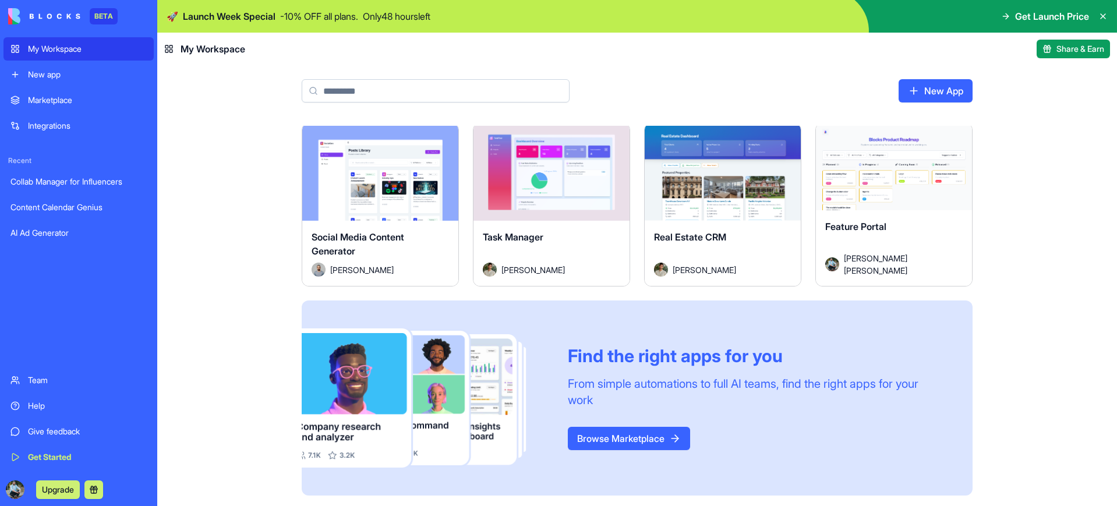
click at [657, 430] on link "Browse Marketplace" at bounding box center [629, 438] width 122 height 23
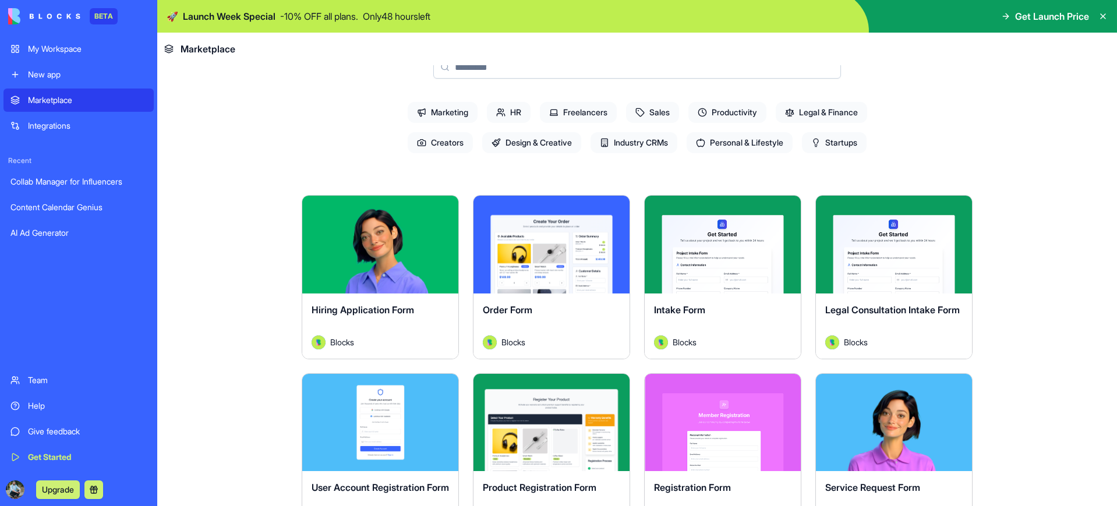
scroll to position [99, 0]
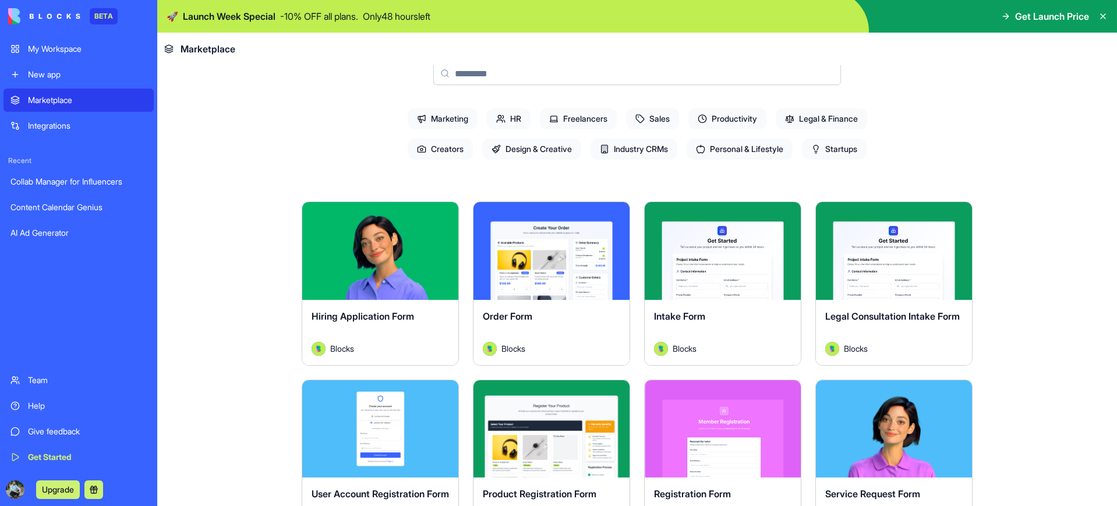
click at [857, 151] on span "Startups" at bounding box center [834, 149] width 65 height 21
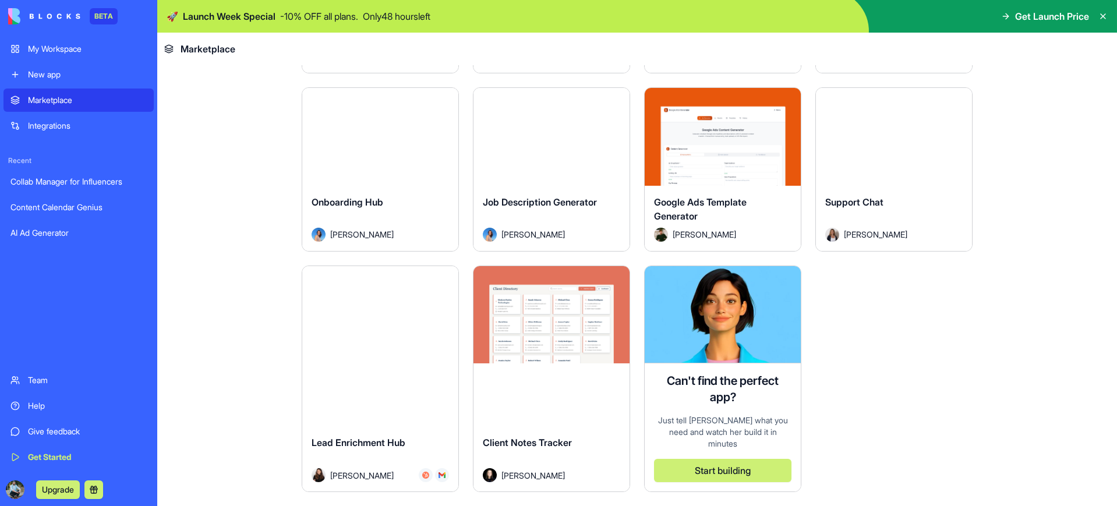
scroll to position [1282, 0]
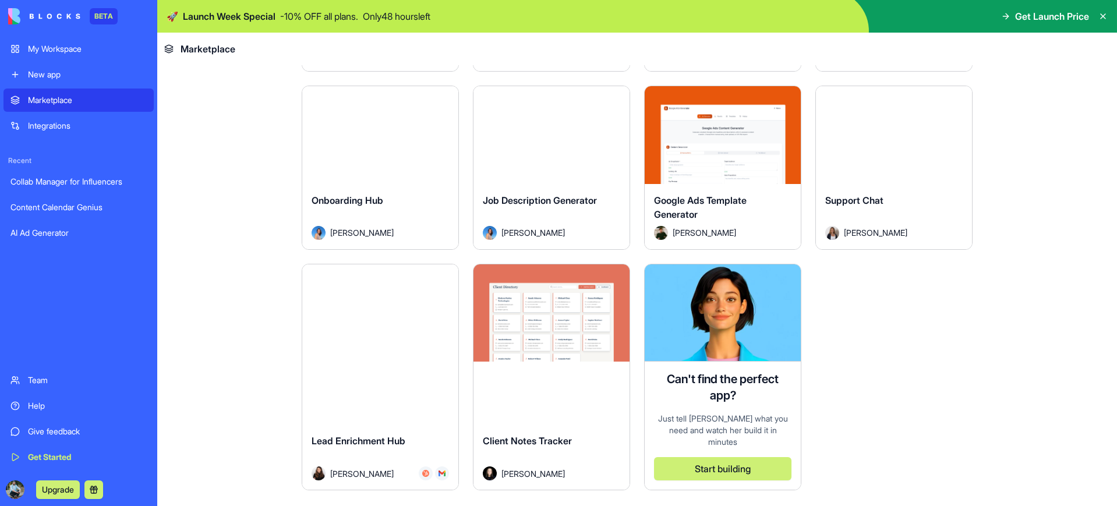
click at [547, 345] on div "Explore" at bounding box center [551, 313] width 156 height 98
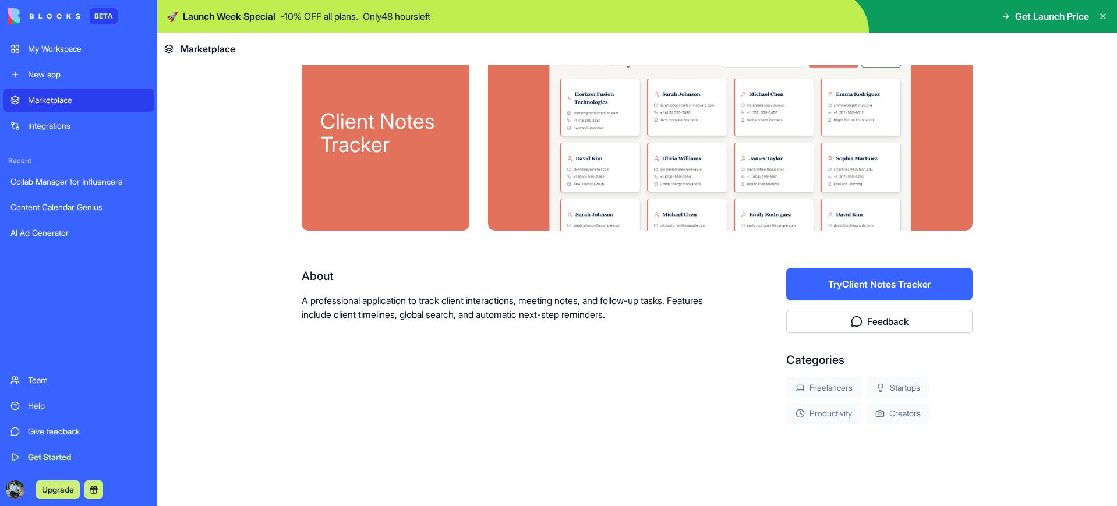
scroll to position [33, 0]
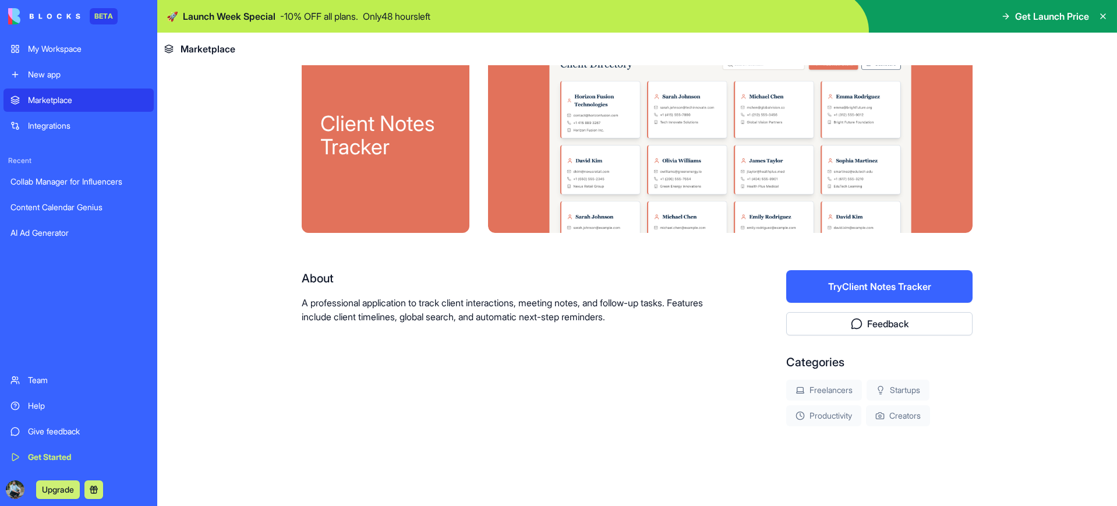
click at [868, 284] on button "Try Client Notes Tracker" at bounding box center [879, 286] width 186 height 33
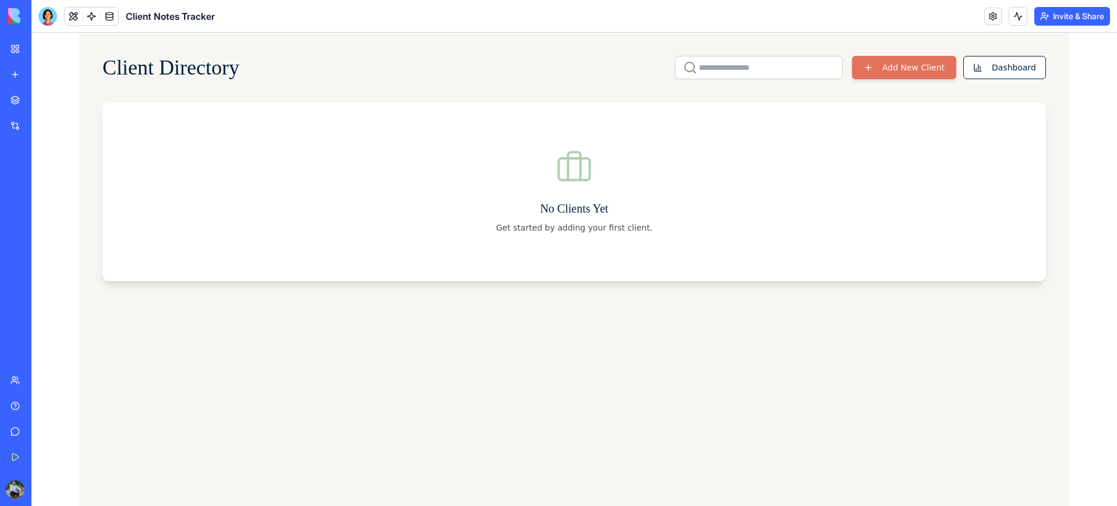
click at [13, 48] on link "My Workspace" at bounding box center [26, 48] width 47 height 23
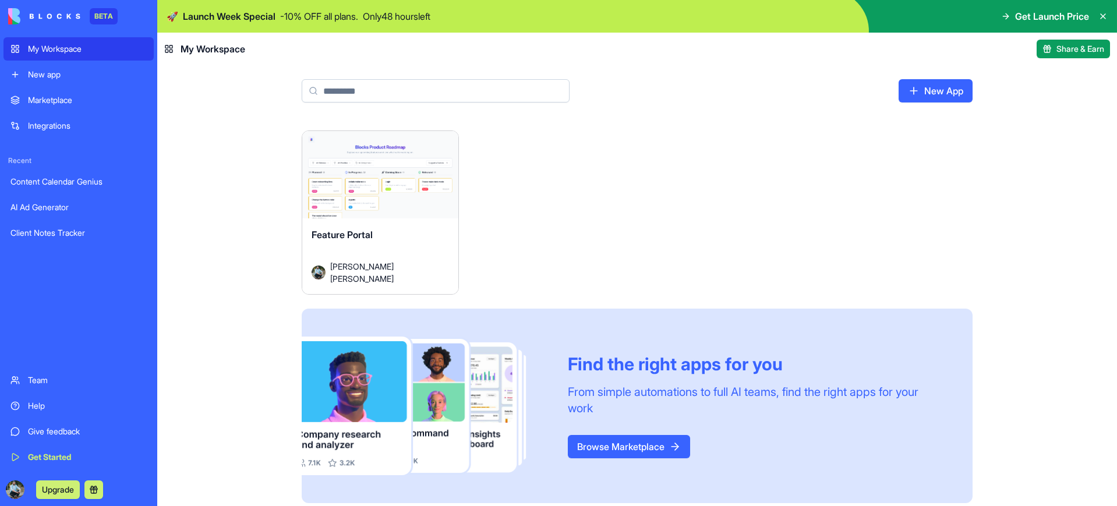
scroll to position [359, 0]
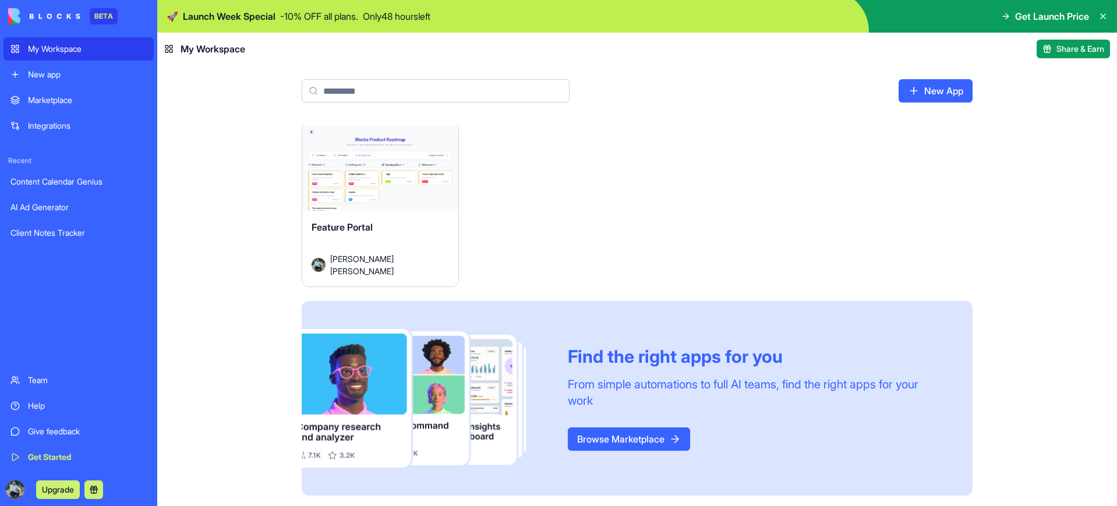
click at [72, 381] on div "Team" at bounding box center [87, 380] width 119 height 12
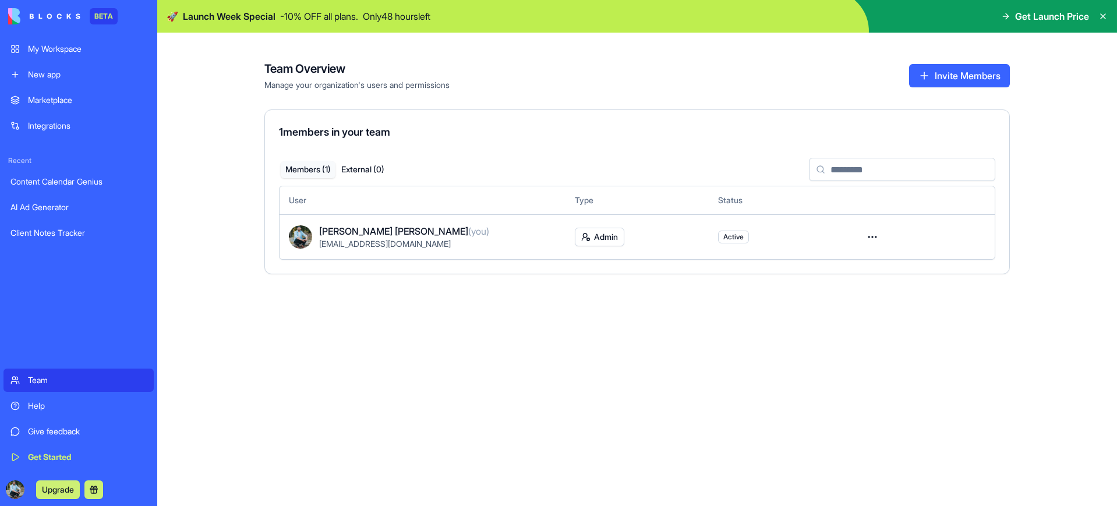
click at [74, 418] on div "Team Help Give feedback Get Started" at bounding box center [78, 419] width 150 height 100
click at [75, 413] on link "Help" at bounding box center [78, 405] width 150 height 23
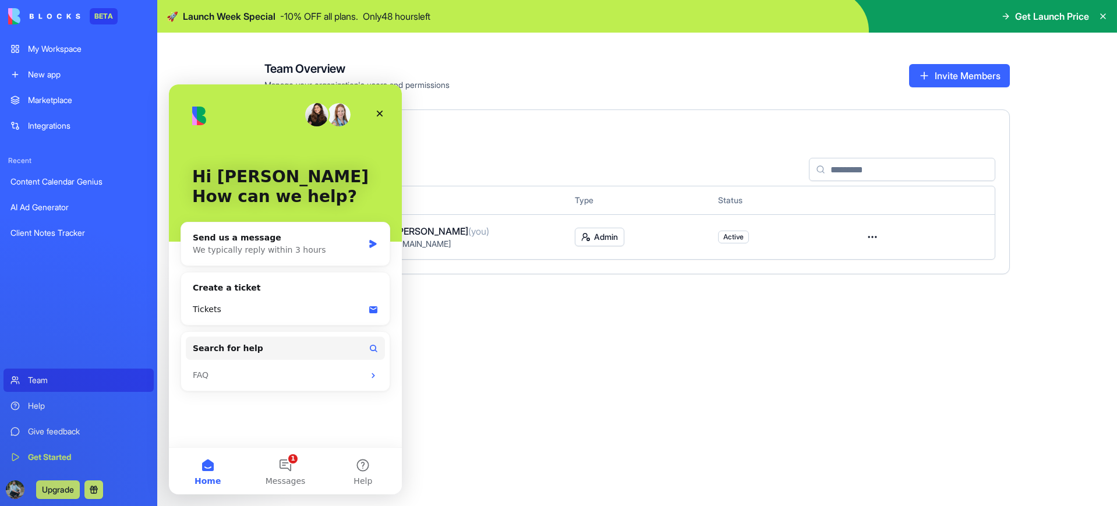
click at [73, 432] on div "Give feedback" at bounding box center [87, 432] width 119 height 12
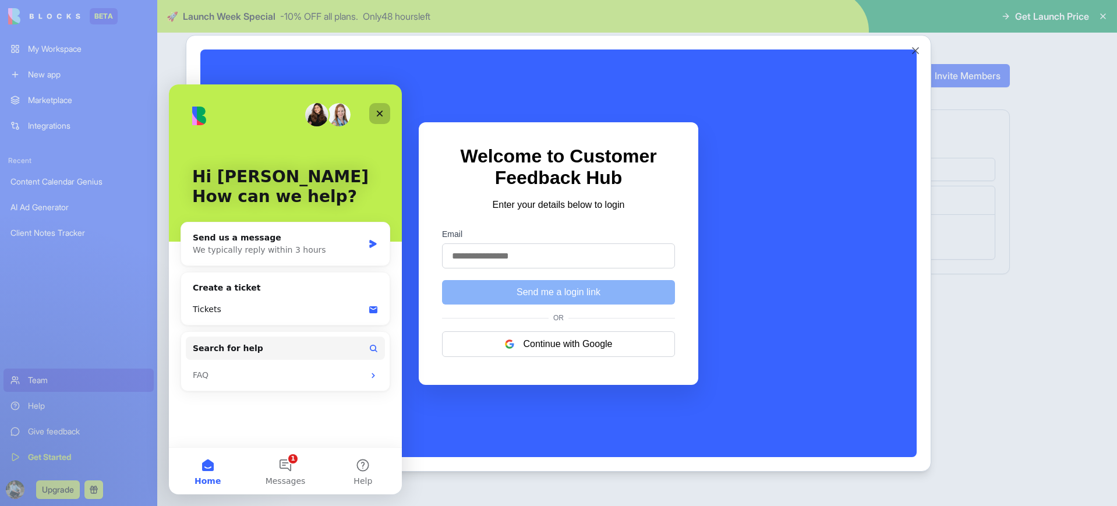
click at [384, 115] on div "Close" at bounding box center [379, 113] width 21 height 21
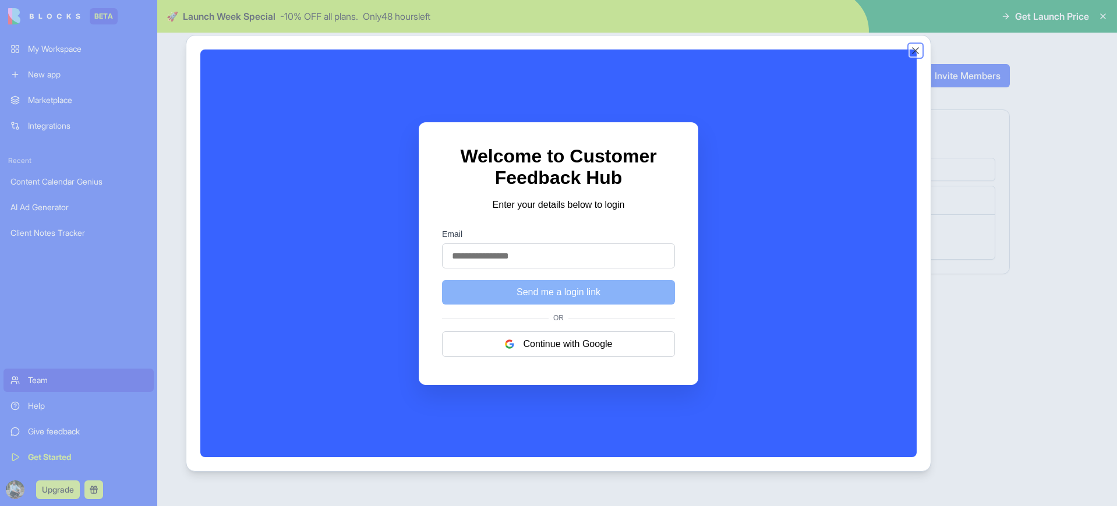
click at [913, 49] on button "Close" at bounding box center [916, 51] width 12 height 12
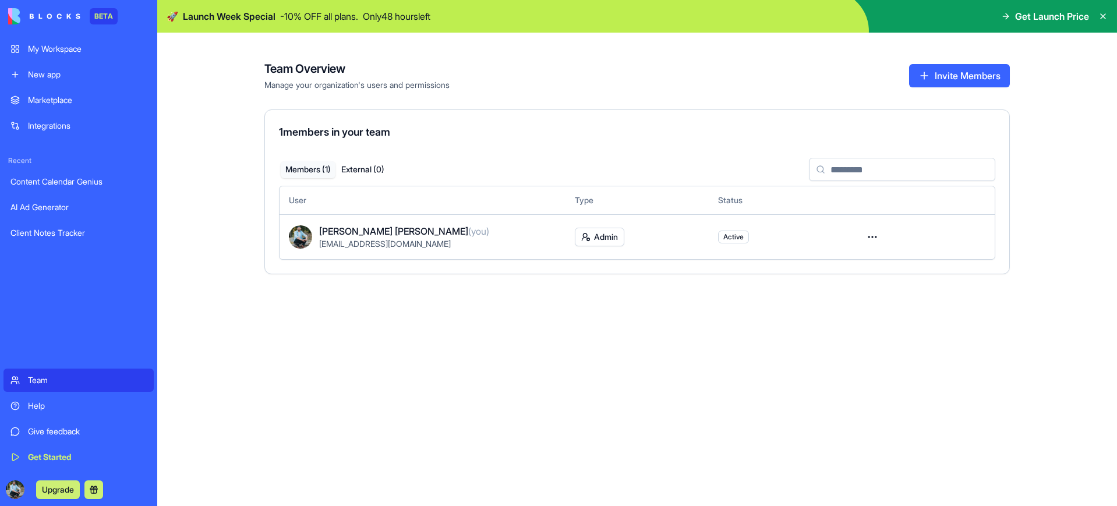
click at [39, 238] on div "Client Notes Tracker" at bounding box center [78, 233] width 136 height 12
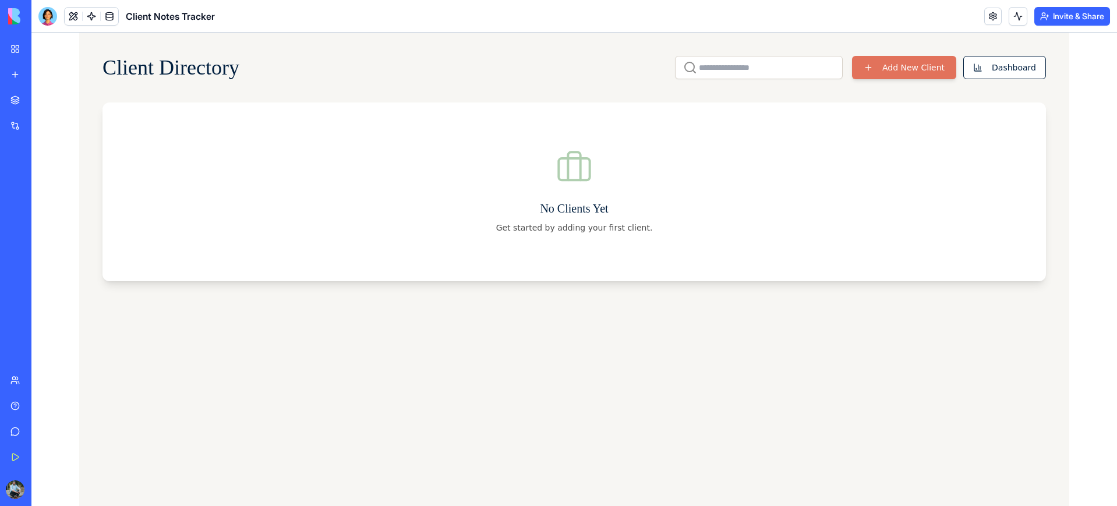
click at [33, 210] on div "AI Ad Generator" at bounding box center [26, 208] width 33 height 12
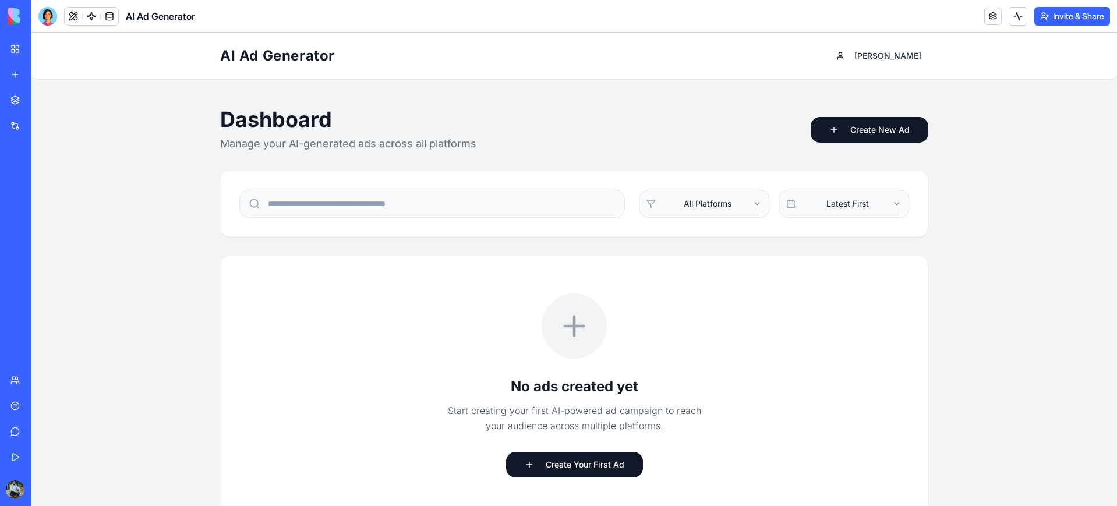
click at [43, 185] on div "Content Calendar Genius" at bounding box center [26, 182] width 33 height 12
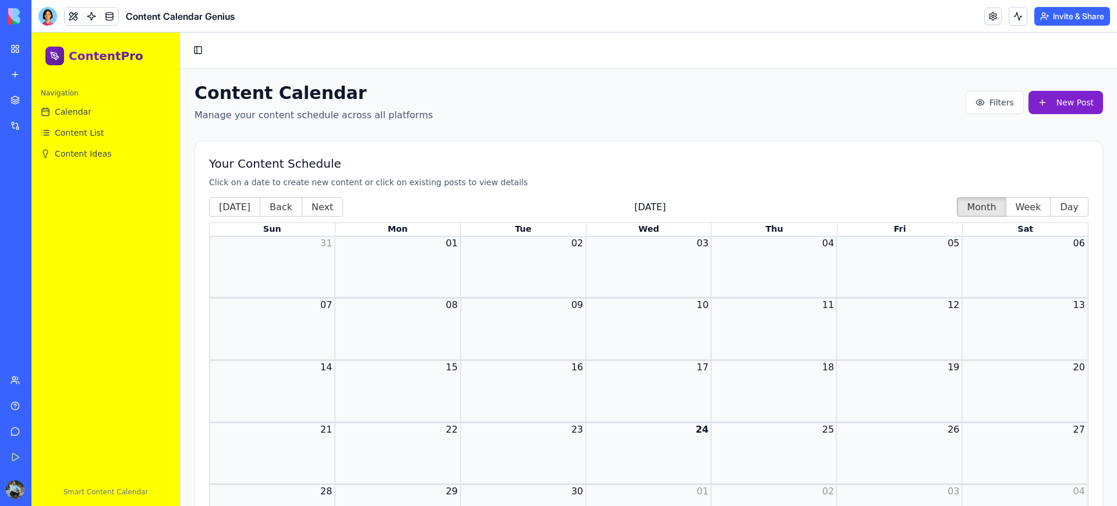
click at [43, 129] on div "Integrations" at bounding box center [35, 126] width 15 height 12
